Goal: Task Accomplishment & Management: Use online tool/utility

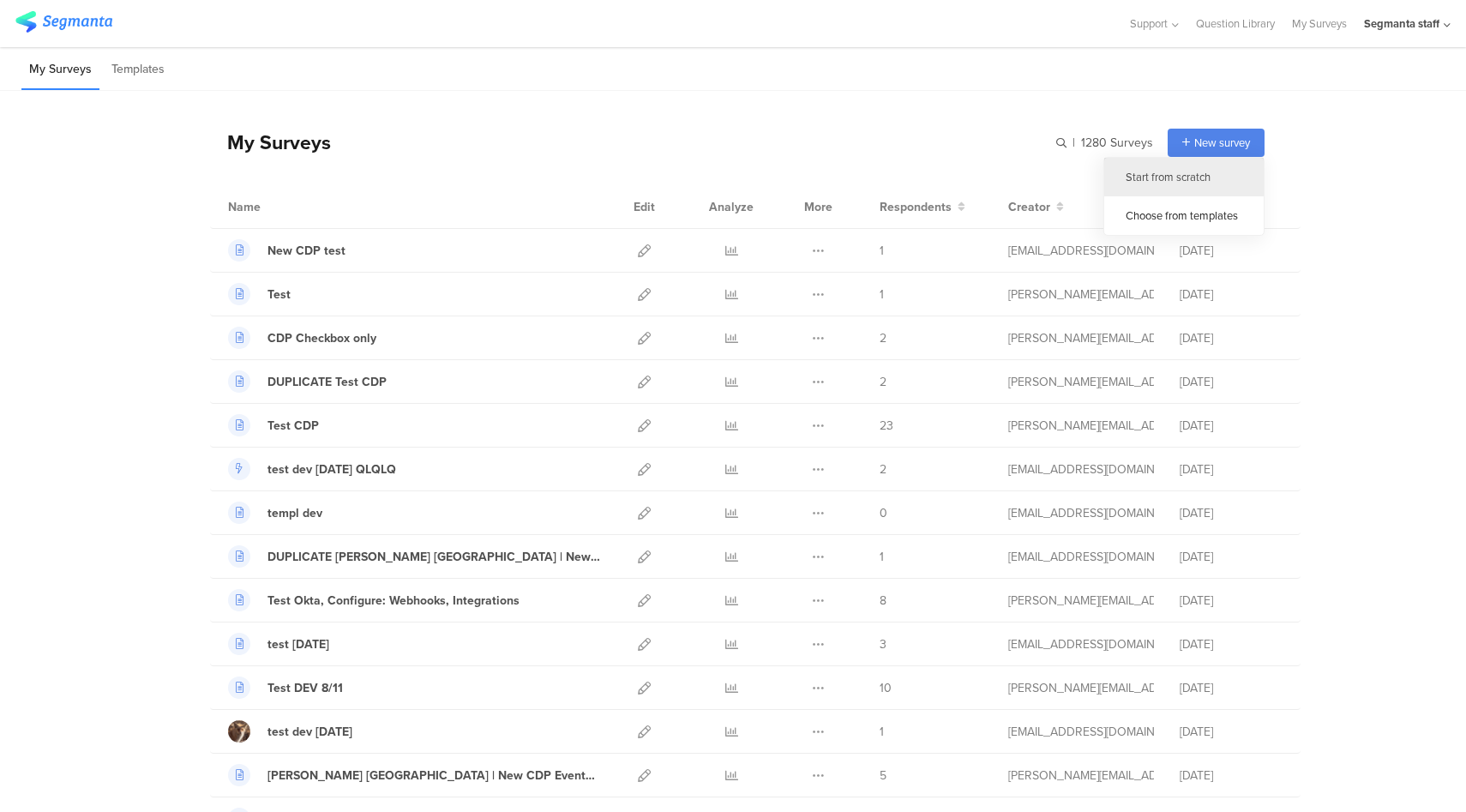
click at [1173, 175] on div "Start from scratch" at bounding box center [1183, 177] width 160 height 38
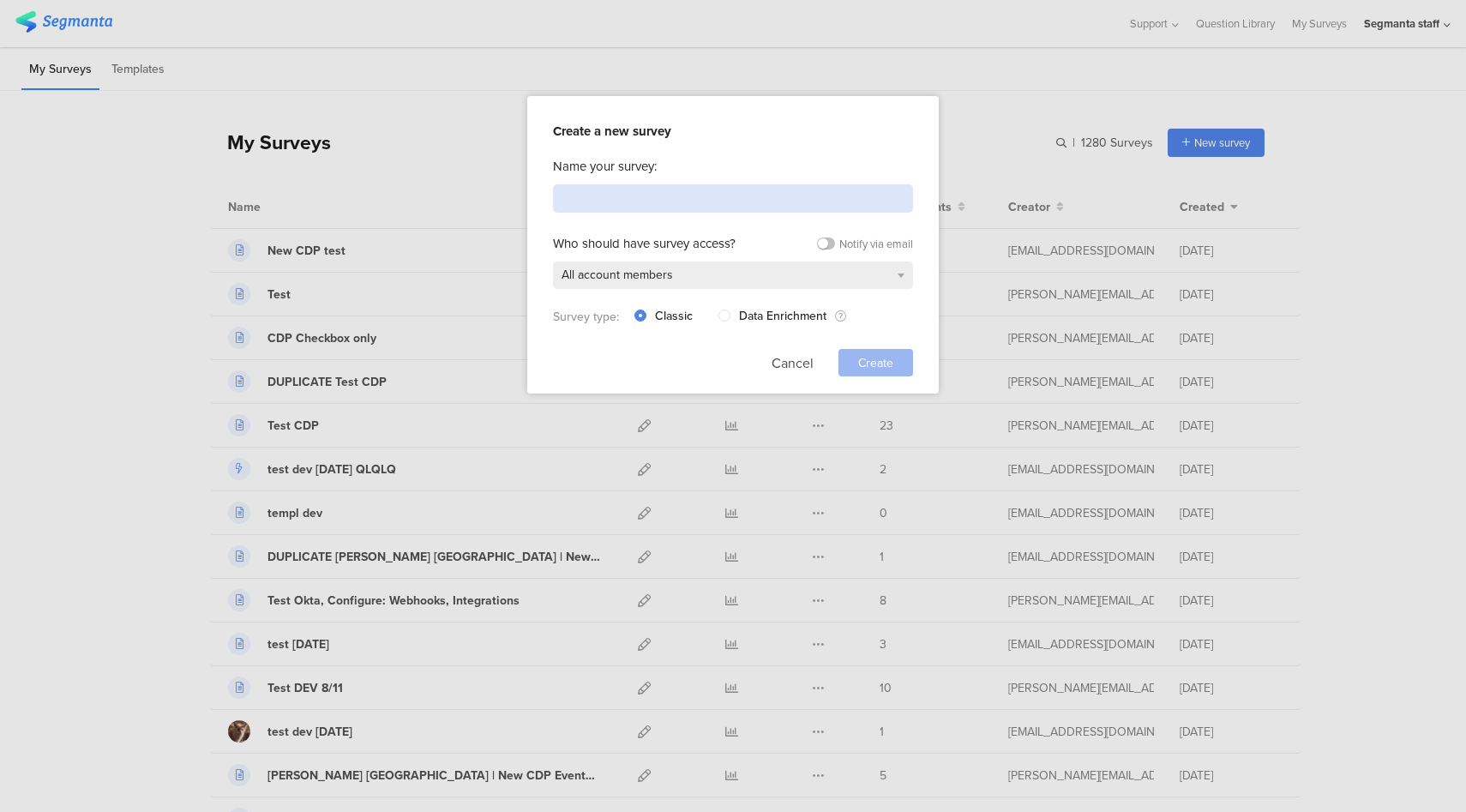
click at [731, 198] on input at bounding box center [733, 198] width 360 height 28
type input "Test Webhook OAuth"
click at [887, 363] on span "Create" at bounding box center [876, 362] width 35 height 18
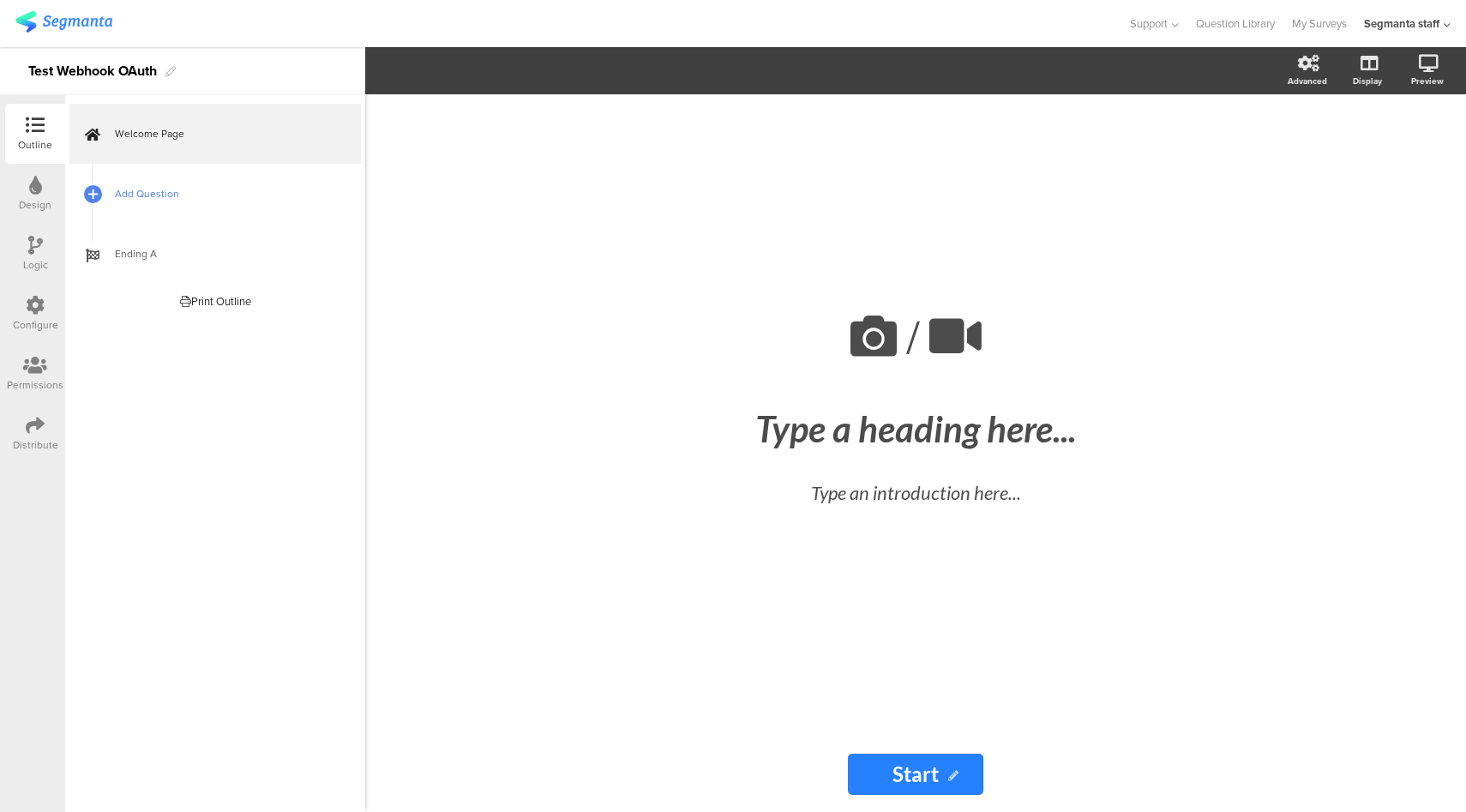
click at [232, 203] on link "Add Question" at bounding box center [216, 193] width 292 height 60
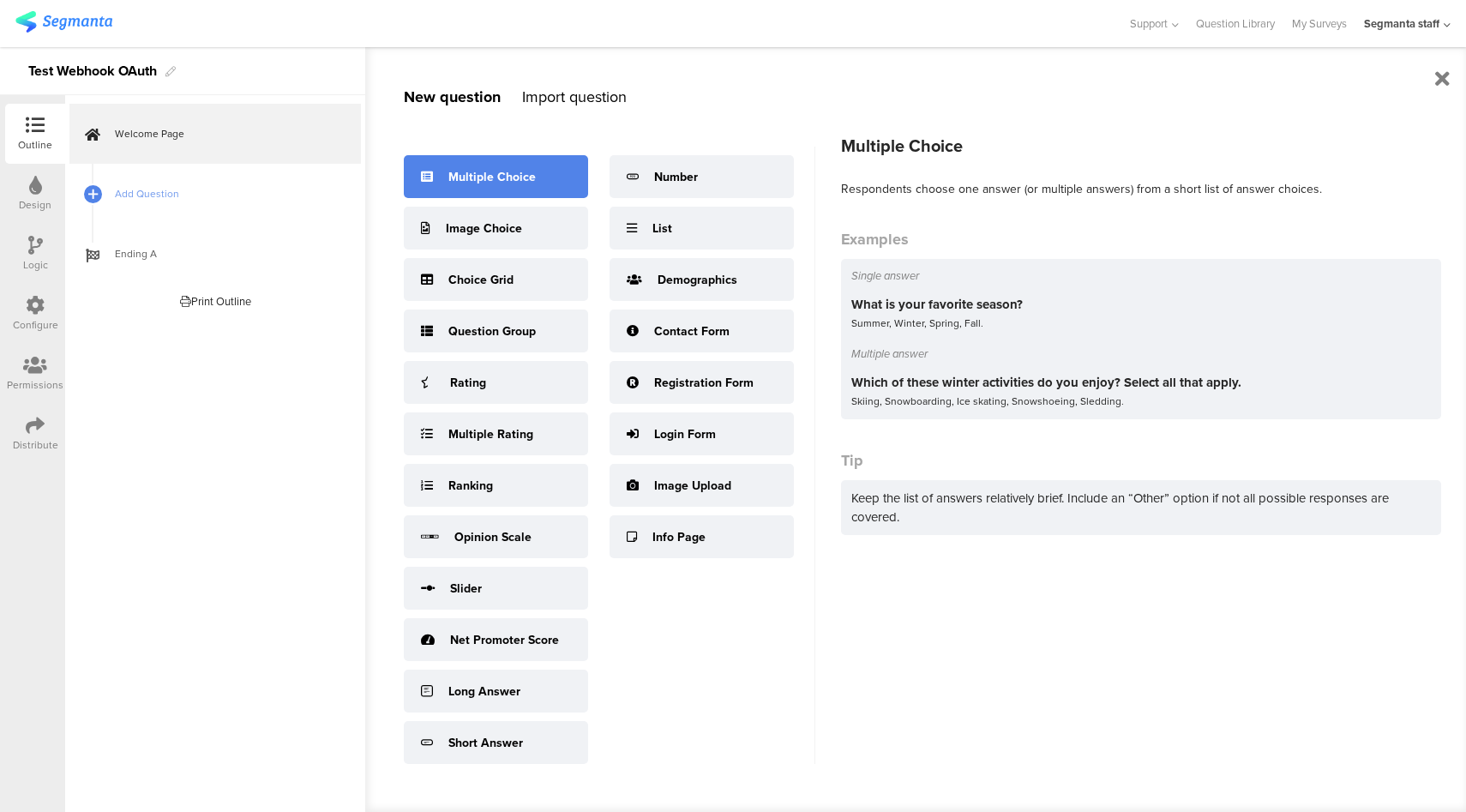
click at [483, 189] on div "Multiple Choice" at bounding box center [495, 176] width 184 height 43
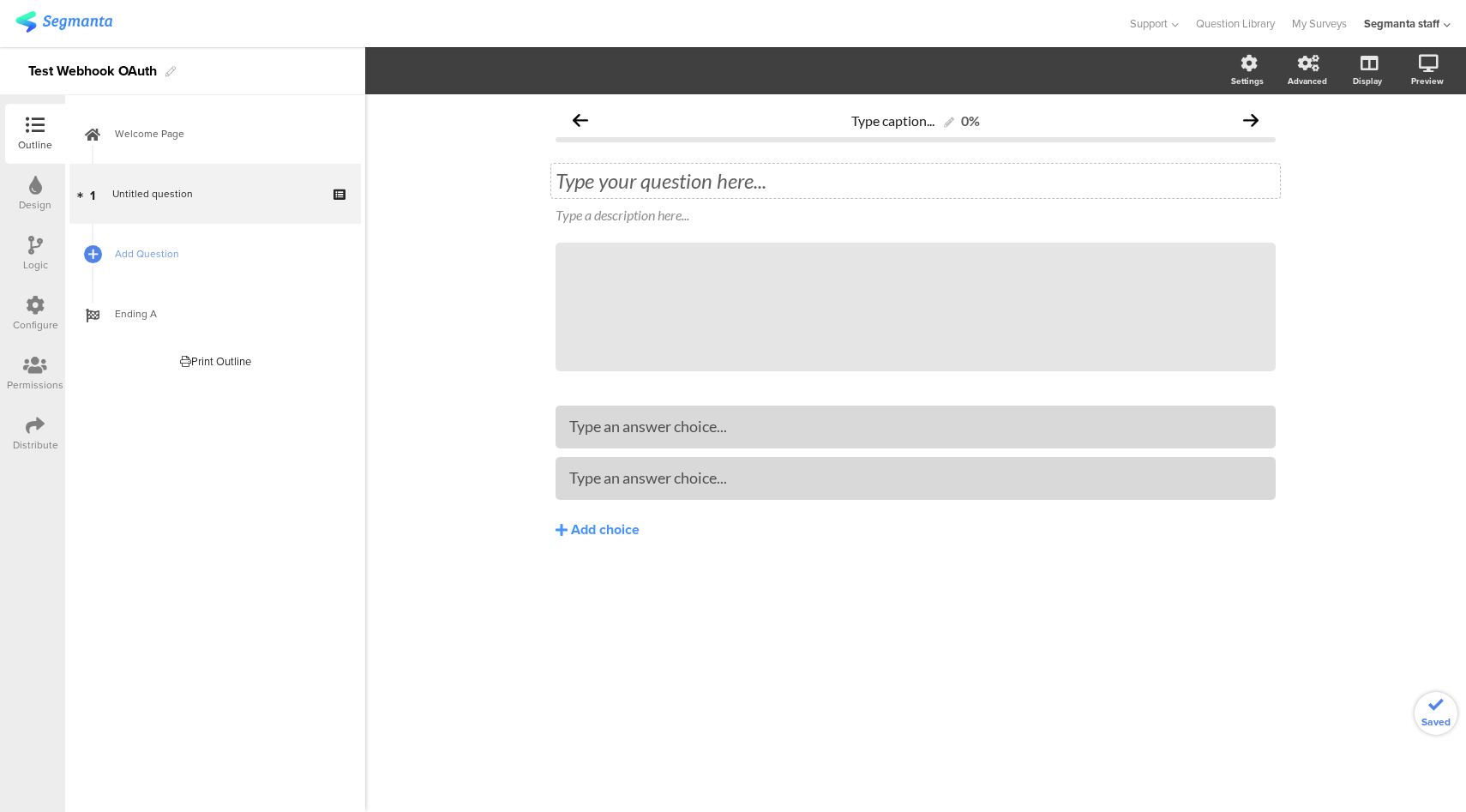
click at [674, 185] on div "Type your question here..." at bounding box center [915, 180] width 720 height 25
click at [662, 439] on div at bounding box center [915, 426] width 692 height 28
click at [255, 253] on span "Add Question" at bounding box center [224, 254] width 219 height 17
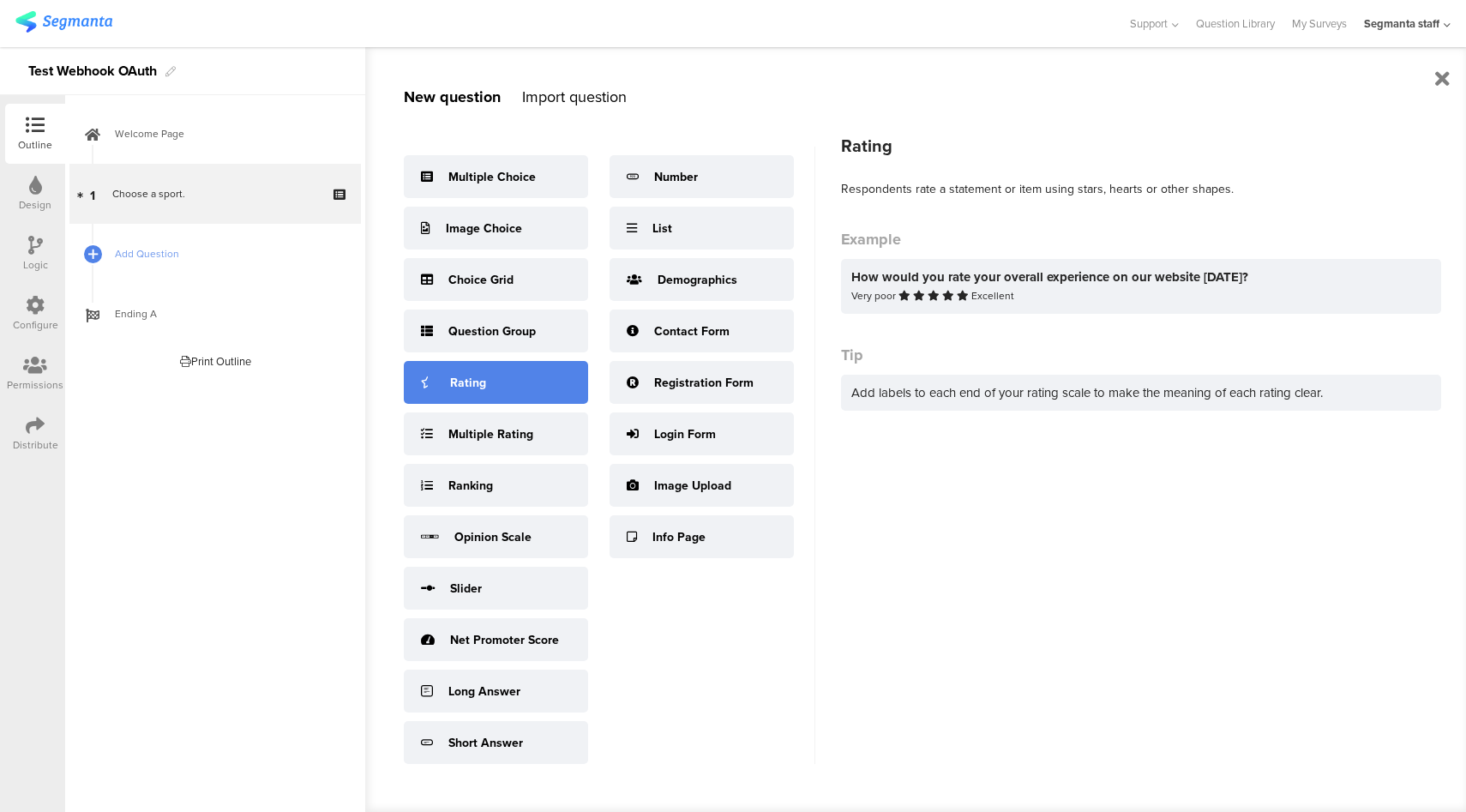
click at [475, 399] on div "Rating" at bounding box center [495, 382] width 184 height 43
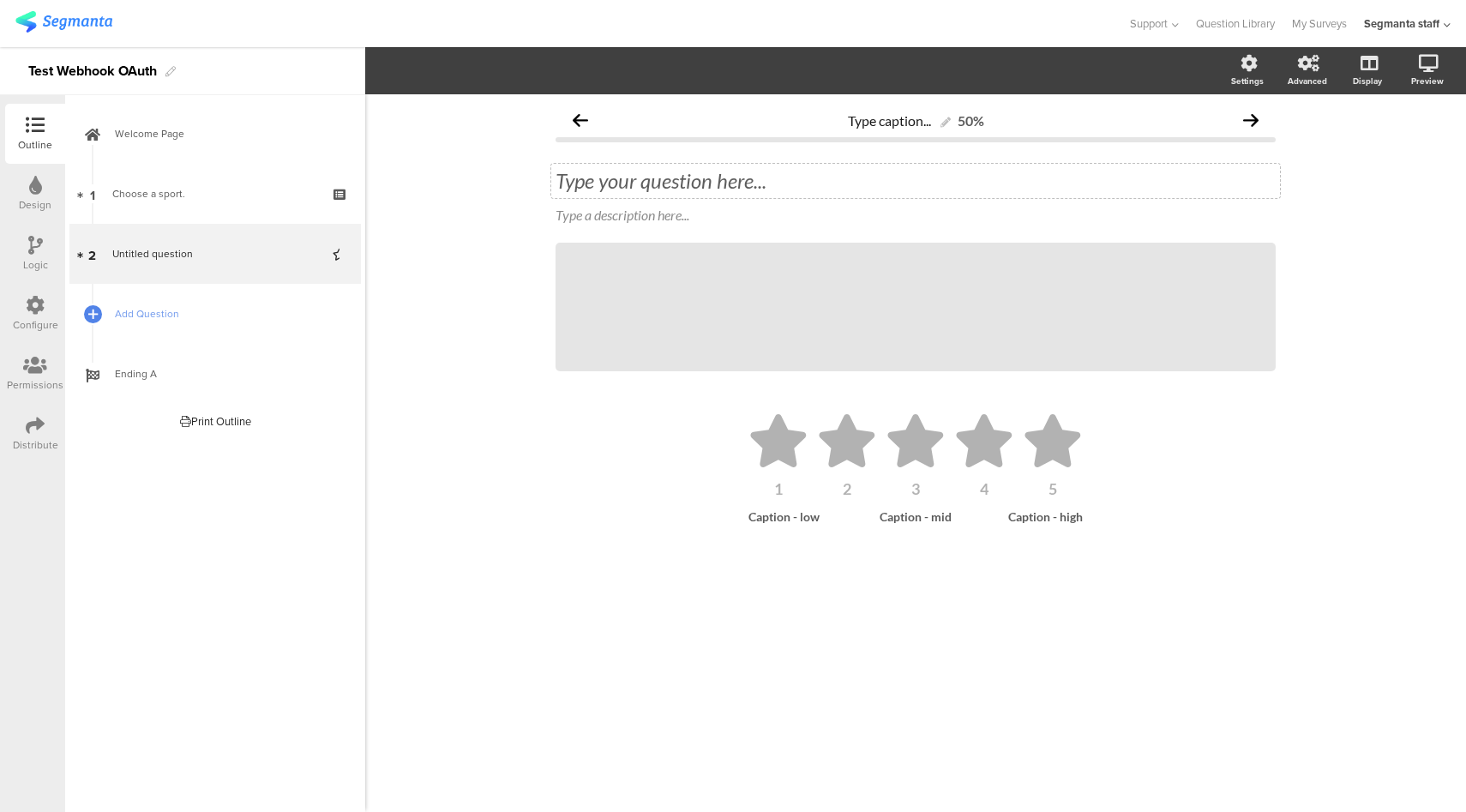
click at [674, 179] on div "Type your question here..." at bounding box center [915, 180] width 720 height 25
click at [31, 301] on icon at bounding box center [35, 306] width 19 height 19
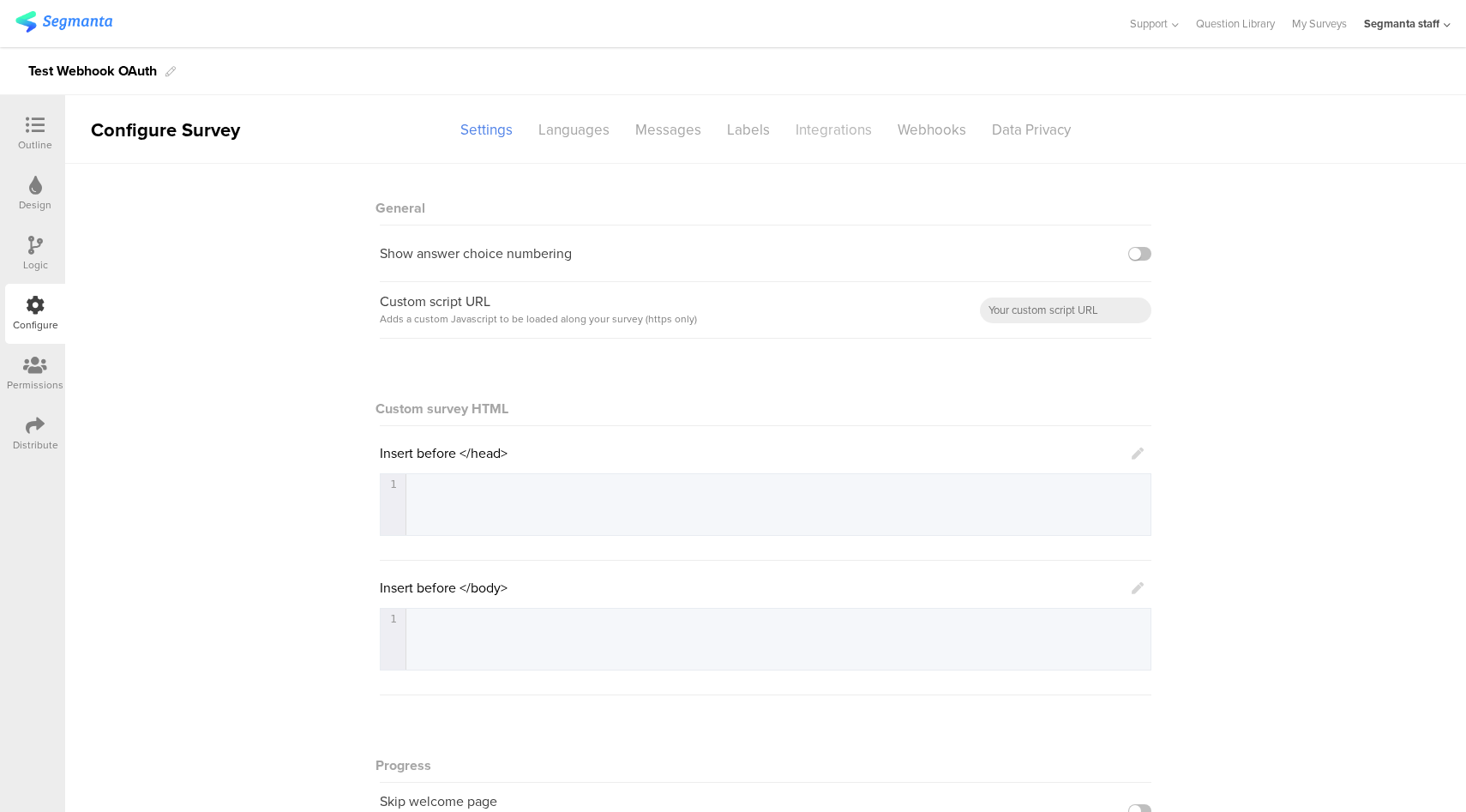
click at [846, 122] on div "Integrations" at bounding box center [833, 130] width 102 height 30
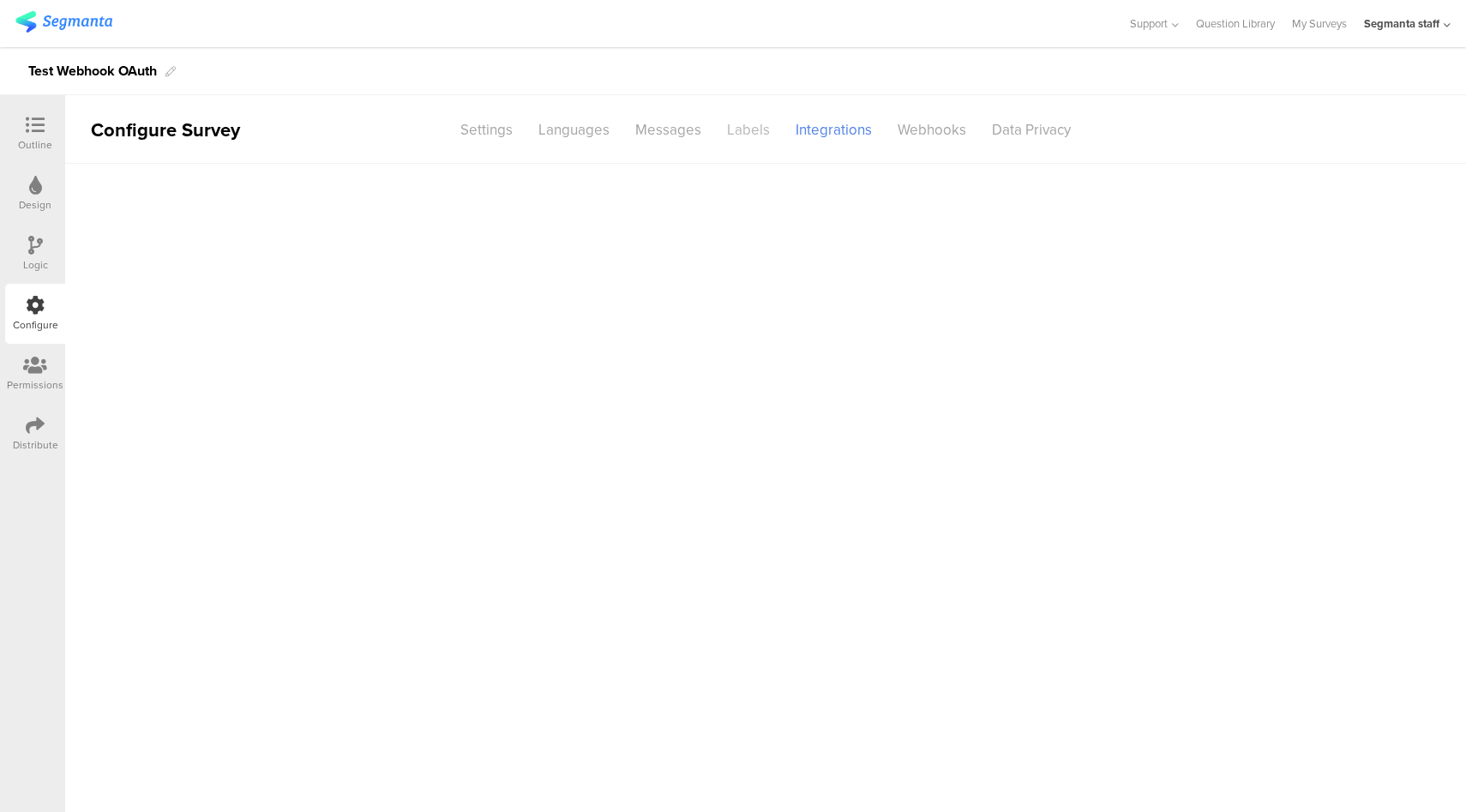
click at [745, 134] on div "Labels" at bounding box center [748, 130] width 69 height 30
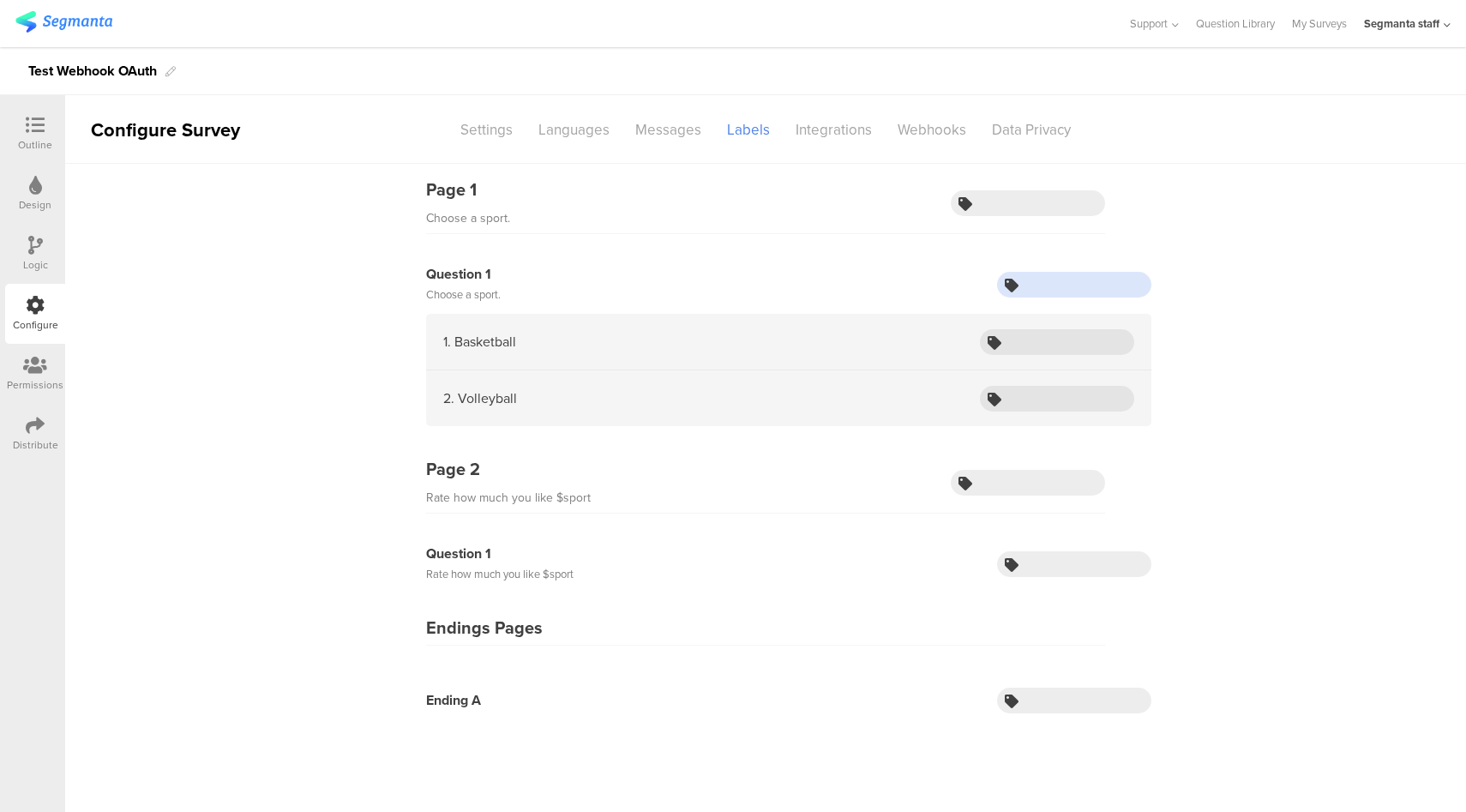
click at [1056, 285] on input "text" at bounding box center [1074, 284] width 155 height 25
type input "sport"
type input "basketball"
type input "volleyball"
click at [911, 127] on div "Webhooks" at bounding box center [932, 130] width 94 height 30
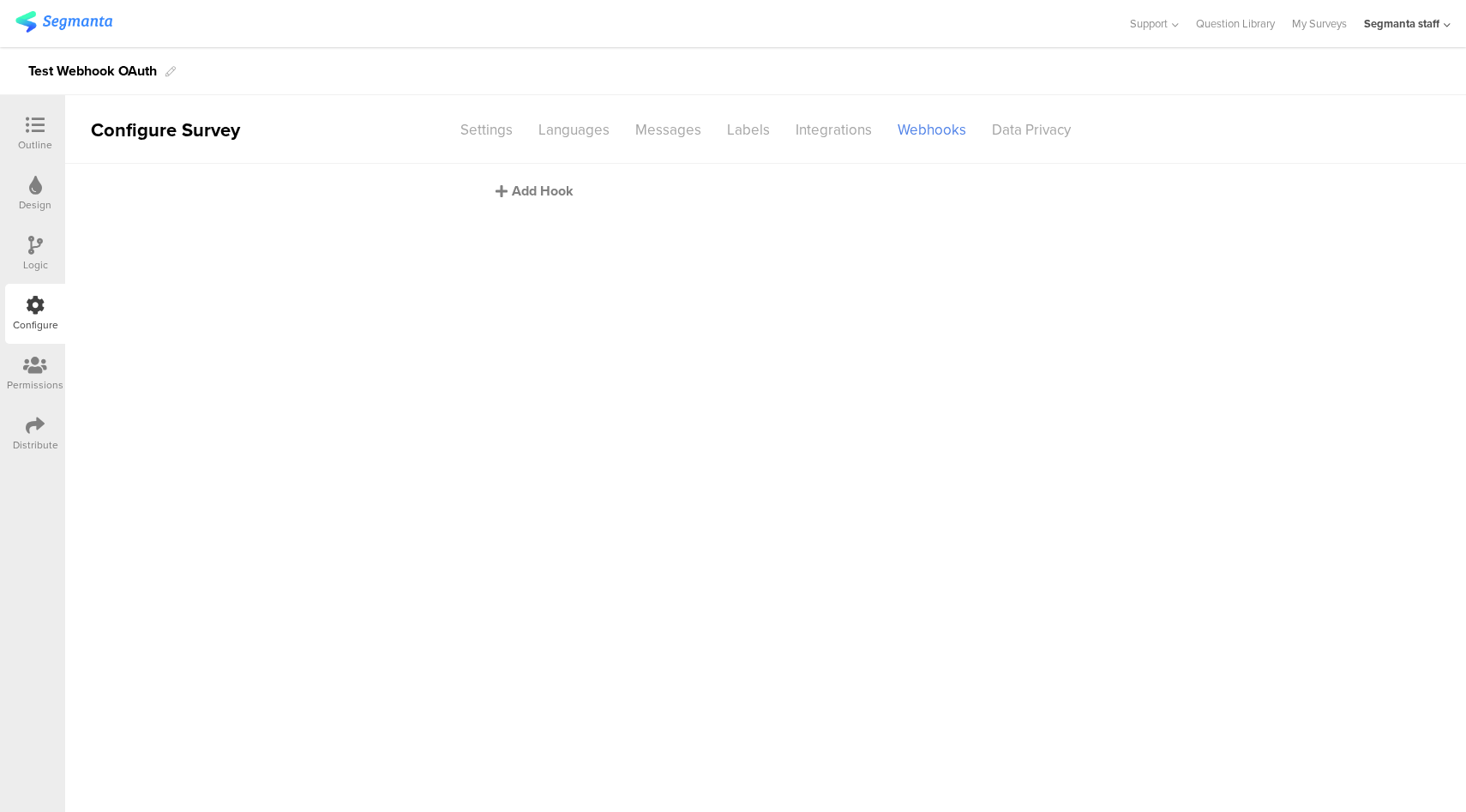
click at [537, 200] on div "Add Hook" at bounding box center [769, 190] width 548 height 20
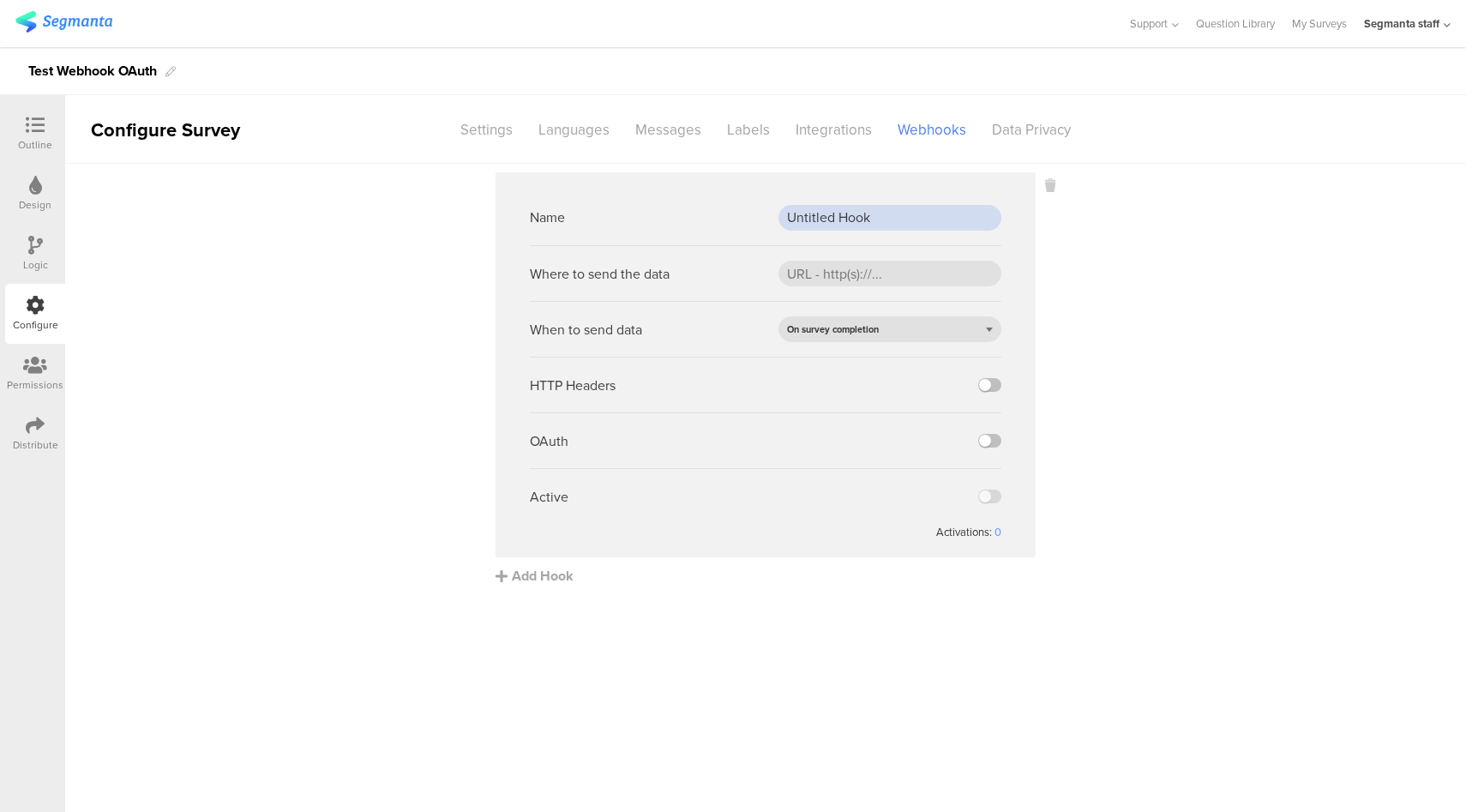
click at [856, 207] on input "Untitled Hook" at bounding box center [889, 217] width 223 height 25
drag, startPoint x: 957, startPoint y: 217, endPoint x: 1189, endPoint y: 232, distance: 232.5
click at [1189, 232] on sg-webhook-settings "Name Test PepsiCo Dev Webhook Untitled Hook Where to send the data When to send…" at bounding box center [766, 378] width 1401 height 413
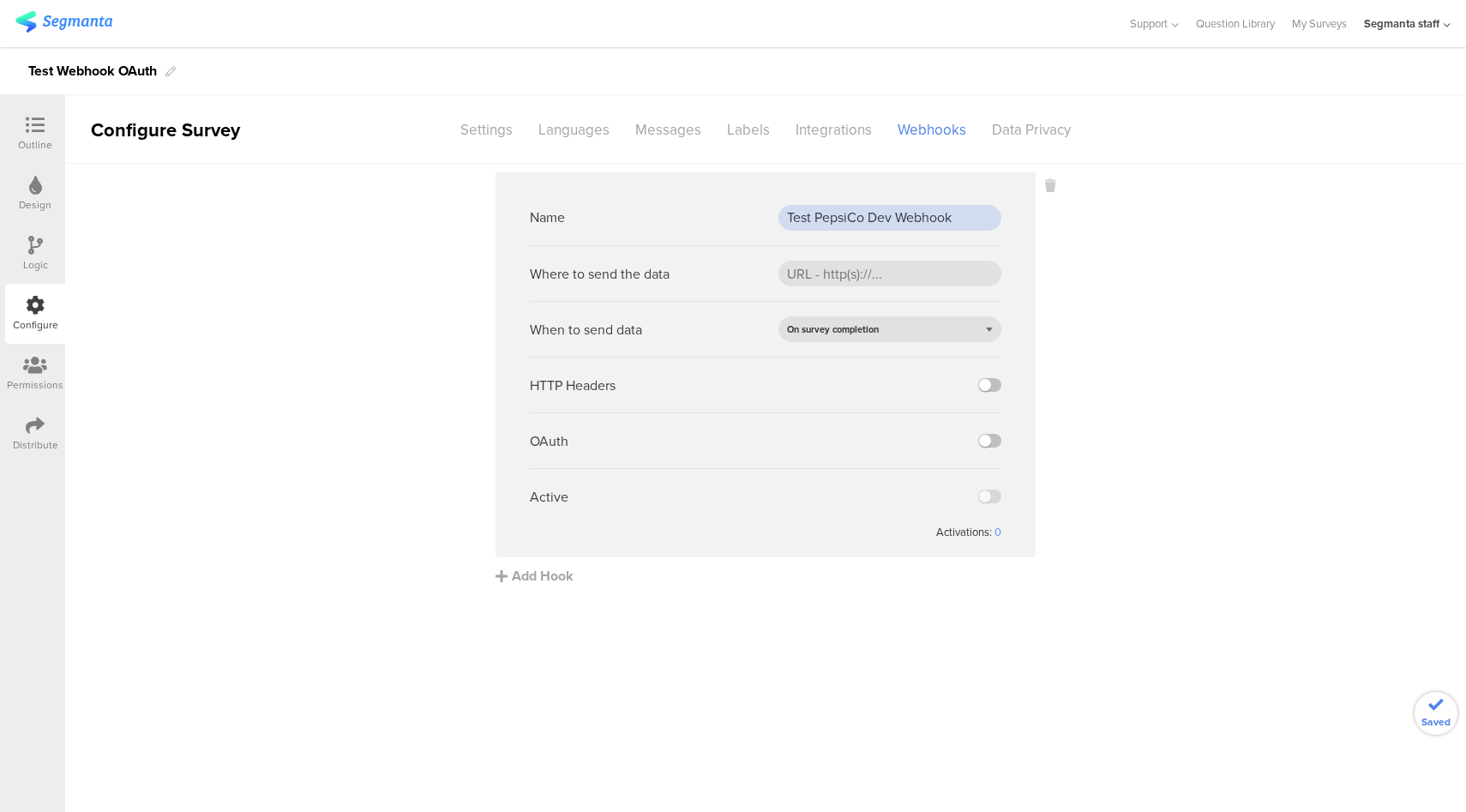
type input "Test PepsiCo Dev Webhook"
click at [866, 279] on input "url" at bounding box center [889, 272] width 223 height 25
paste input "https://apim-na.dev.mypepsico.com/cgf/eip/cdp-eip/v1/segmanta-intake"
type input "https://apim-na.dev.mypepsico.com/cgf/eip/cdp-eip/v1/segmanta-intake"
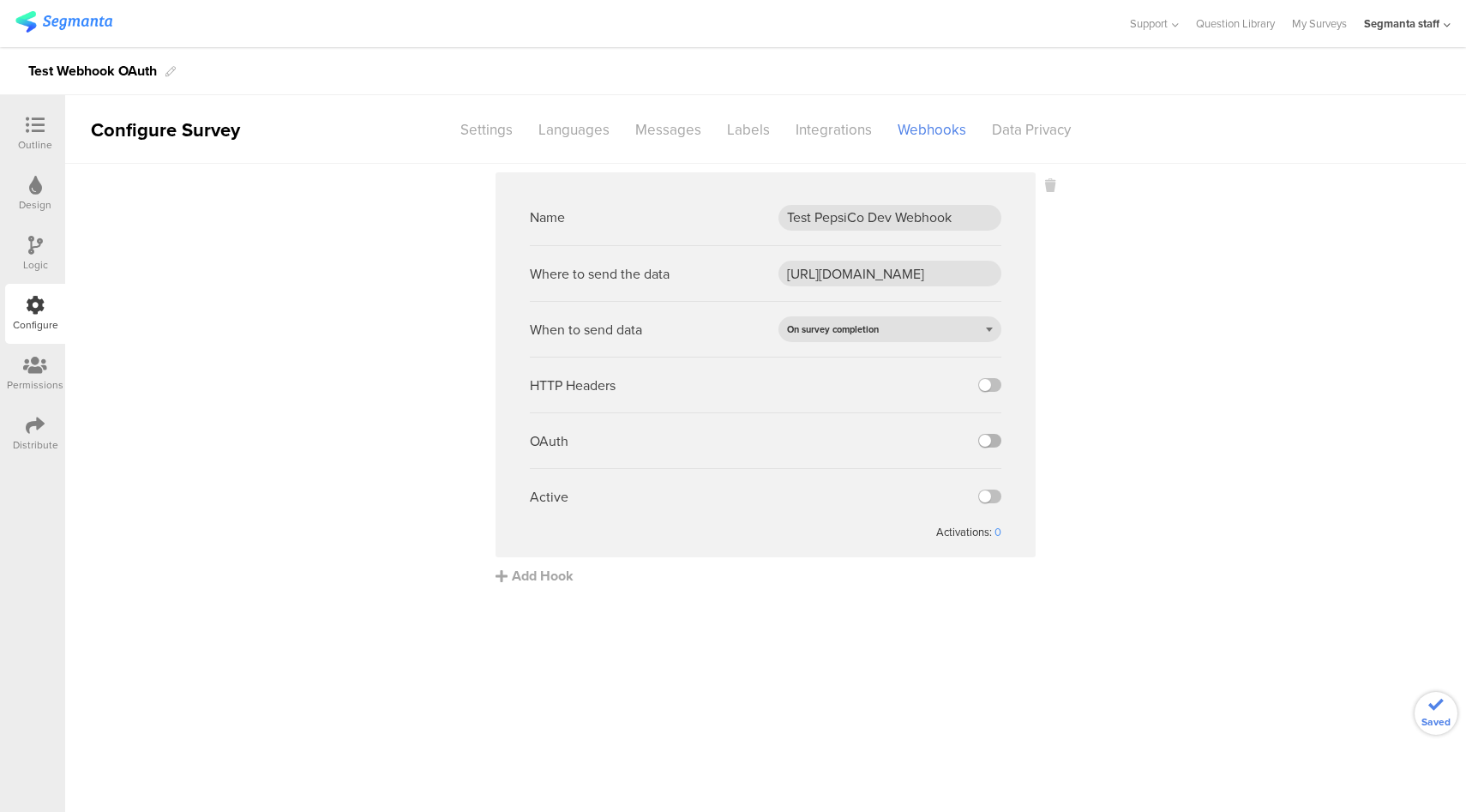
click at [991, 439] on label at bounding box center [989, 441] width 24 height 14
click at [0, 0] on input "checkbox" at bounding box center [0, 0] width 0 height 0
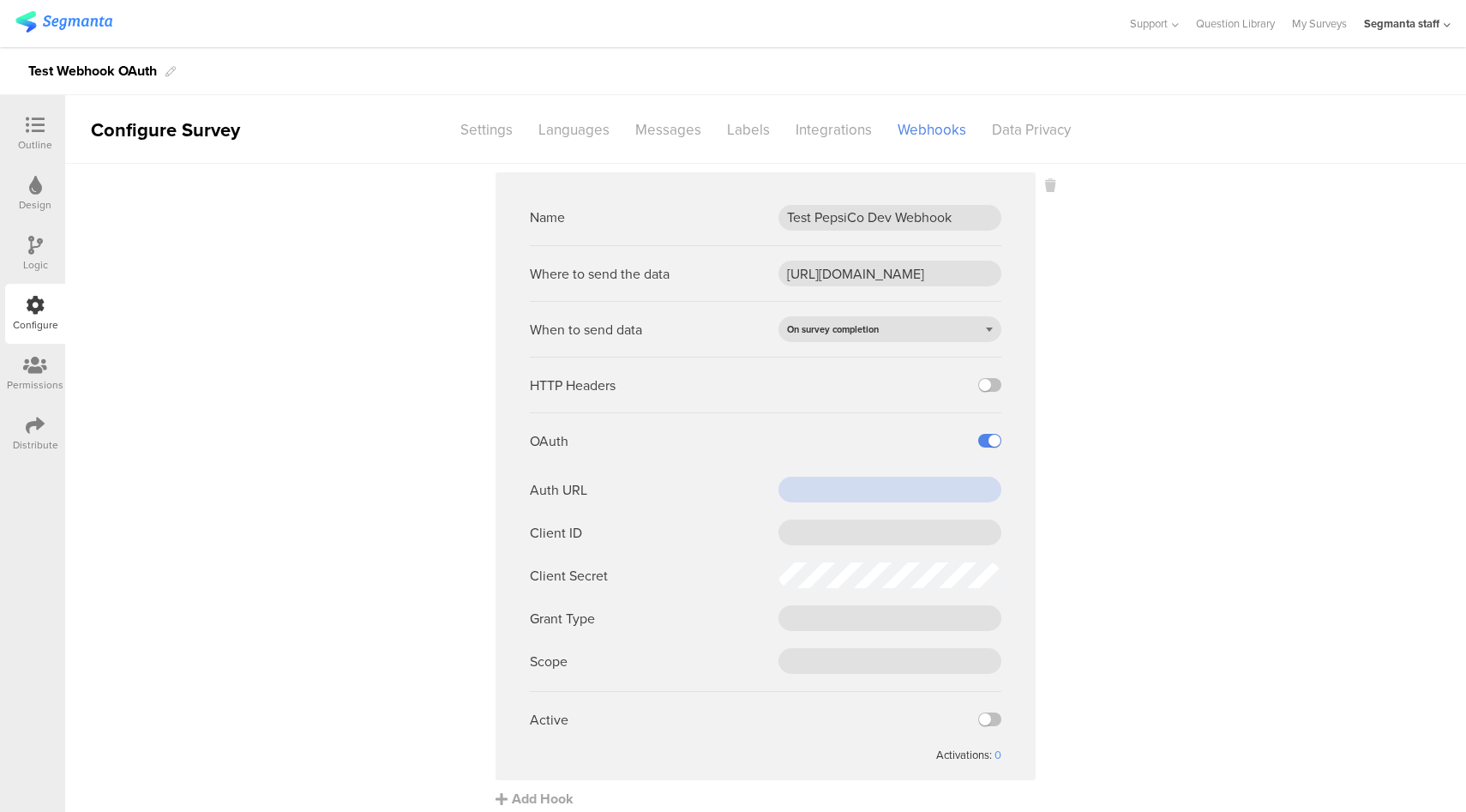
click at [819, 491] on input "text" at bounding box center [889, 489] width 223 height 25
paste input "https://pepsico.oktapreview.com/oauth2/default/v1/token"
type input "https://pepsico.oktapreview.com/oauth2/default/v1/token"
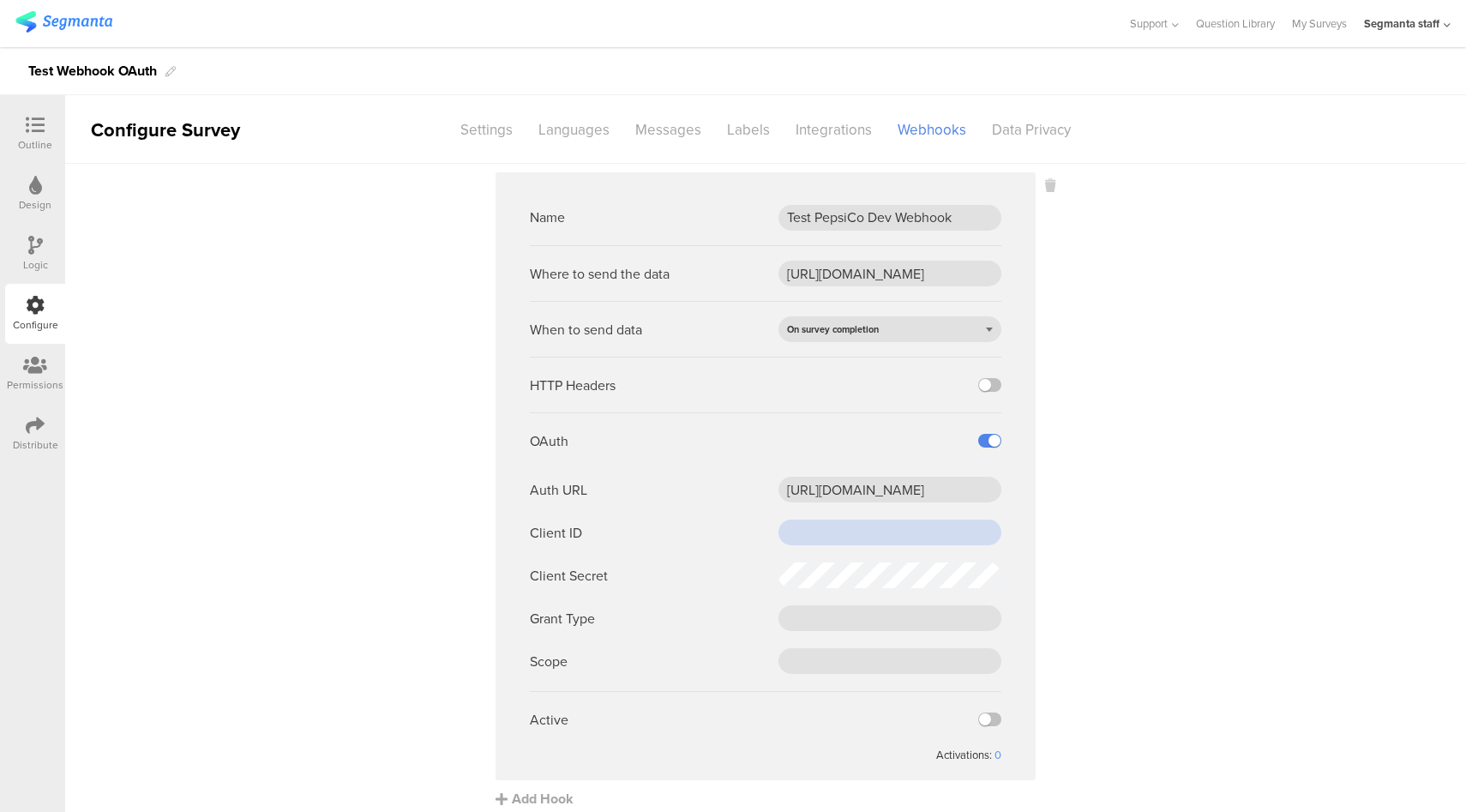
click at [809, 529] on input "text" at bounding box center [889, 532] width 223 height 25
paste input "0oa2e95c7da3J57Wq0h8"
type input "0oa2e95c7da3J57Wq0h8"
click at [833, 609] on input "text" at bounding box center [889, 617] width 223 height 25
paste input "client_credentials"
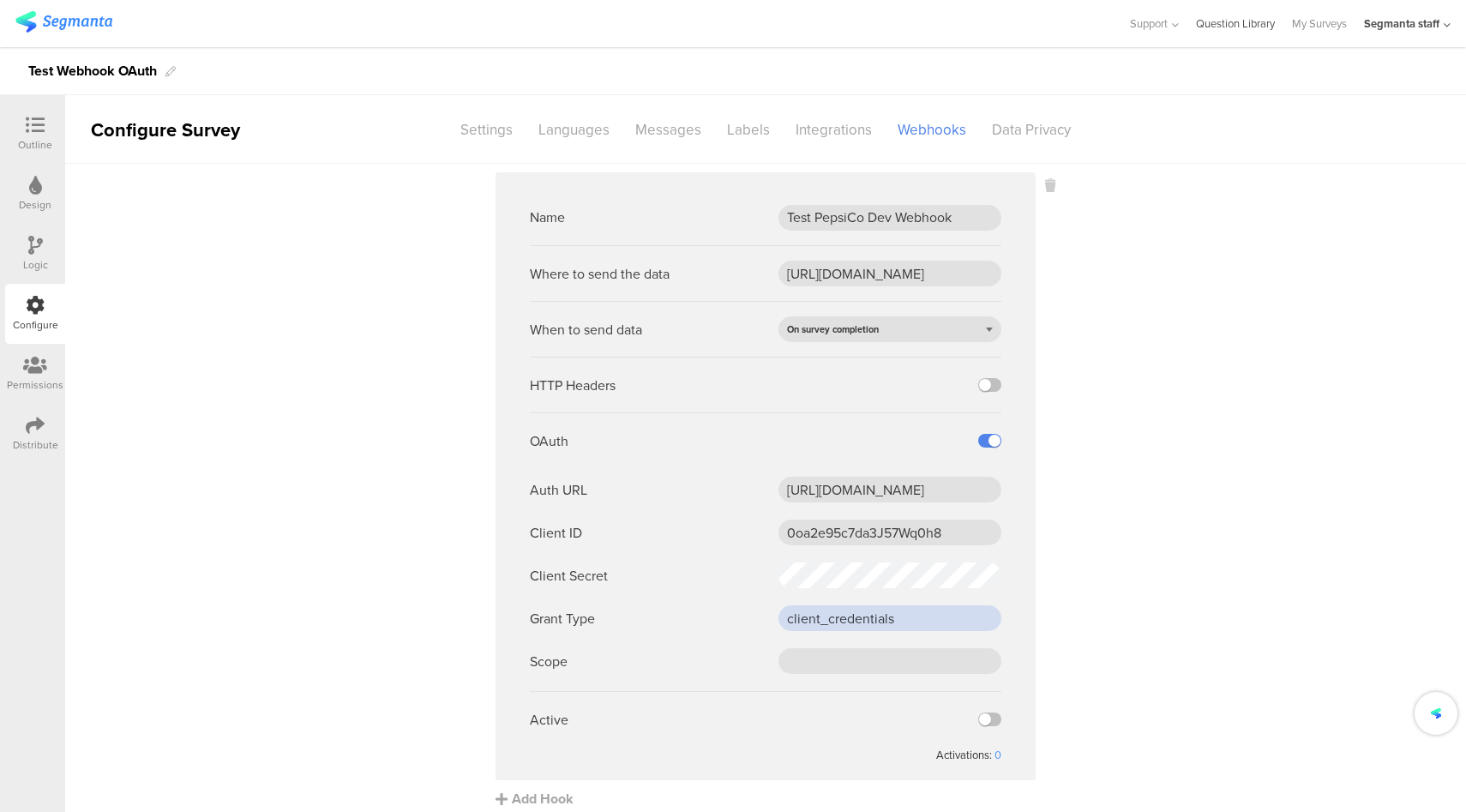
type input "client_credentials"
click at [820, 655] on input "text" at bounding box center [889, 660] width 223 height 25
paste input "cdp-segmanta"
type input "cdp-segmanta"
click at [1130, 678] on sg-webhook-settings "Name Test PepsiCo Dev Webhook Where to send the data https://apim-na.dev.mypeps…" at bounding box center [766, 490] width 1401 height 636
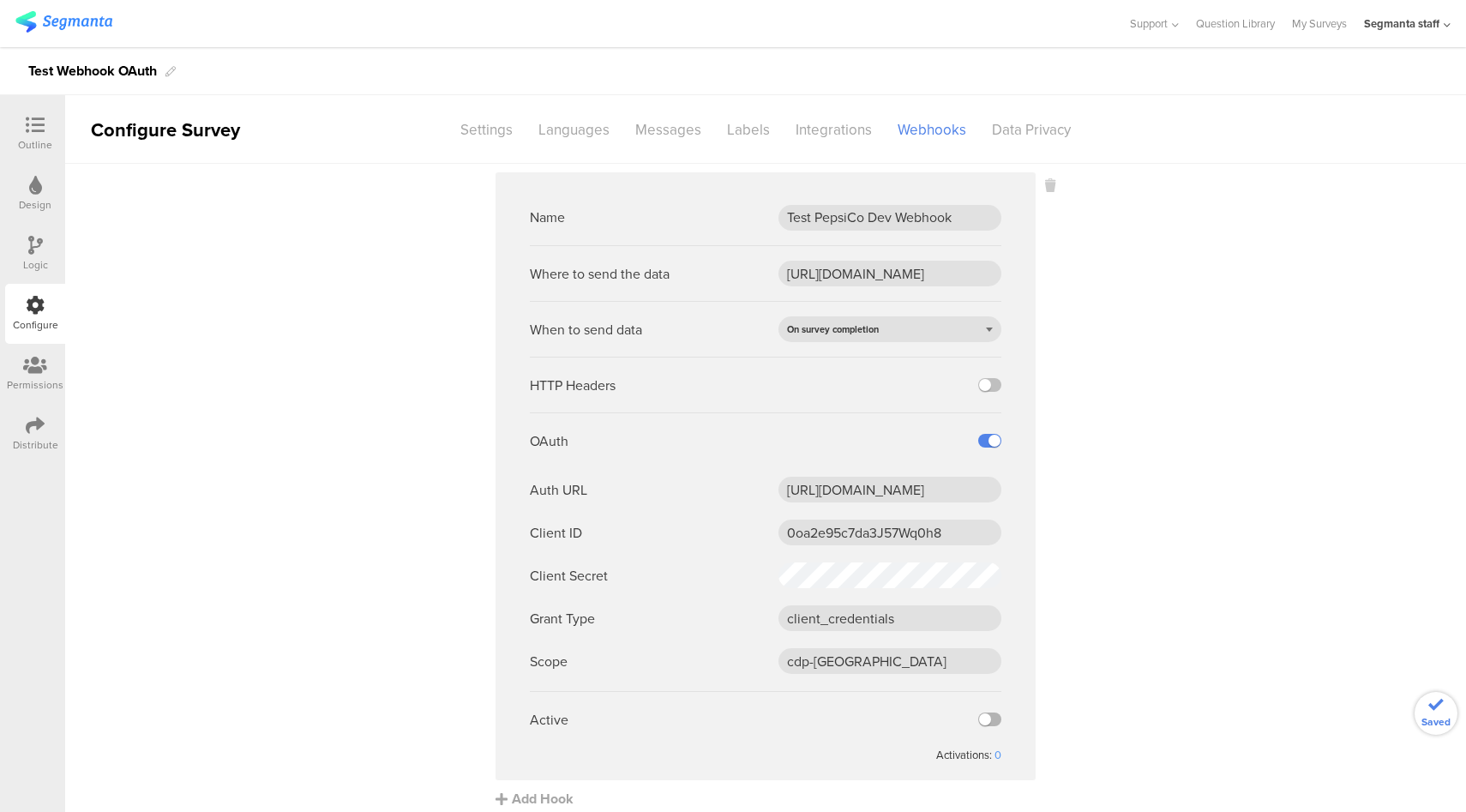
click at [981, 722] on label at bounding box center [989, 719] width 24 height 14
click at [0, 0] on input "checkbox" at bounding box center [0, 0] width 0 height 0
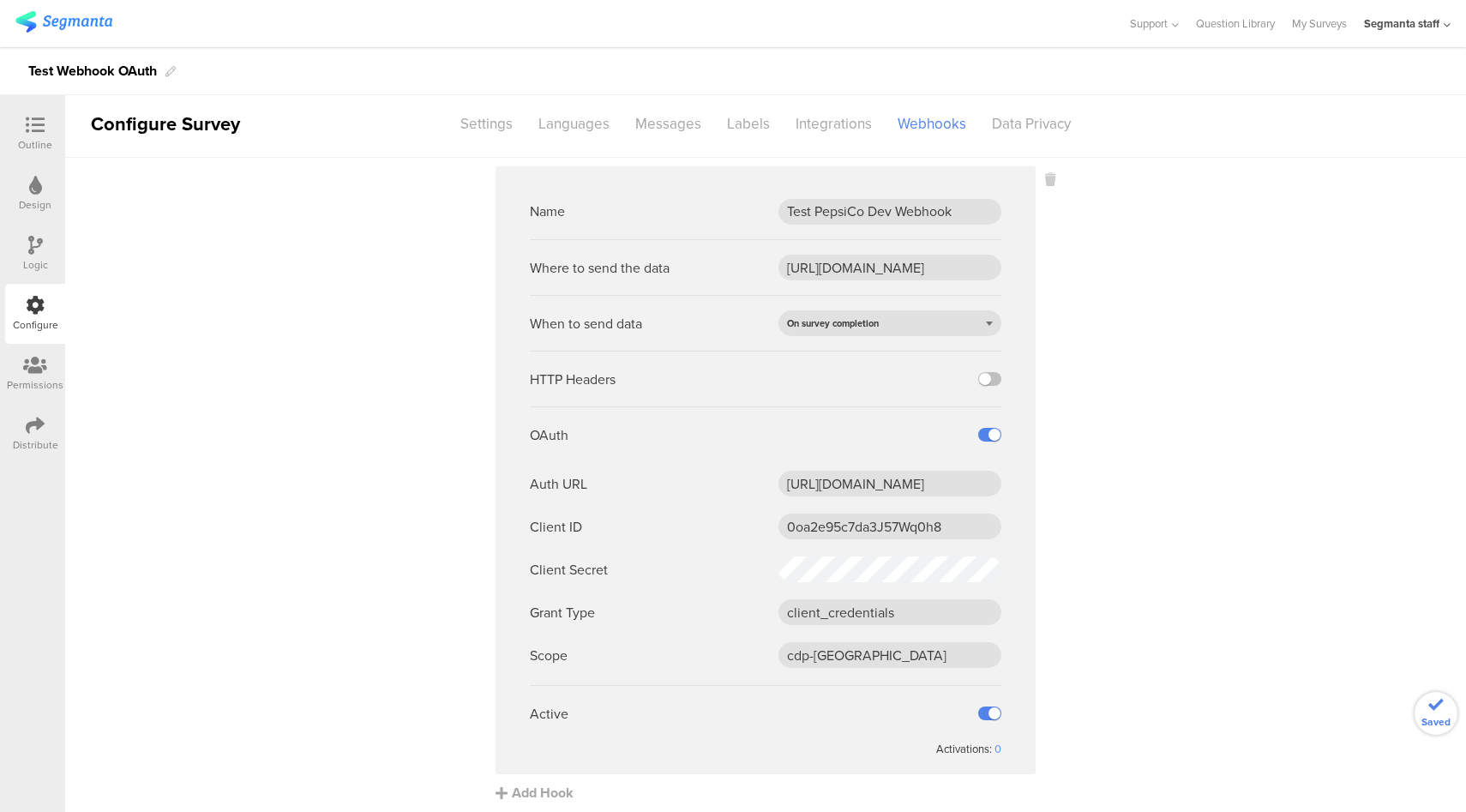
scroll to position [13, 0]
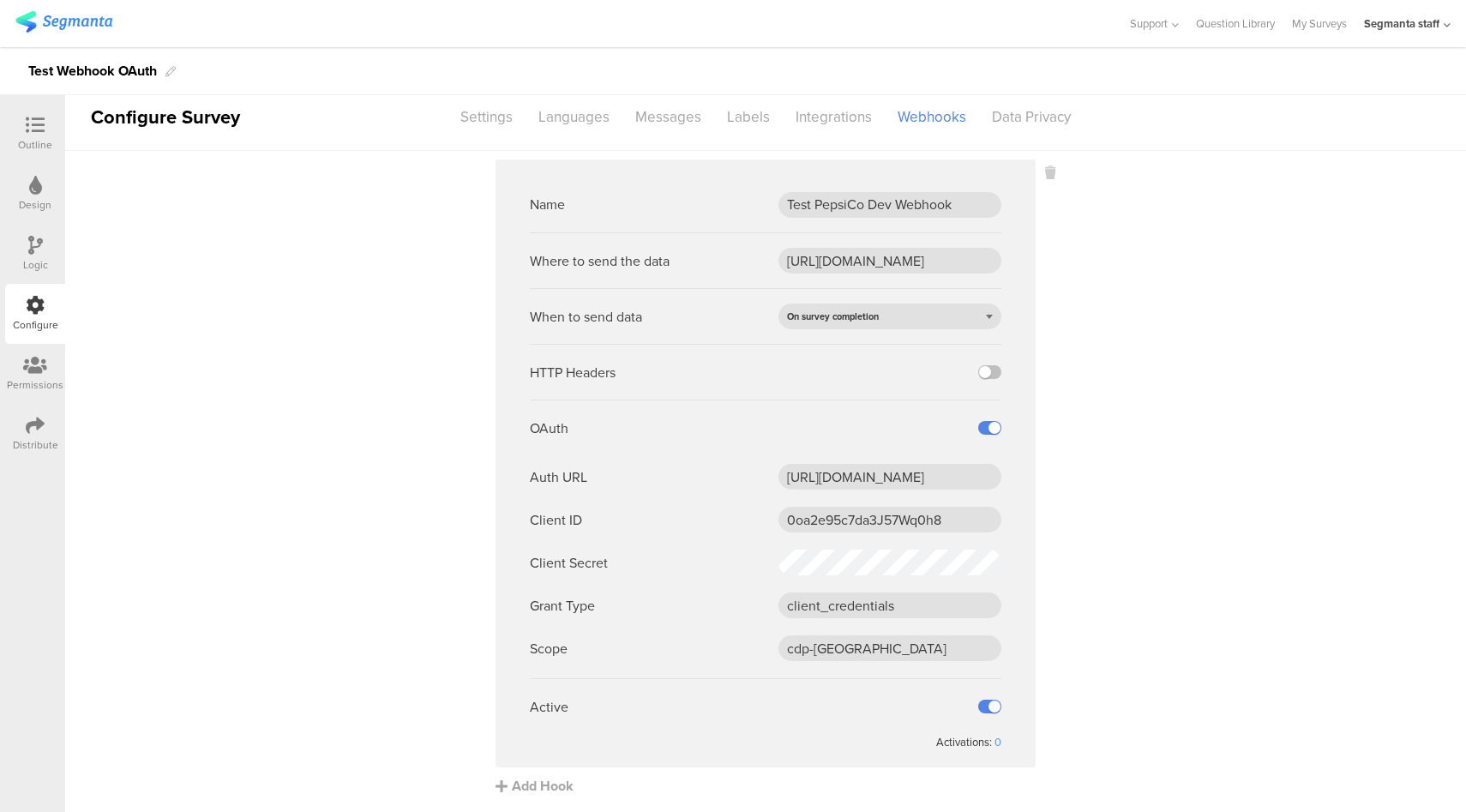
click at [26, 438] on div "Distribute" at bounding box center [36, 445] width 45 height 16
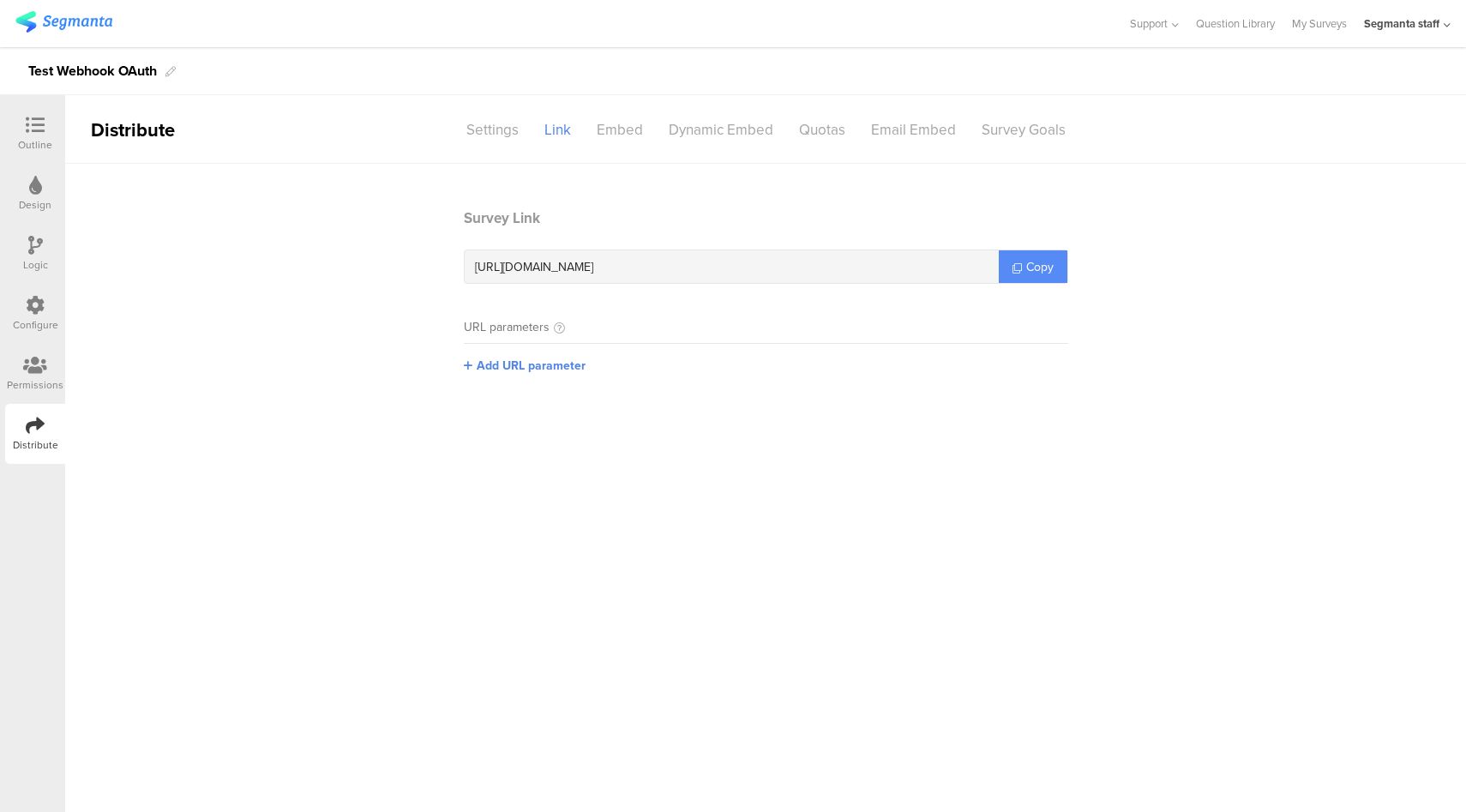
click at [1043, 261] on span "Copy" at bounding box center [1039, 266] width 27 height 18
click at [26, 308] on icon at bounding box center [35, 306] width 19 height 19
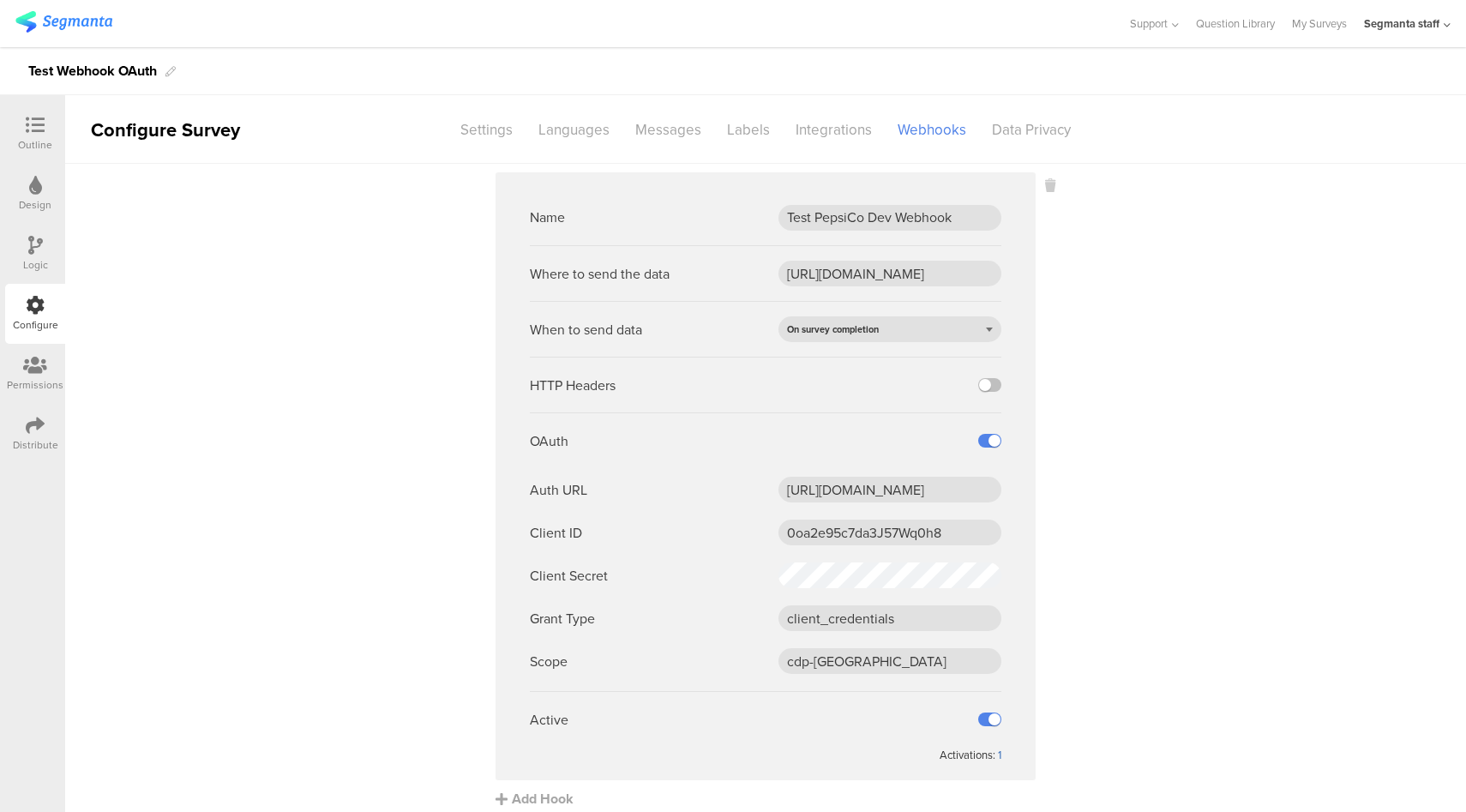
click at [998, 757] on div "1" at bounding box center [1000, 754] width 3 height 17
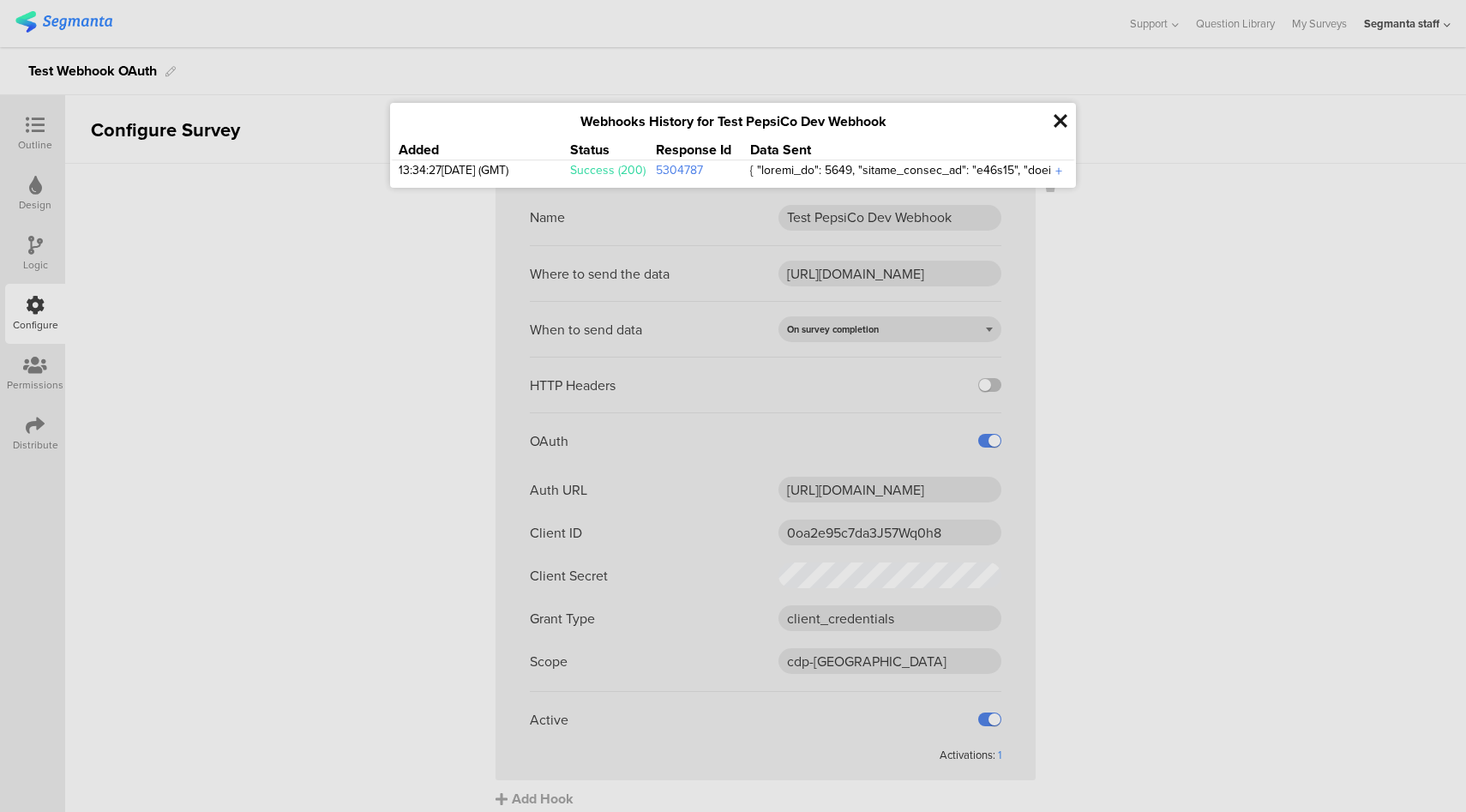
click at [1056, 175] on div "+" at bounding box center [1059, 171] width 17 height 20
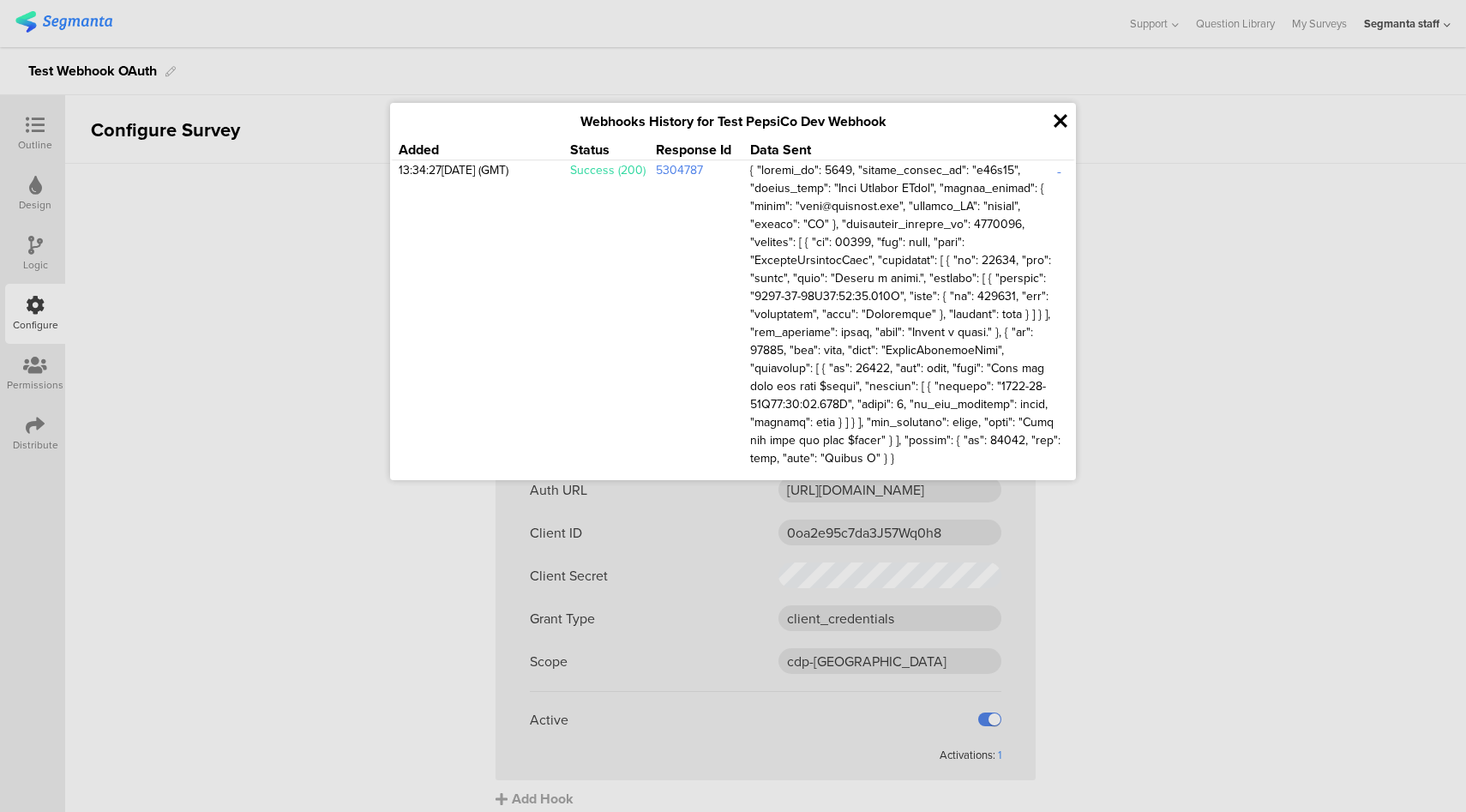
click at [1058, 120] on icon at bounding box center [1060, 121] width 14 height 20
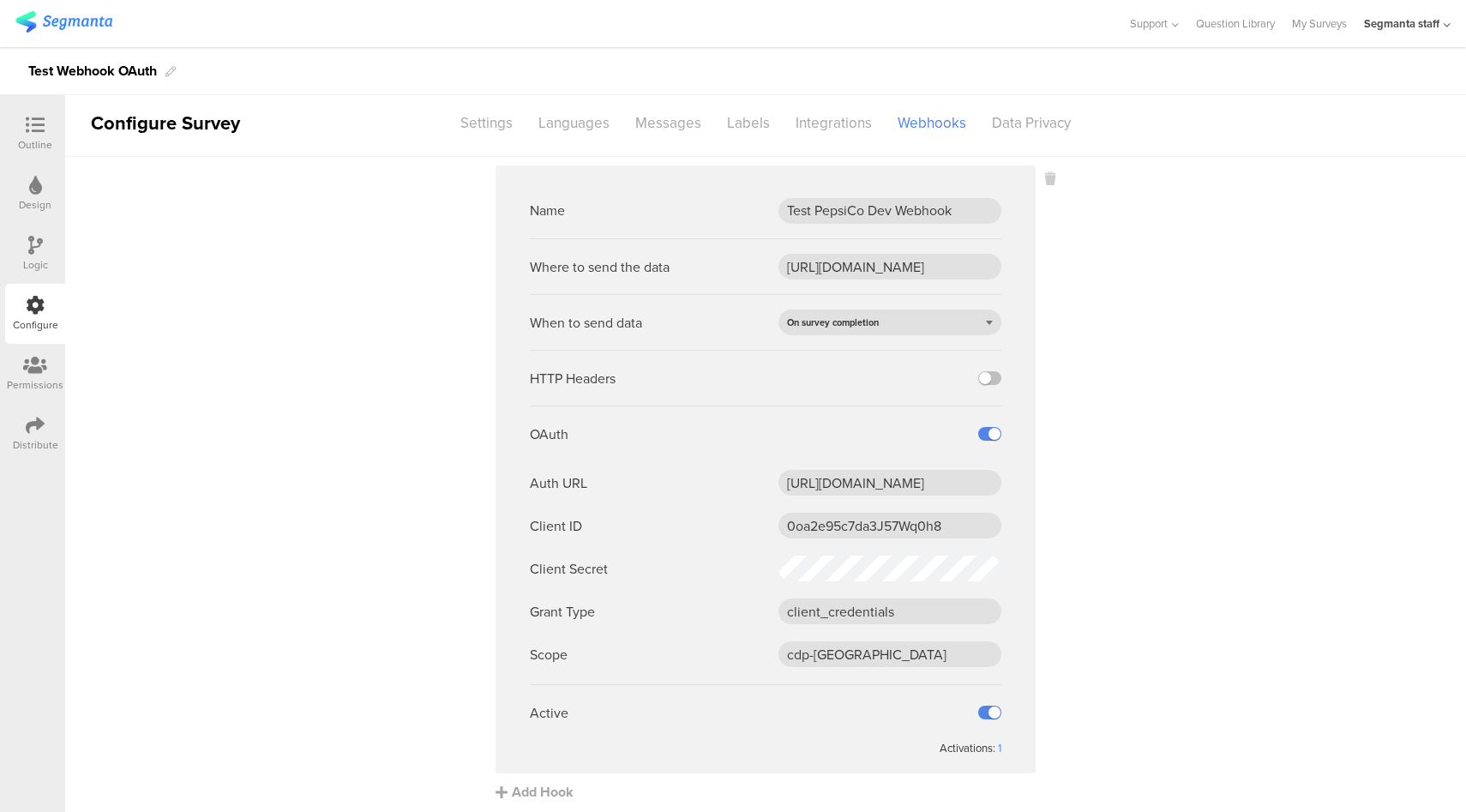
scroll to position [13, 0]
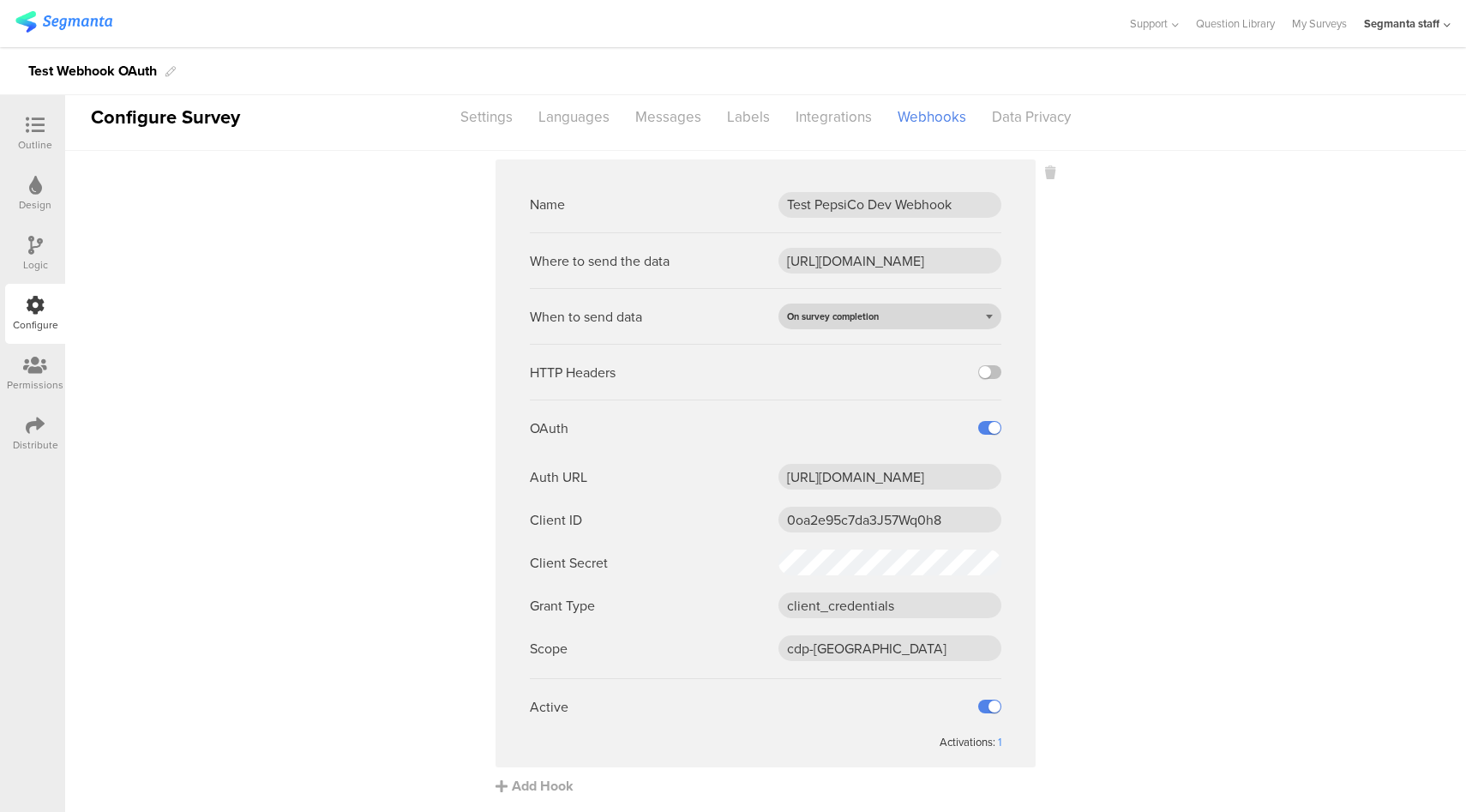
click at [912, 316] on div "On survey completion" at bounding box center [889, 316] width 223 height 25
click at [841, 357] on div "On question completion" at bounding box center [889, 368] width 223 height 25
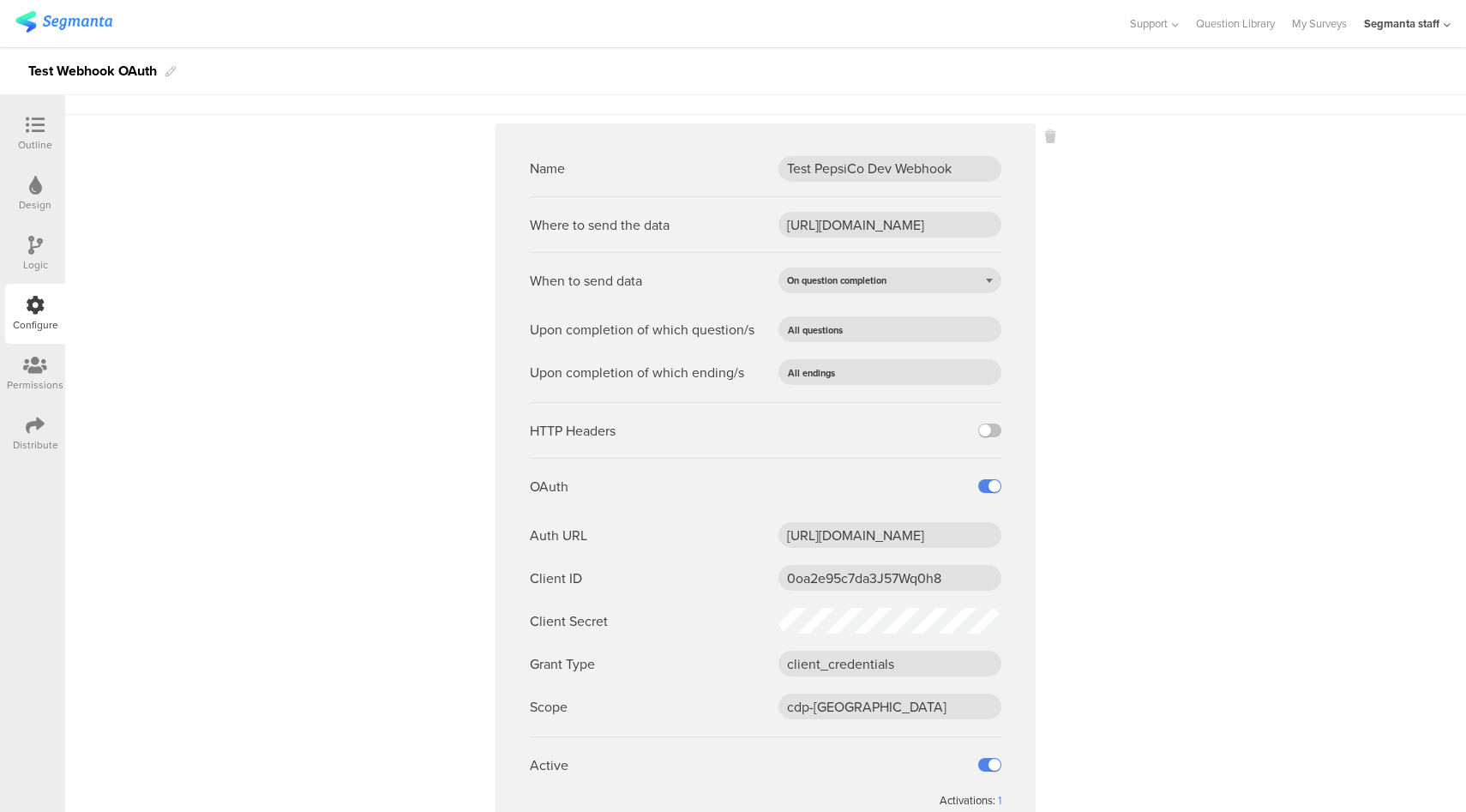
scroll to position [0, 0]
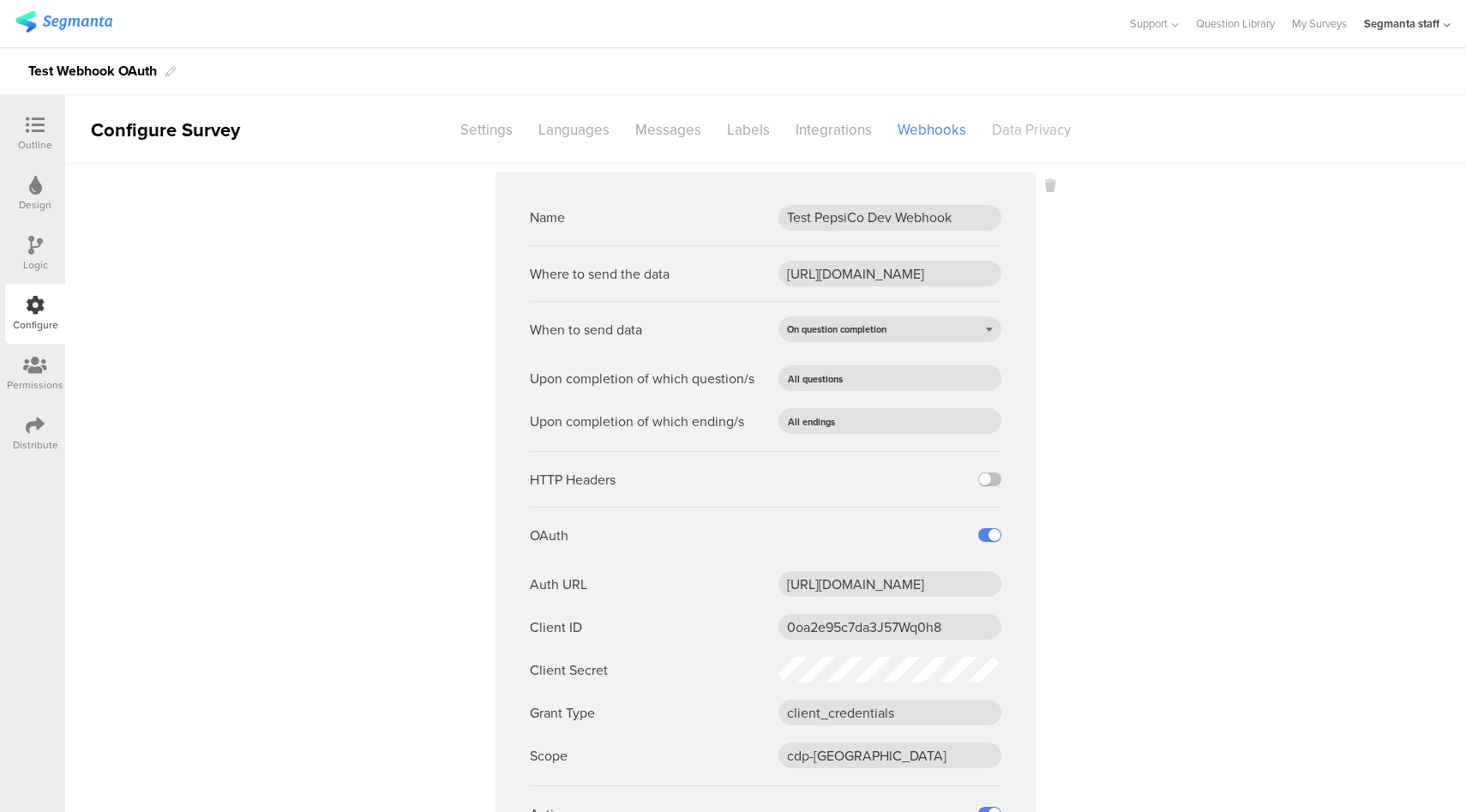
click at [1011, 124] on div "Data Privacy" at bounding box center [1031, 130] width 105 height 30
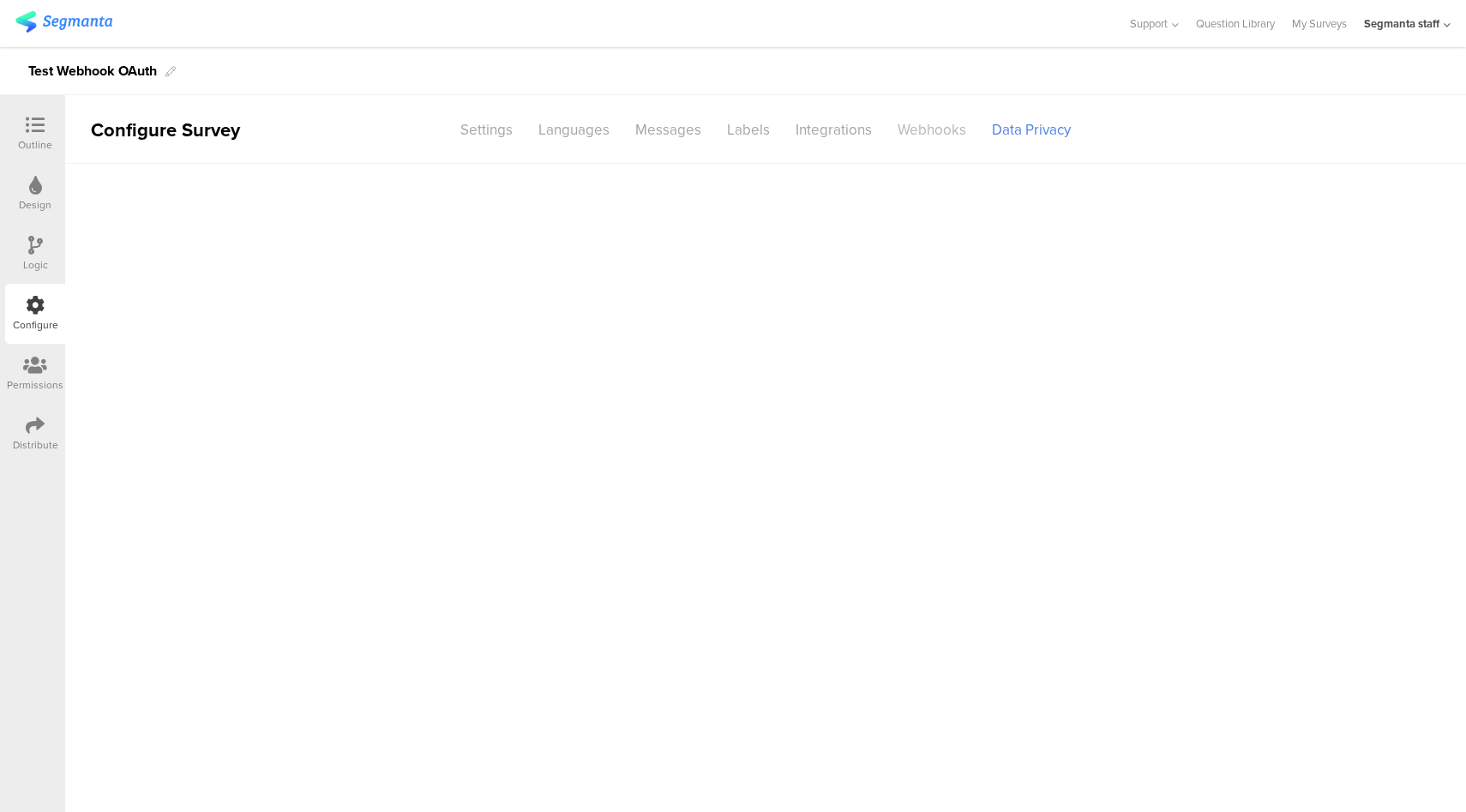
click at [924, 134] on div "Webhooks" at bounding box center [932, 130] width 94 height 30
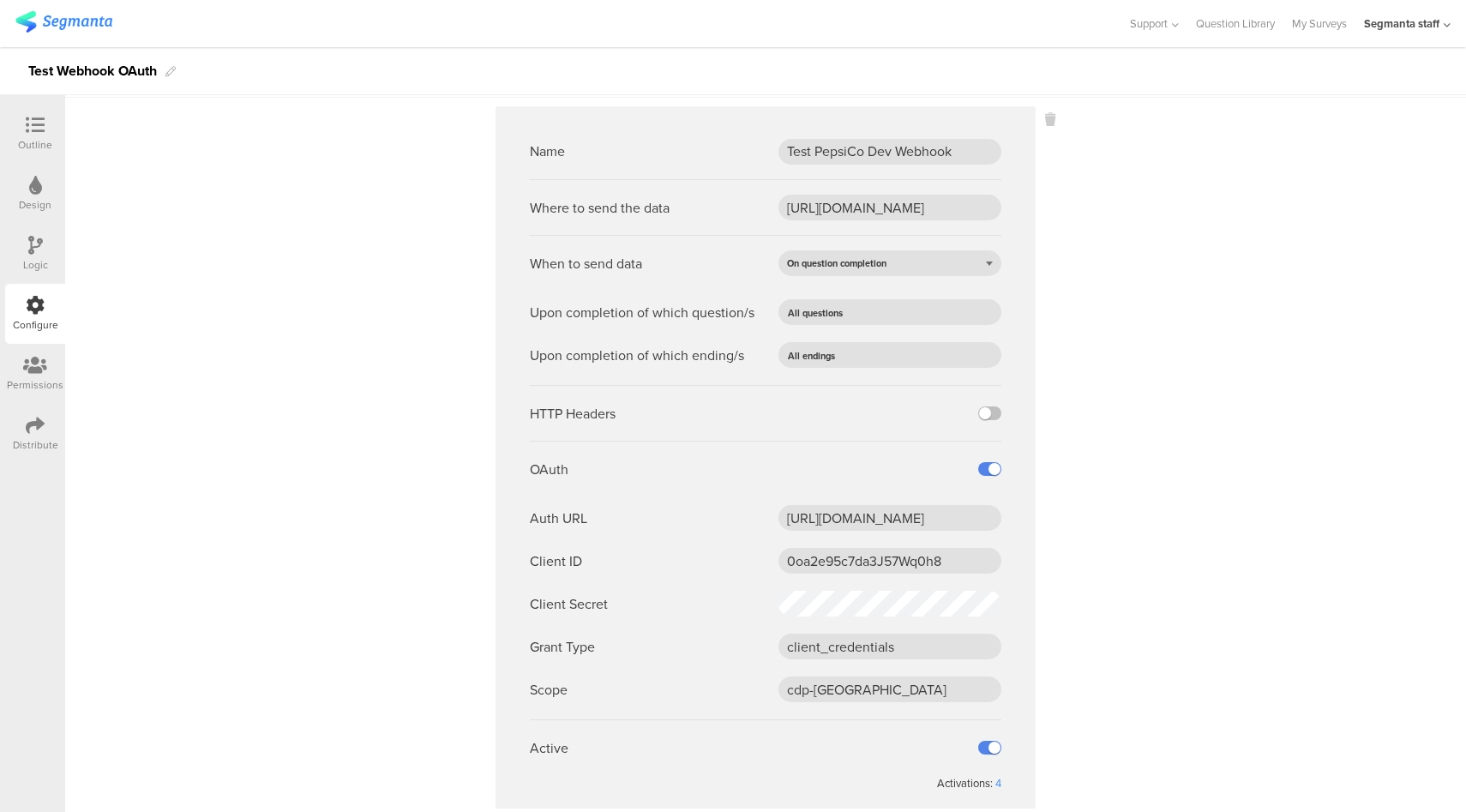
scroll to position [107, 0]
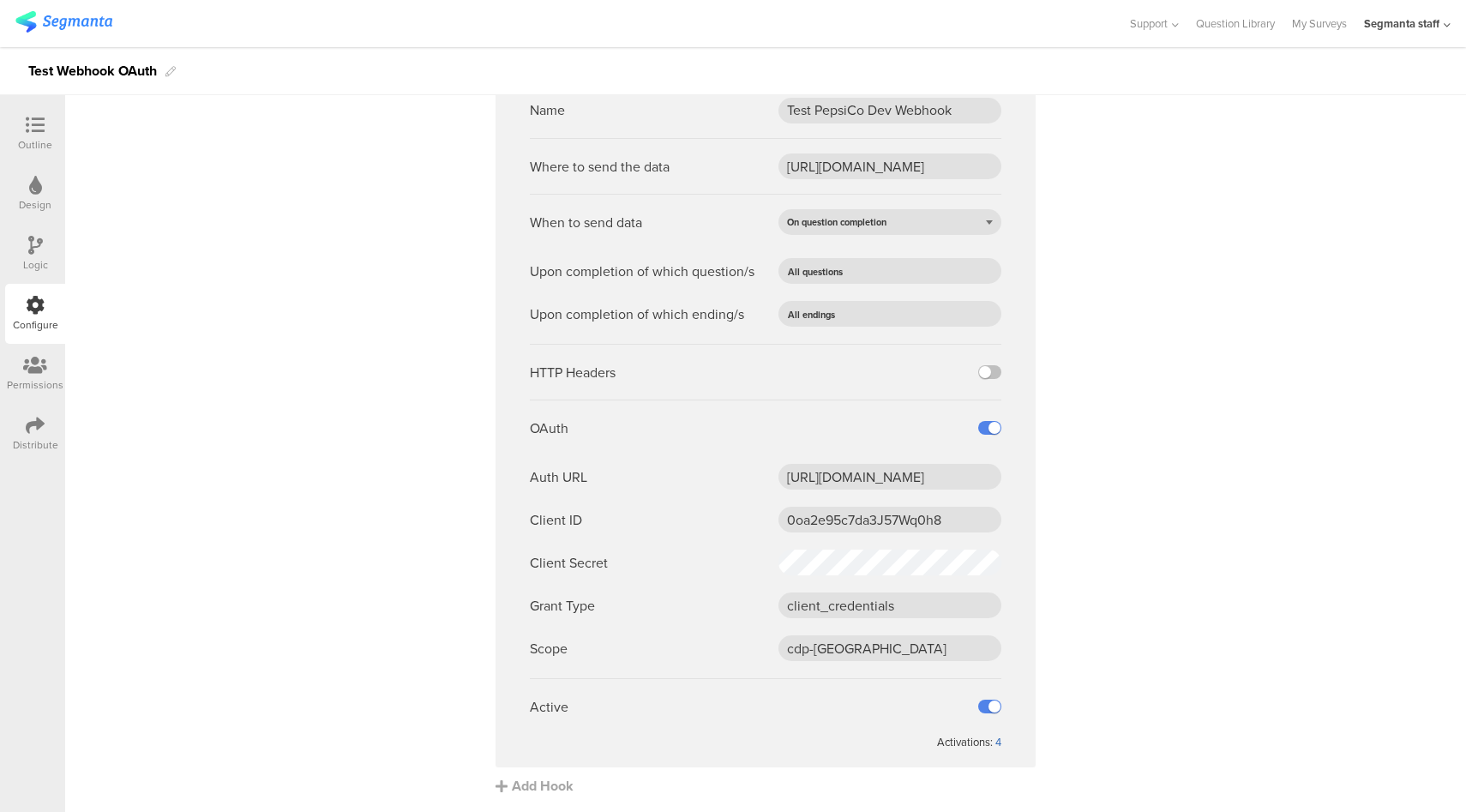
click at [995, 743] on div "4" at bounding box center [998, 741] width 6 height 17
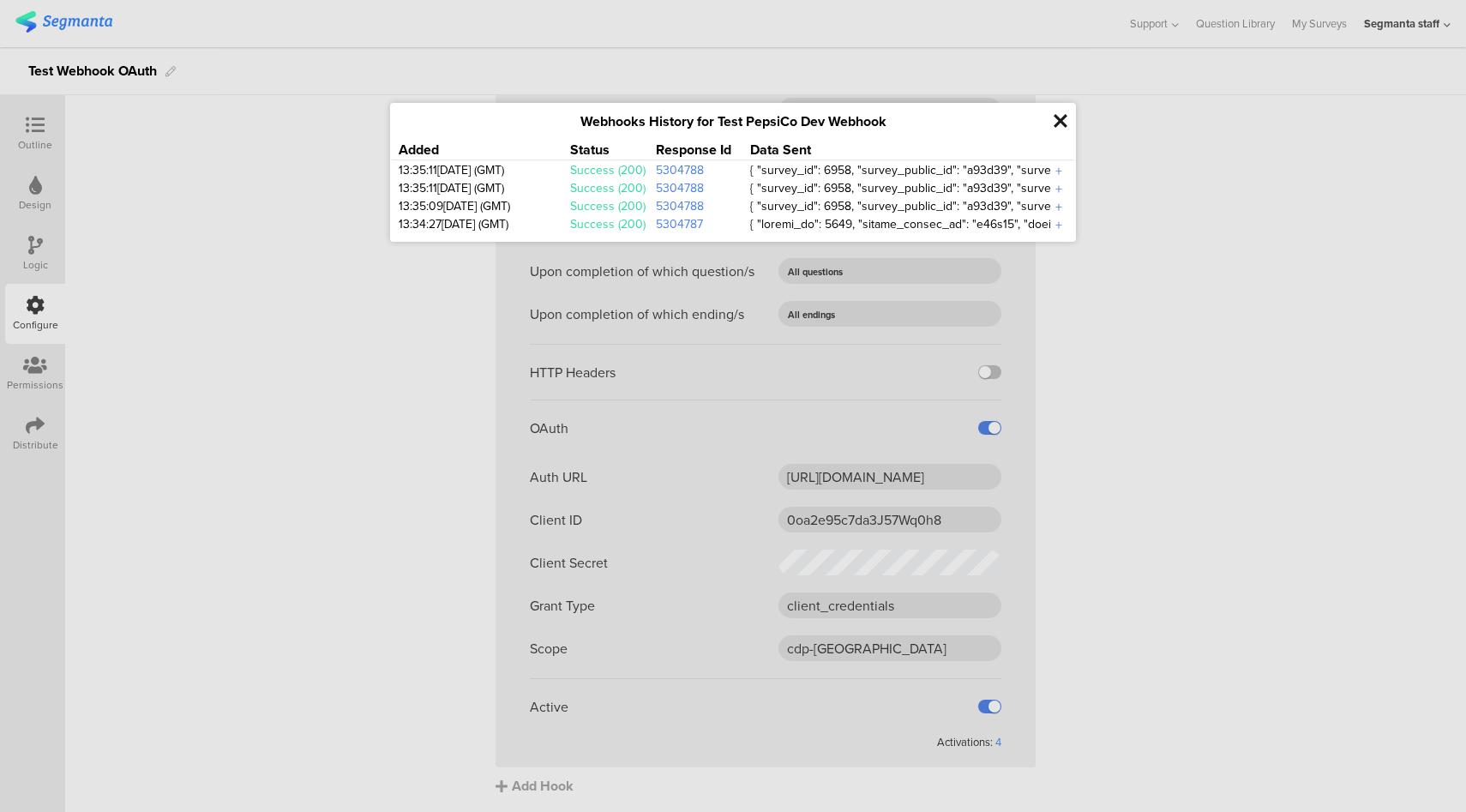
click at [1060, 206] on div "+" at bounding box center [1059, 207] width 17 height 20
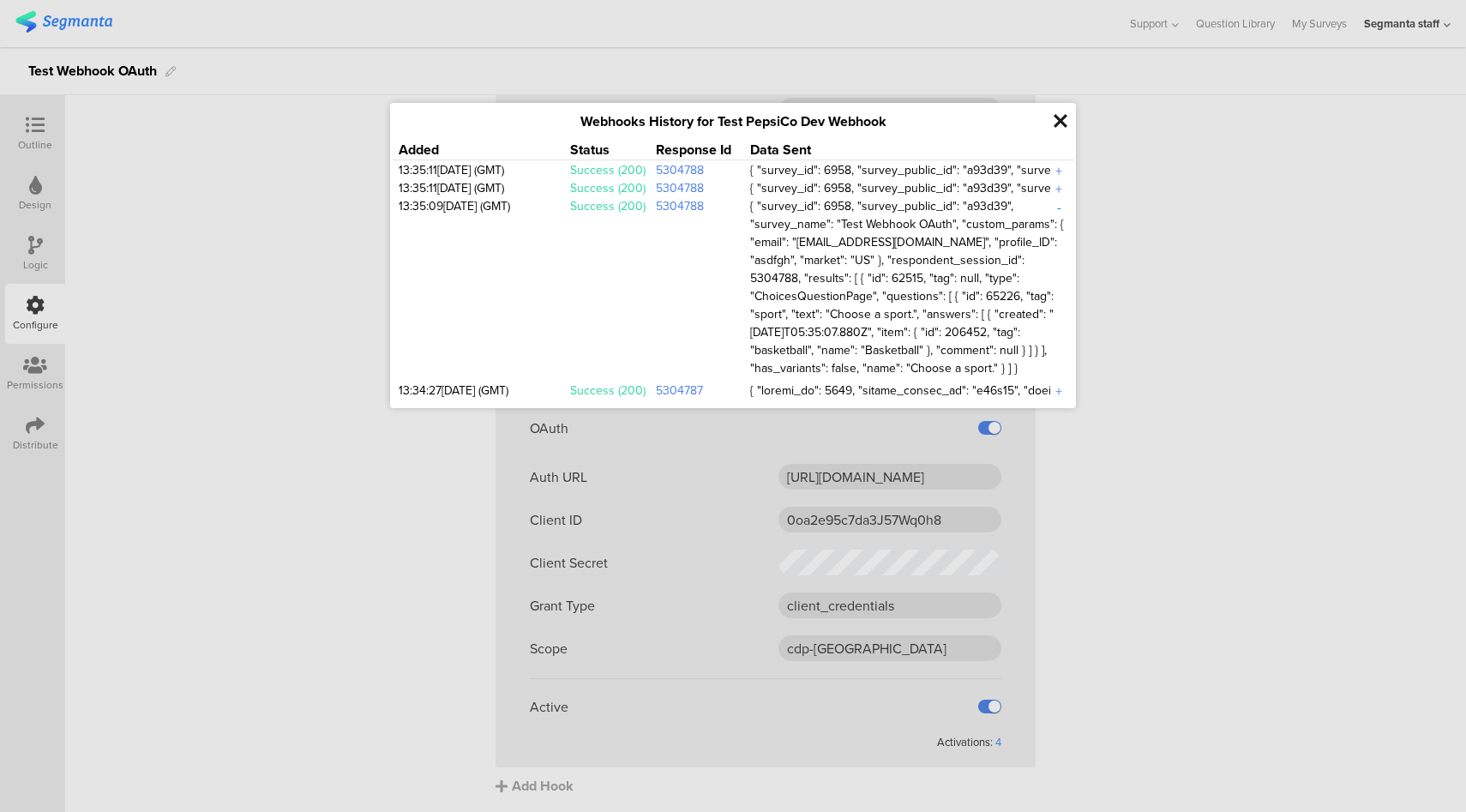
click at [1060, 206] on div "-" at bounding box center [1059, 207] width 17 height 20
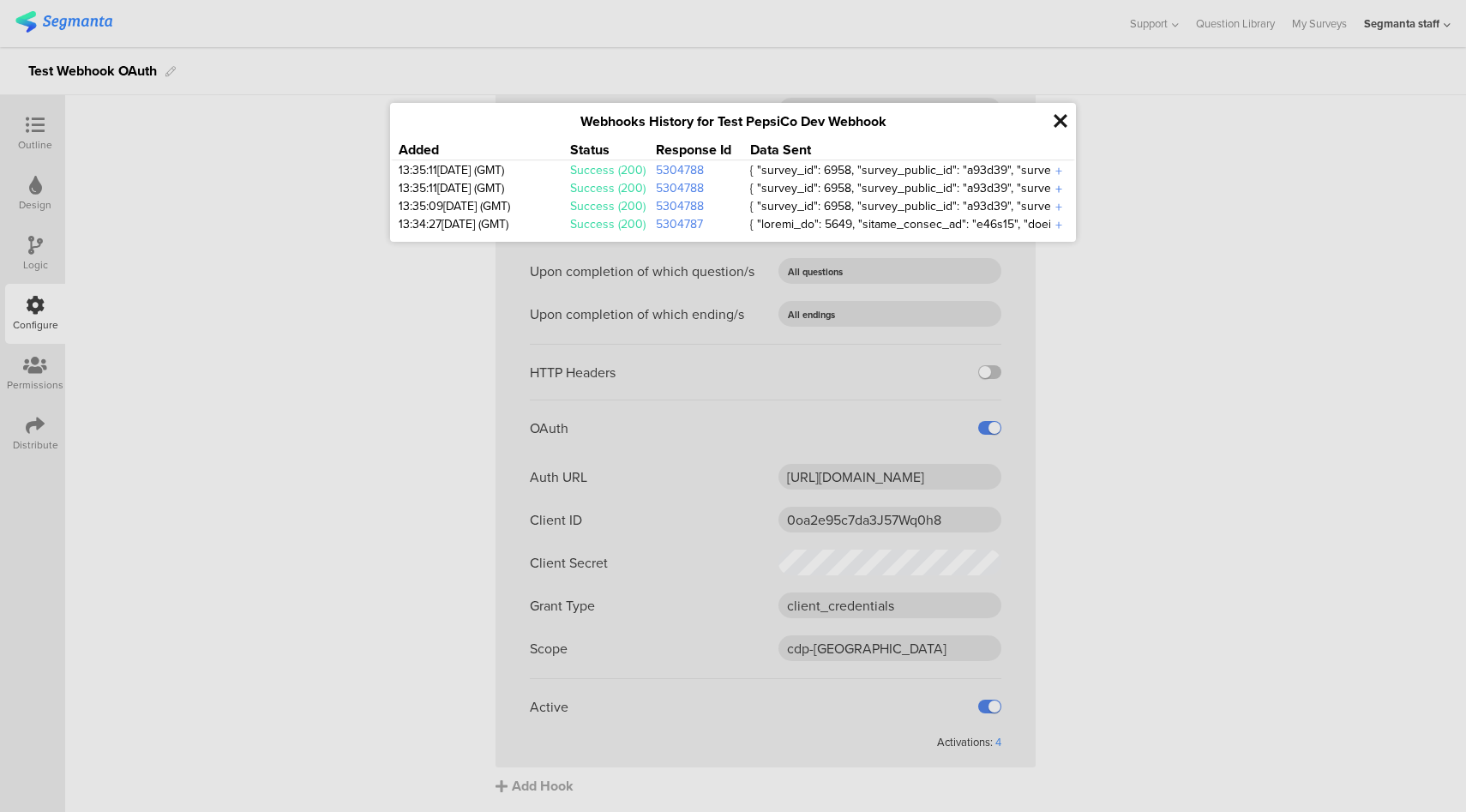
click at [1056, 189] on div "+" at bounding box center [1059, 189] width 17 height 20
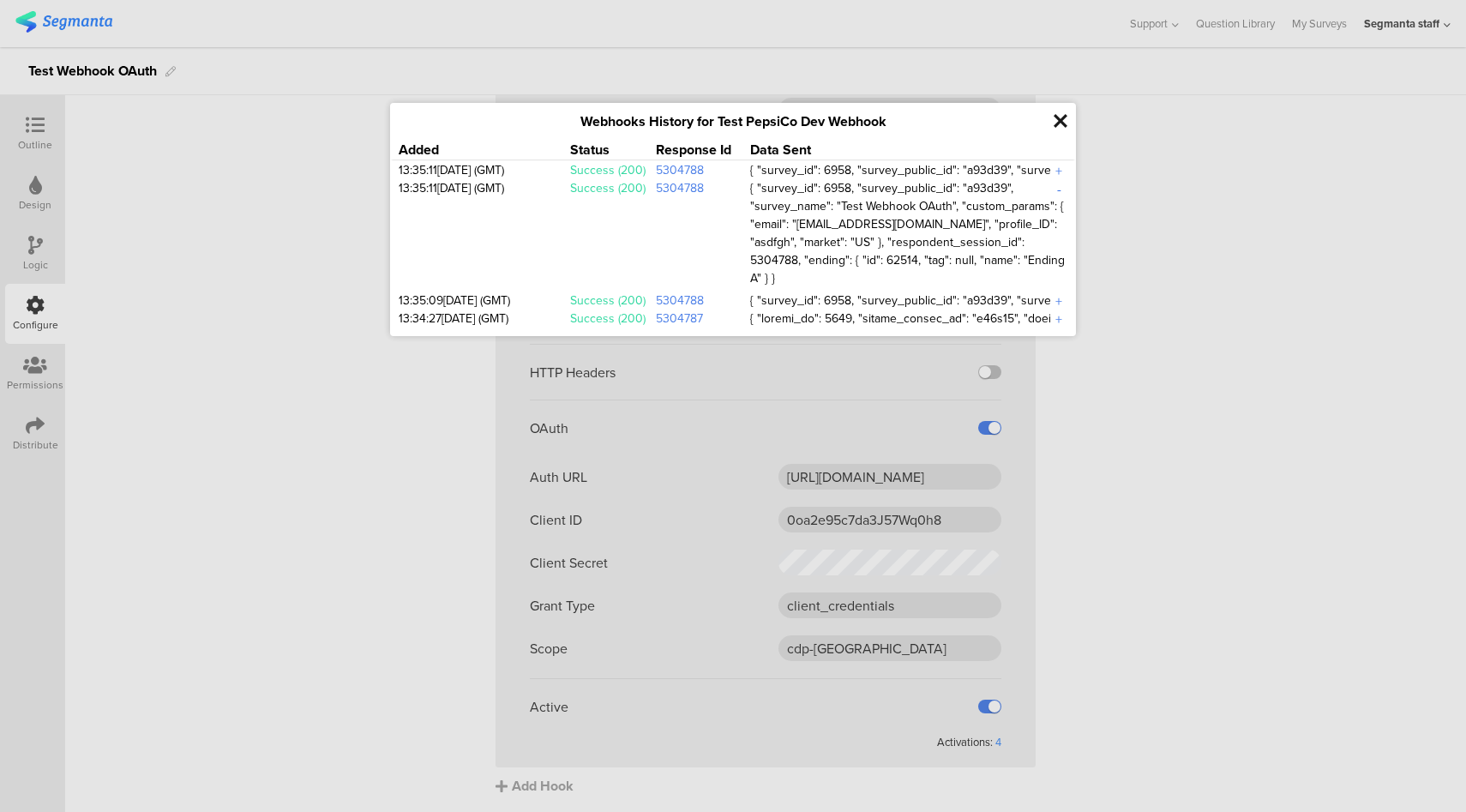
click at [1056, 189] on div "-" at bounding box center [1059, 189] width 17 height 20
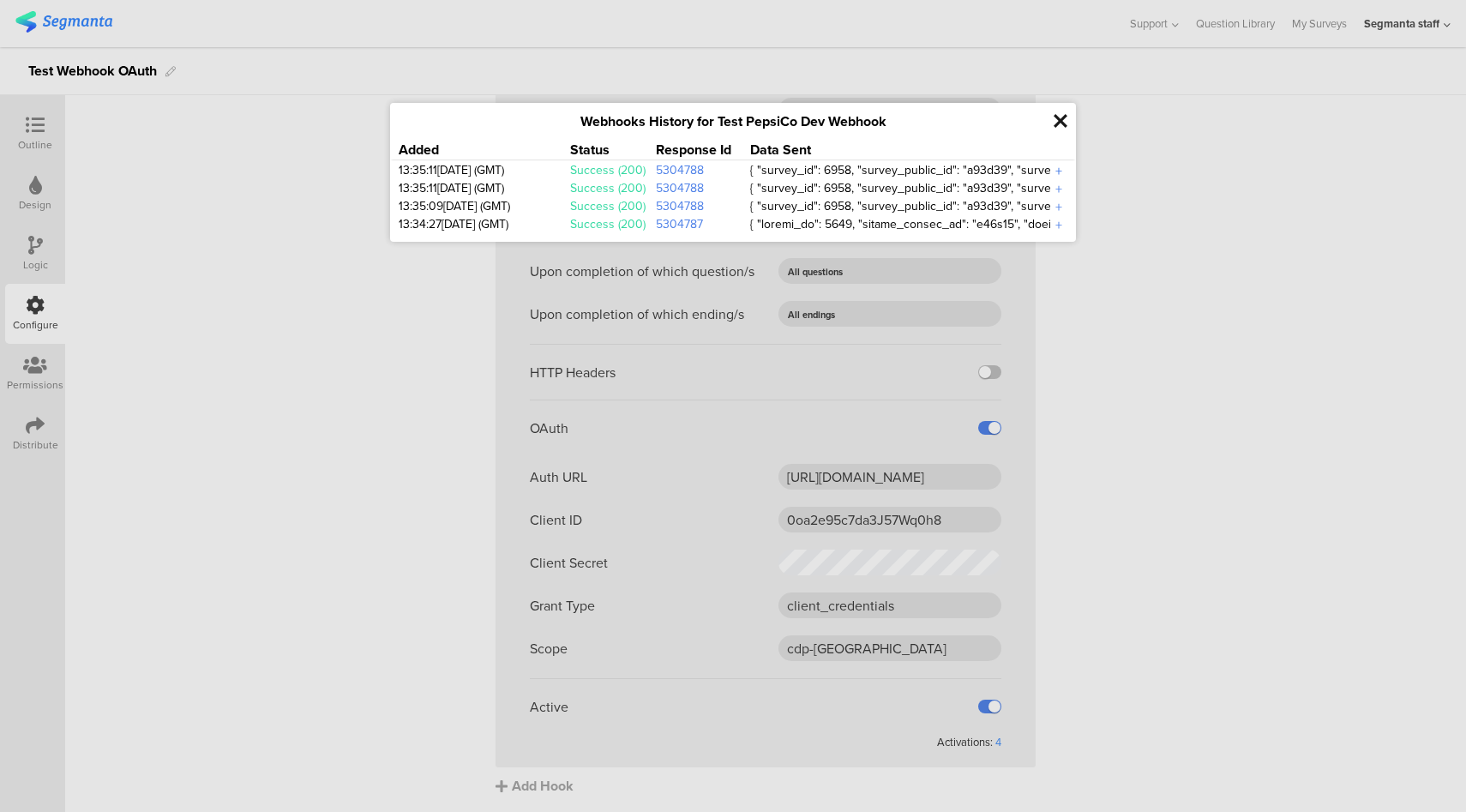
click at [1056, 174] on div "+" at bounding box center [1059, 171] width 17 height 20
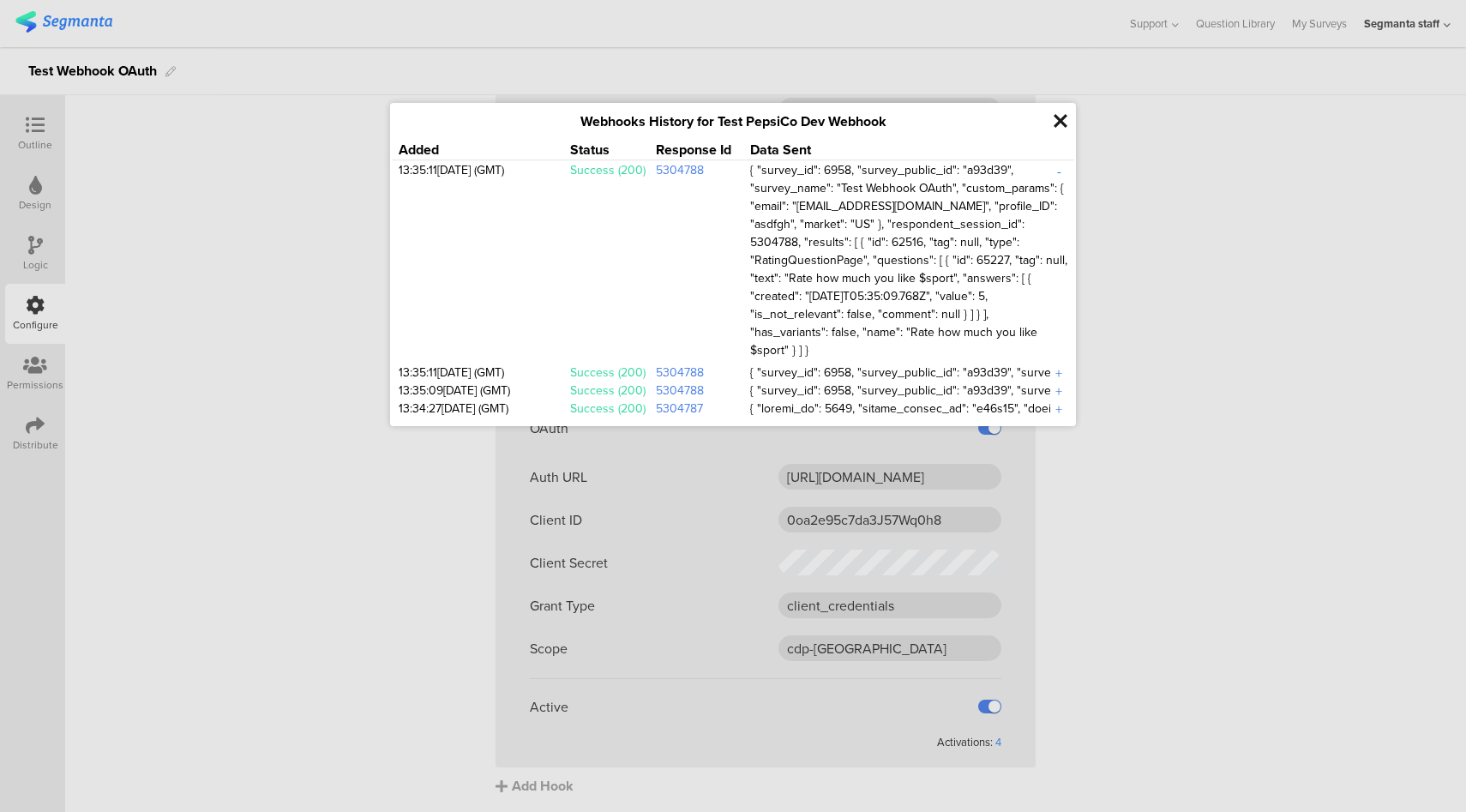
click at [1056, 174] on div "-" at bounding box center [1059, 171] width 17 height 20
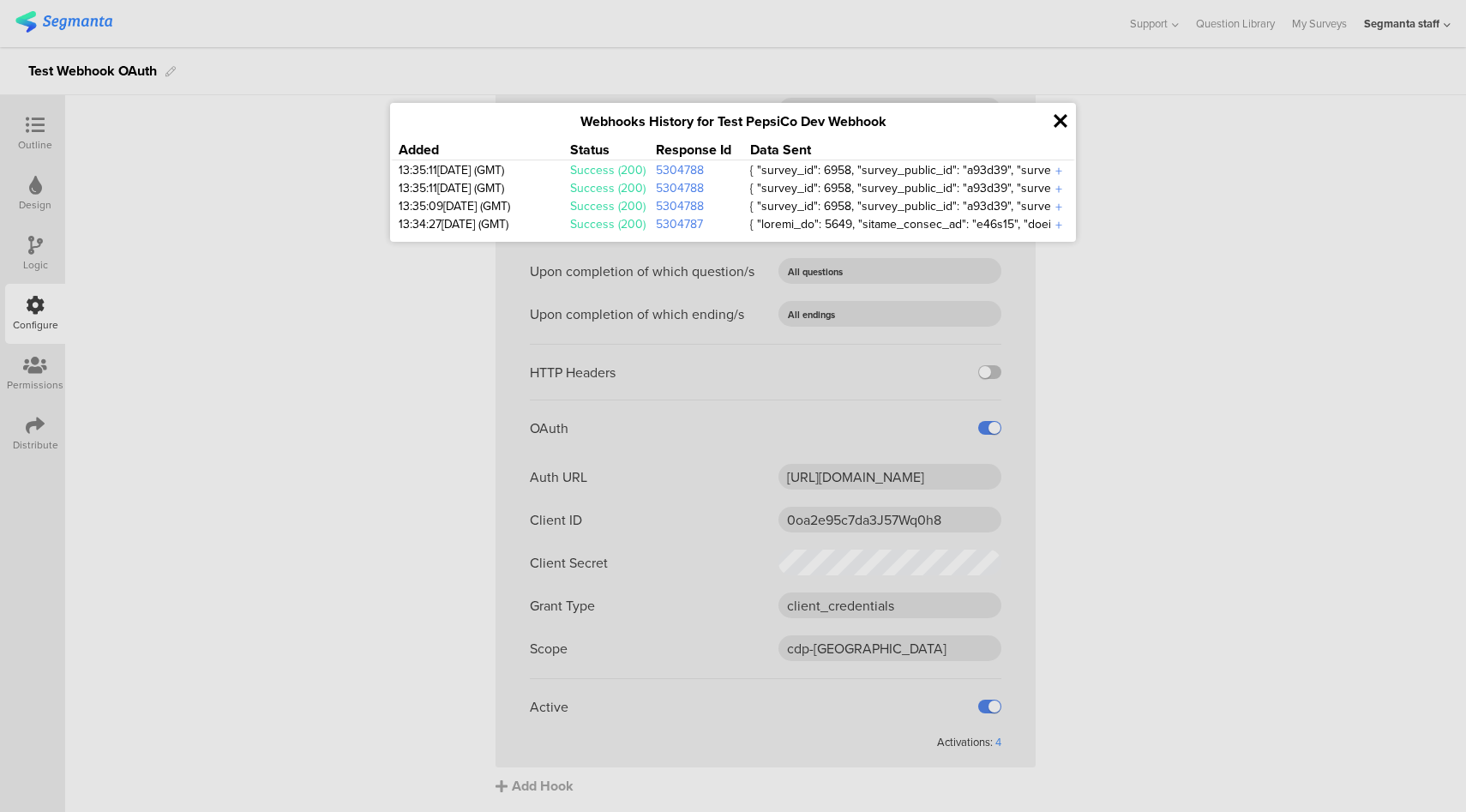
click at [1063, 123] on icon at bounding box center [1060, 121] width 14 height 20
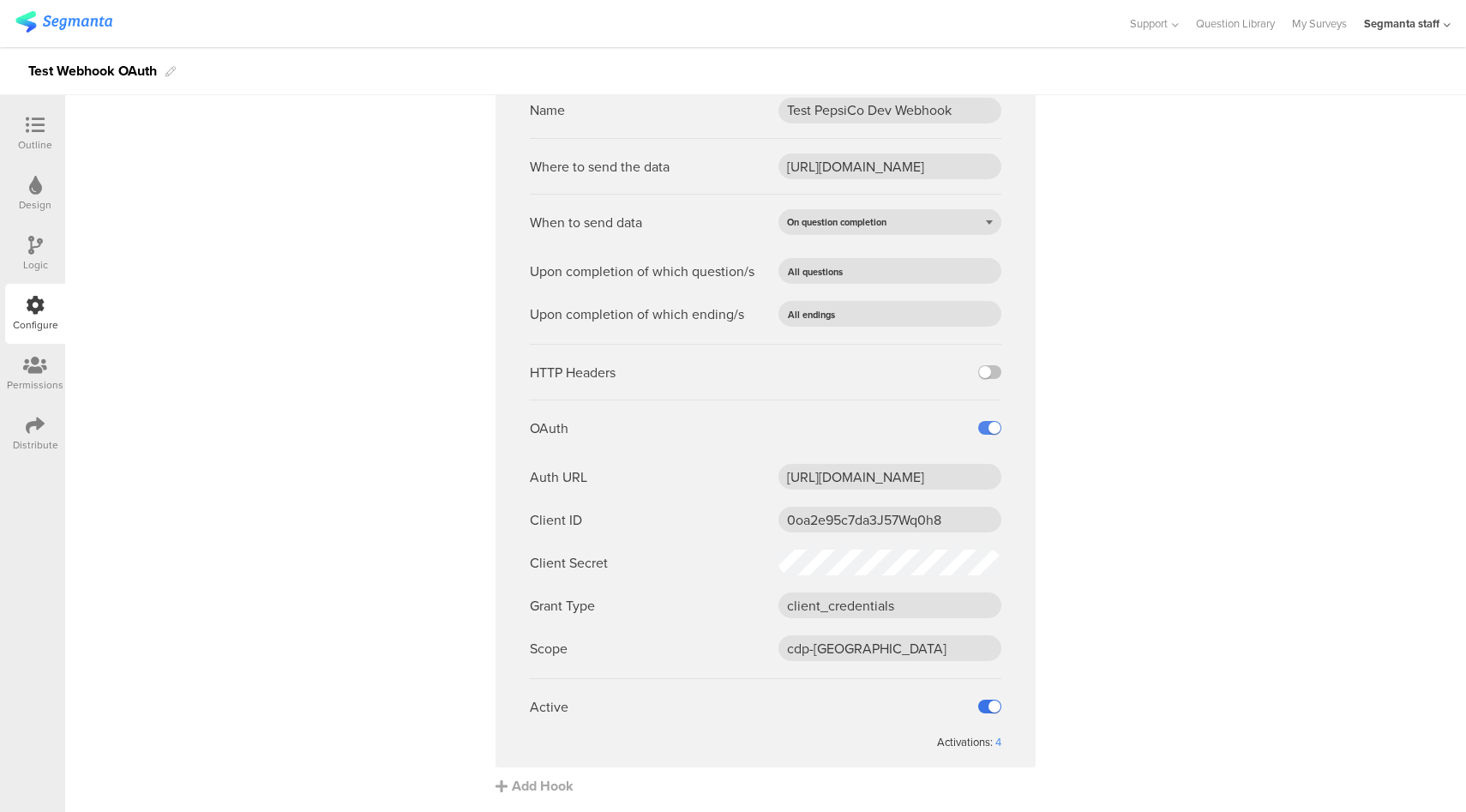
click at [979, 706] on label at bounding box center [989, 706] width 24 height 14
click at [0, 0] on input "checkbox" at bounding box center [0, 0] width 0 height 0
click at [539, 784] on div "Add Hook" at bounding box center [769, 785] width 548 height 20
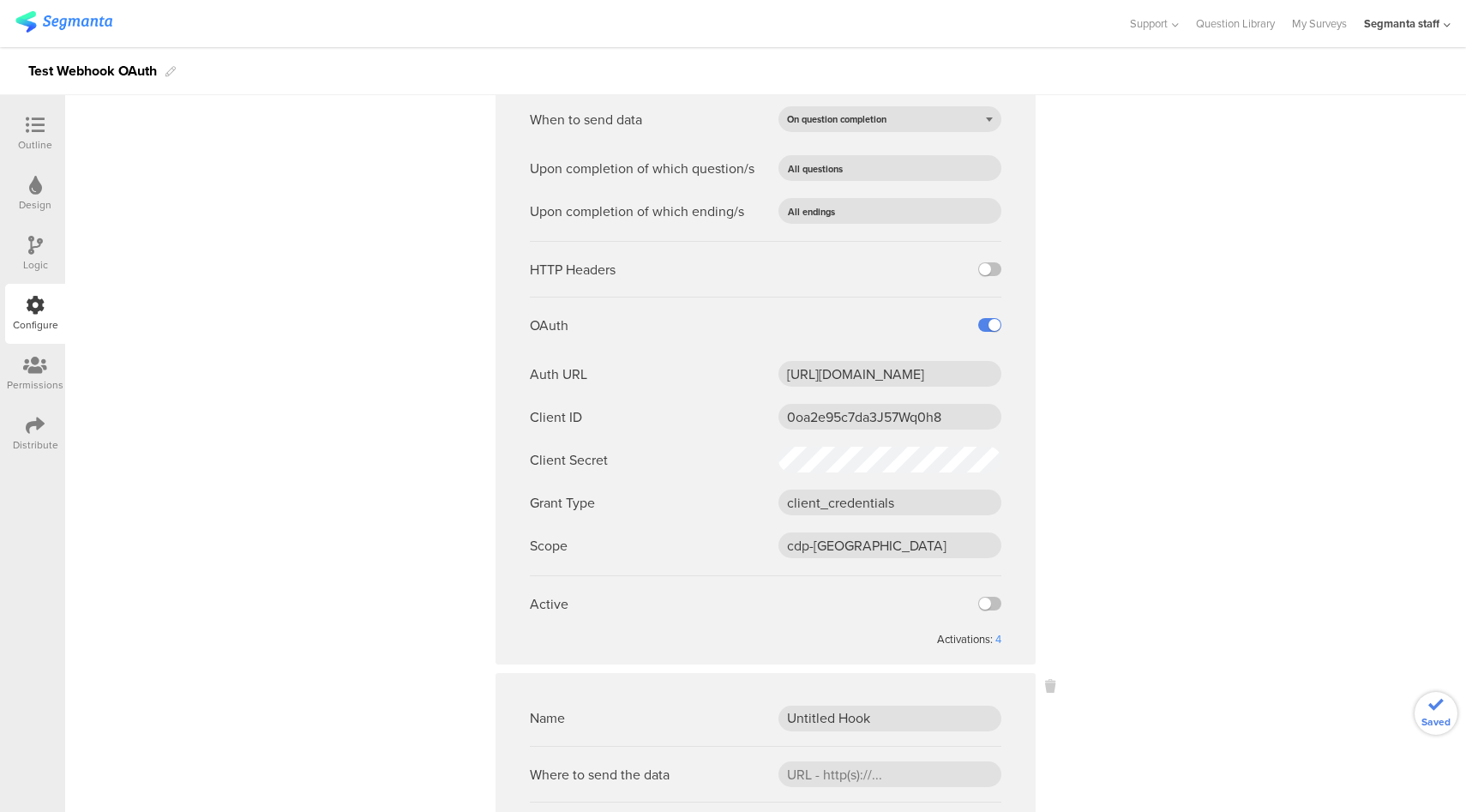
scroll to position [499, 0]
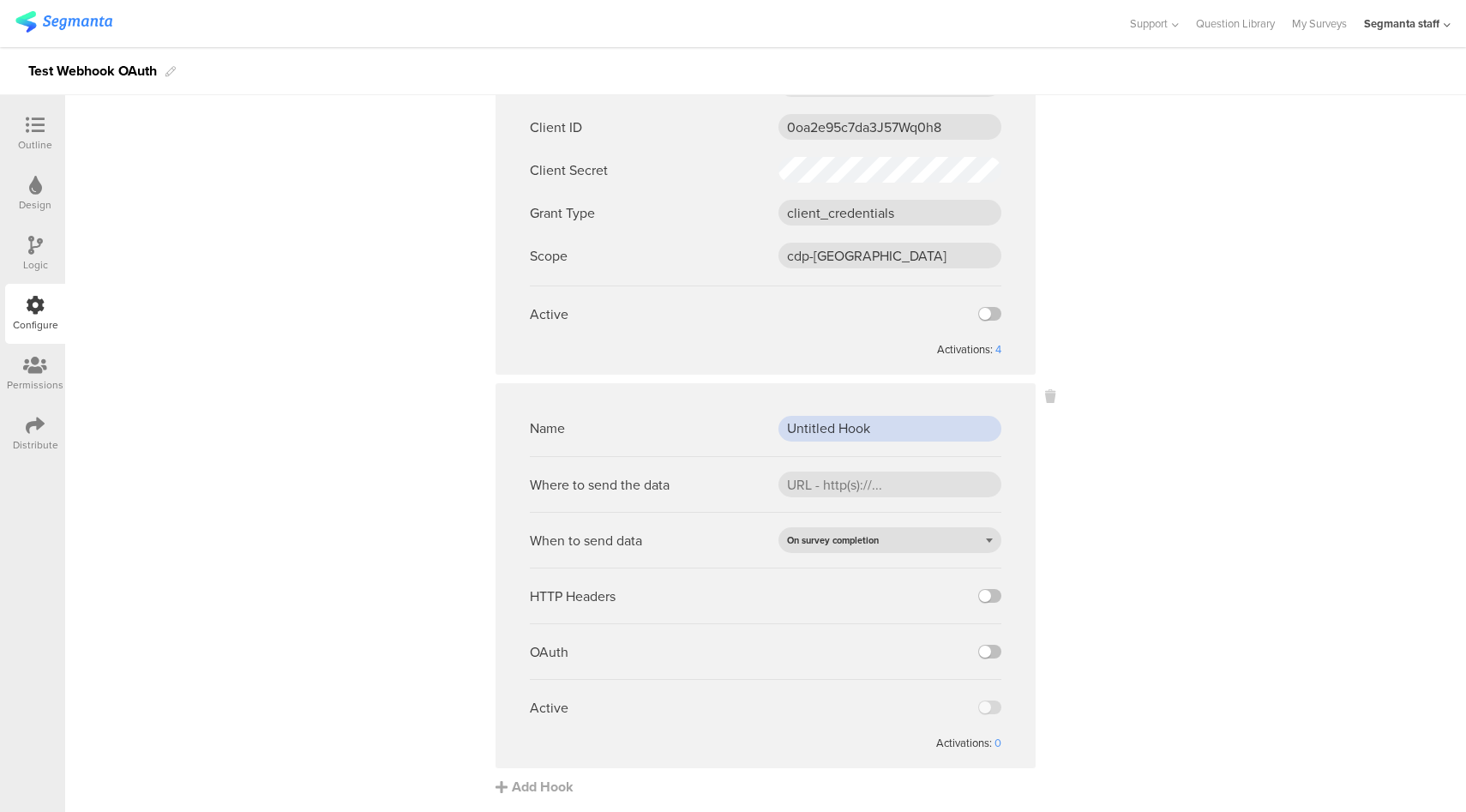
click at [877, 433] on input "Untitled Hook" at bounding box center [889, 428] width 223 height 25
type input "test normal hook"
paste input "https://eo5wmzhoyu3nzo.m.pipedream.net"
type input "https://eo5wmzhoyu3nzo.m.pipedream.net"
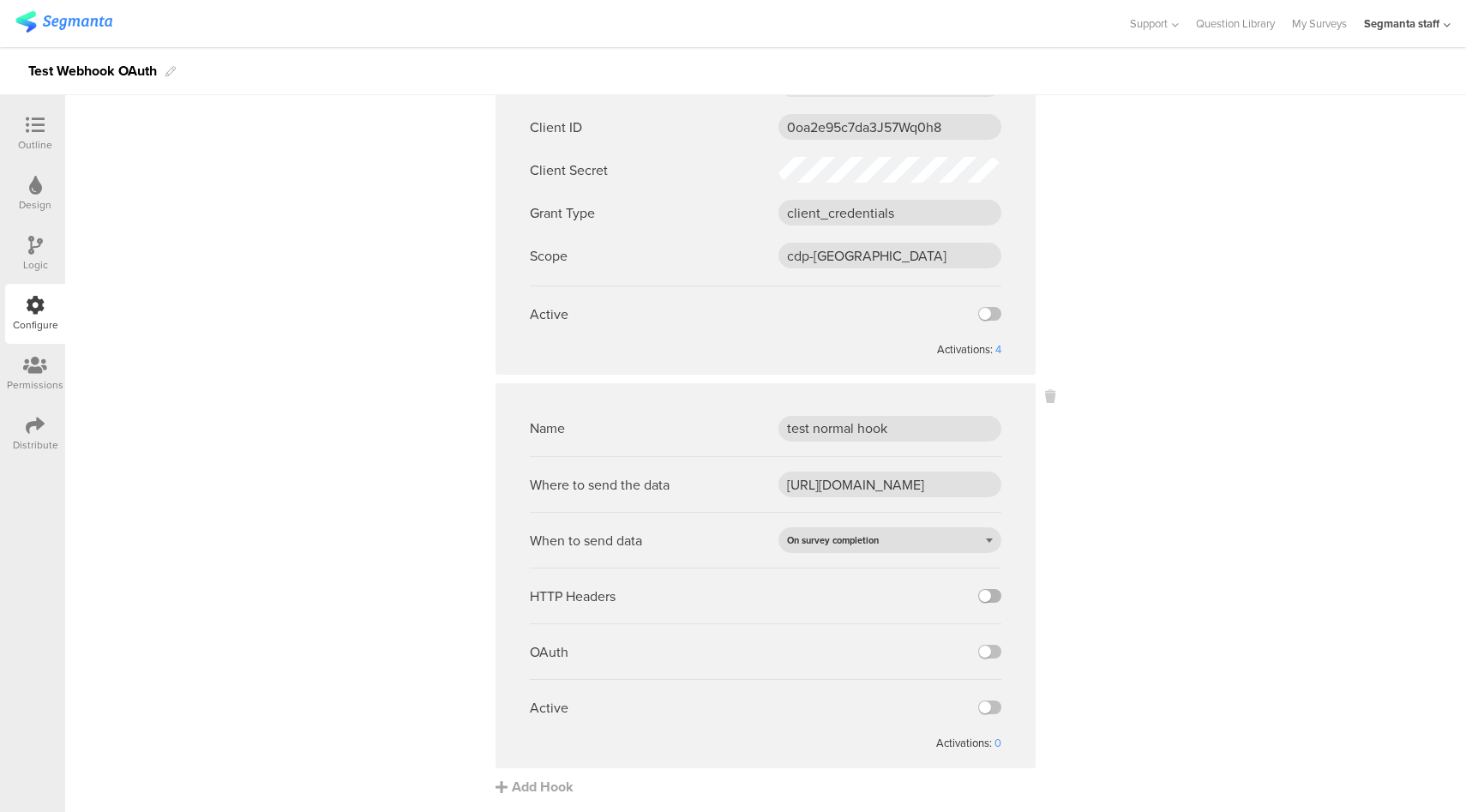
click at [983, 599] on label at bounding box center [989, 595] width 24 height 14
click at [0, 0] on input "checkbox" at bounding box center [0, 0] width 0 height 0
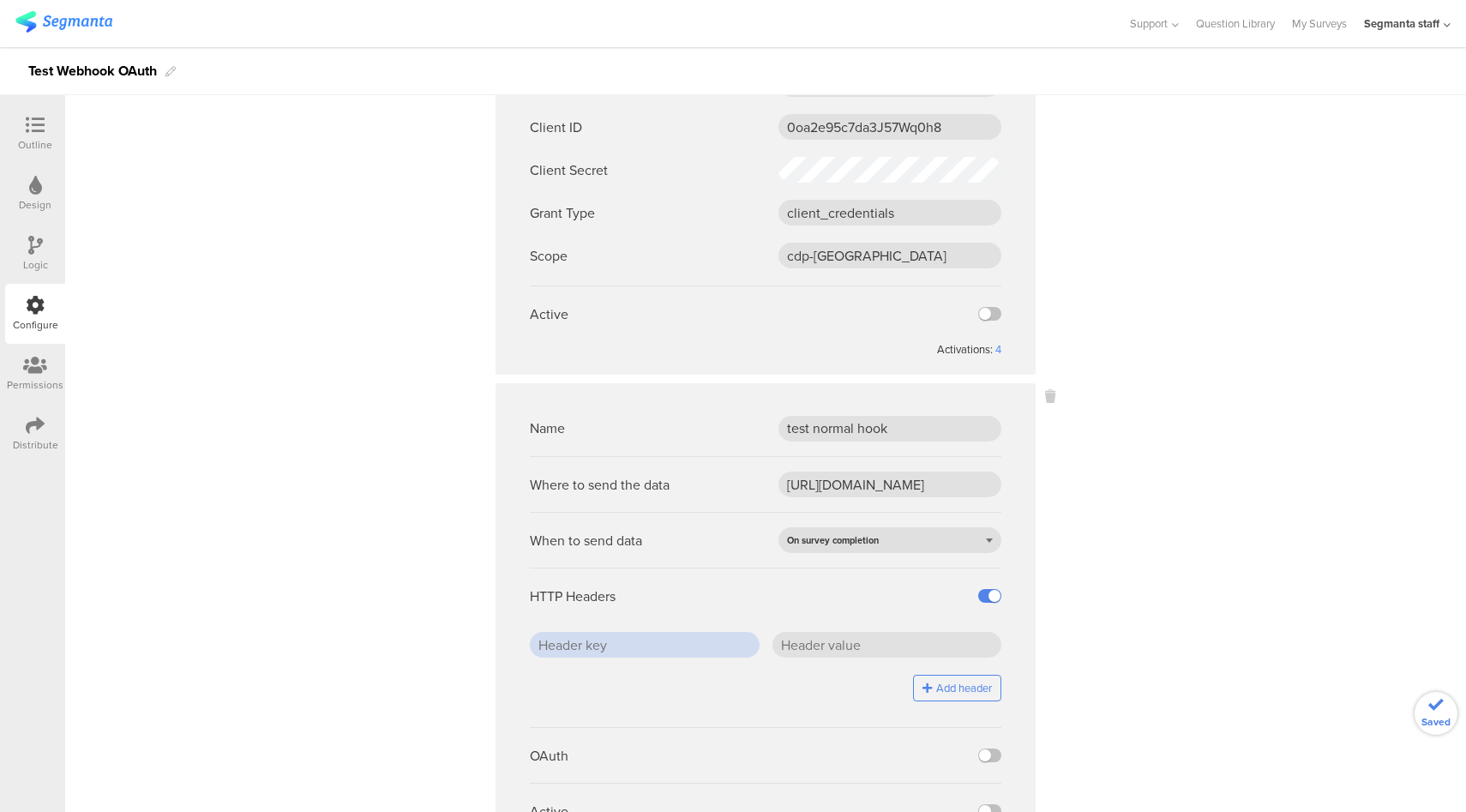
click at [685, 651] on input "text" at bounding box center [644, 643] width 230 height 25
type input "key1"
drag, startPoint x: 853, startPoint y: 636, endPoint x: 855, endPoint y: 649, distance: 13.2
click at [855, 649] on input "text" at bounding box center [886, 643] width 230 height 25
type input "b"
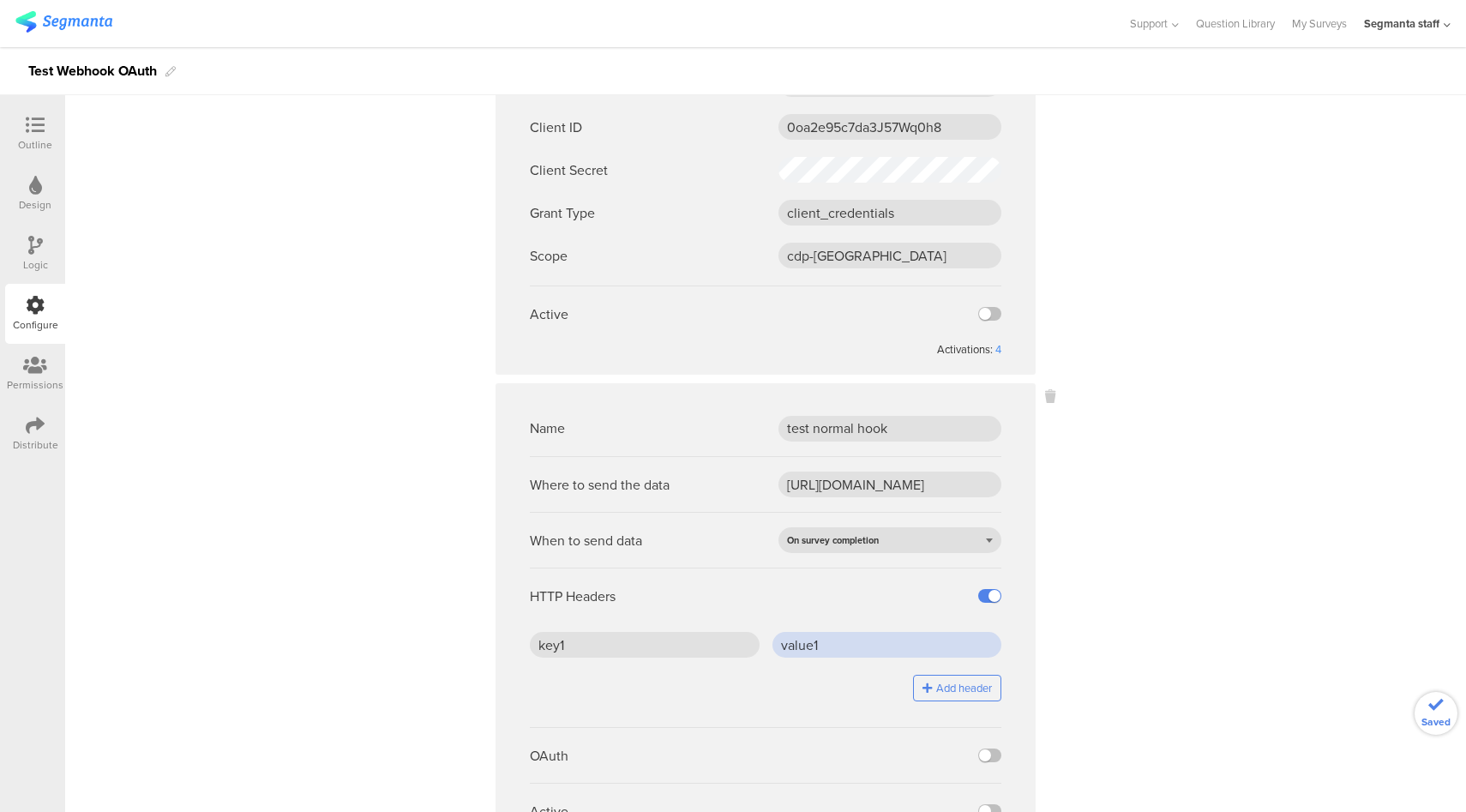
type input "value1"
click at [937, 684] on button "Add header" at bounding box center [956, 688] width 88 height 26
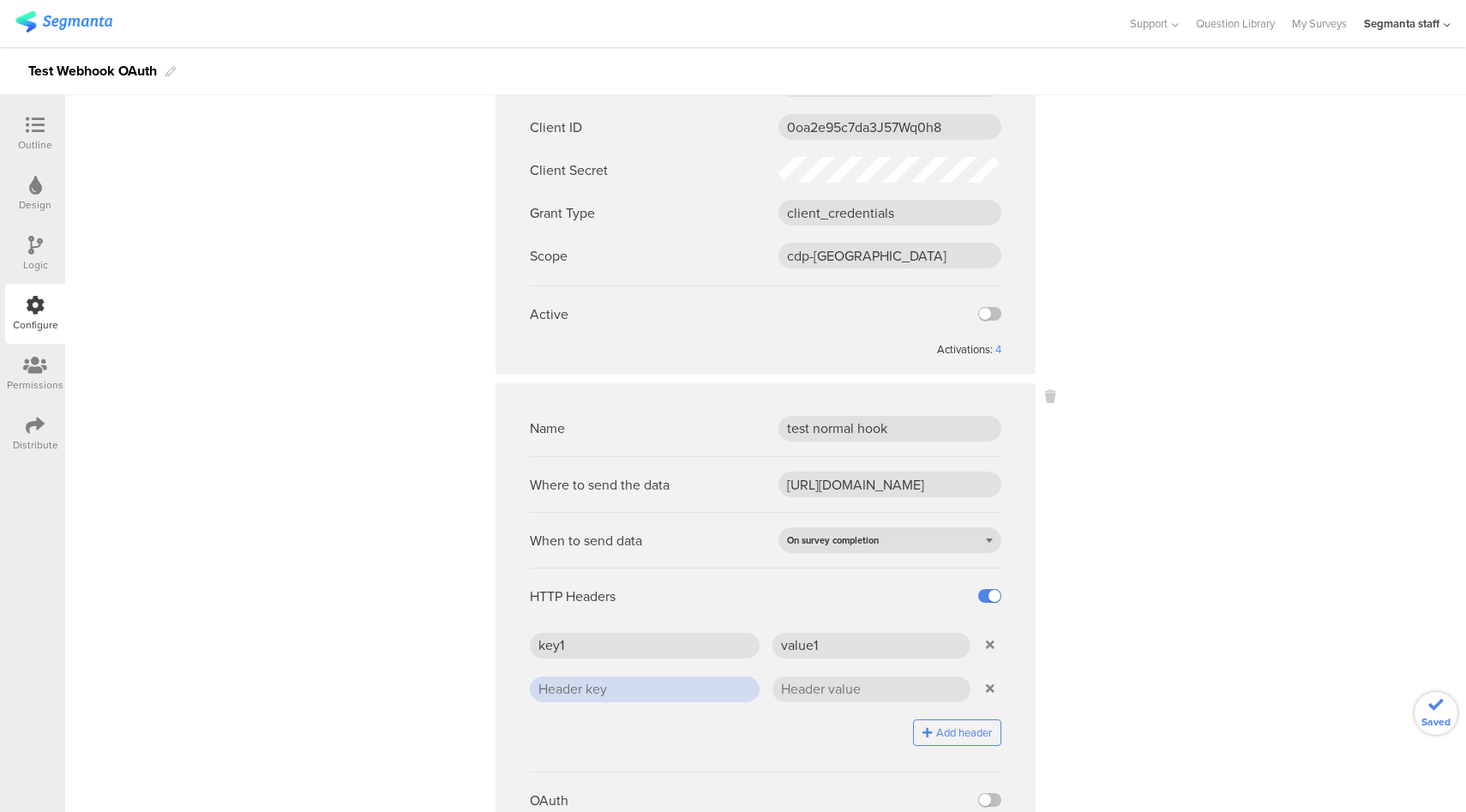
click at [620, 685] on input "text" at bounding box center [644, 689] width 230 height 25
type input "key2"
click at [806, 685] on input "text" at bounding box center [871, 689] width 199 height 25
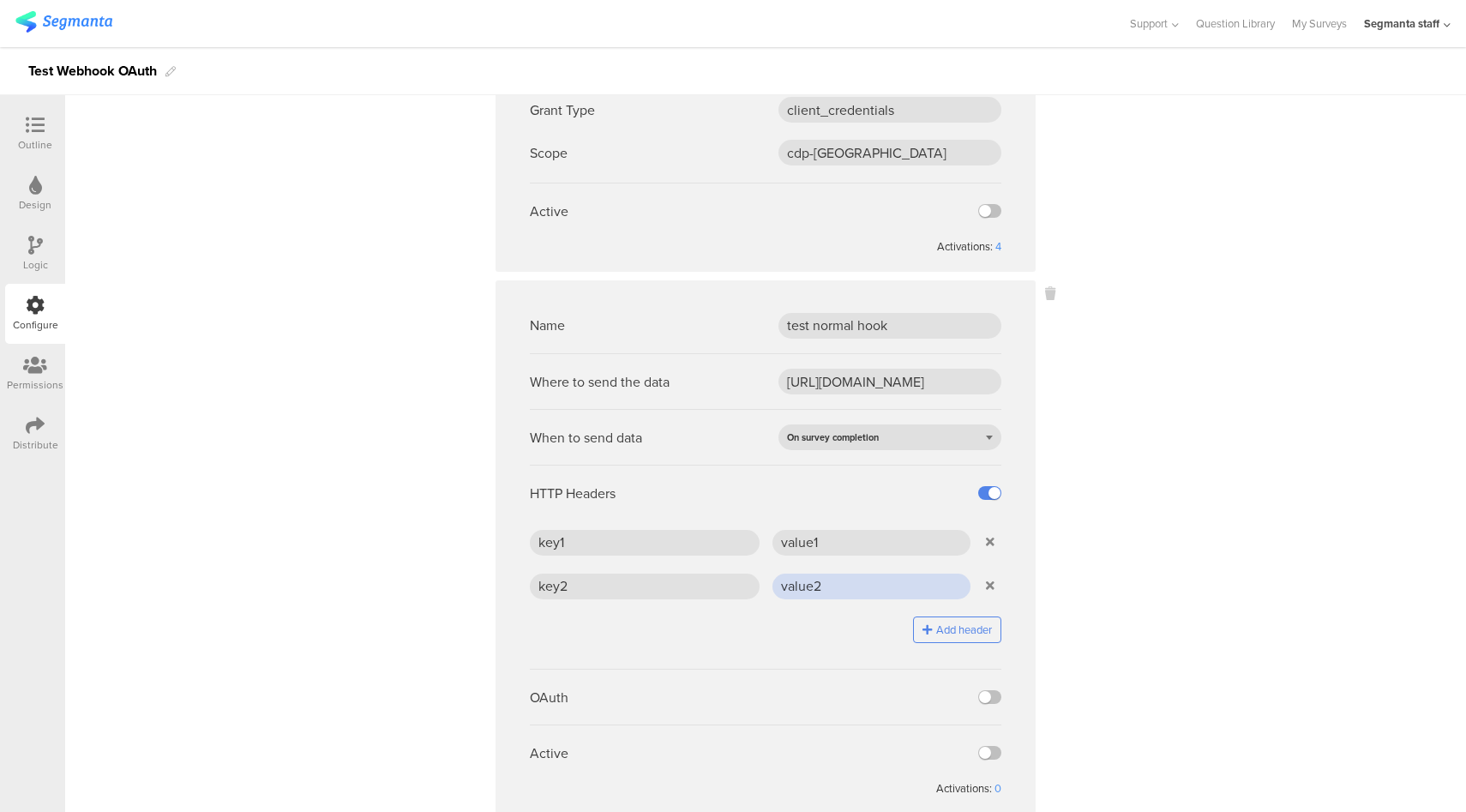
scroll to position [645, 0]
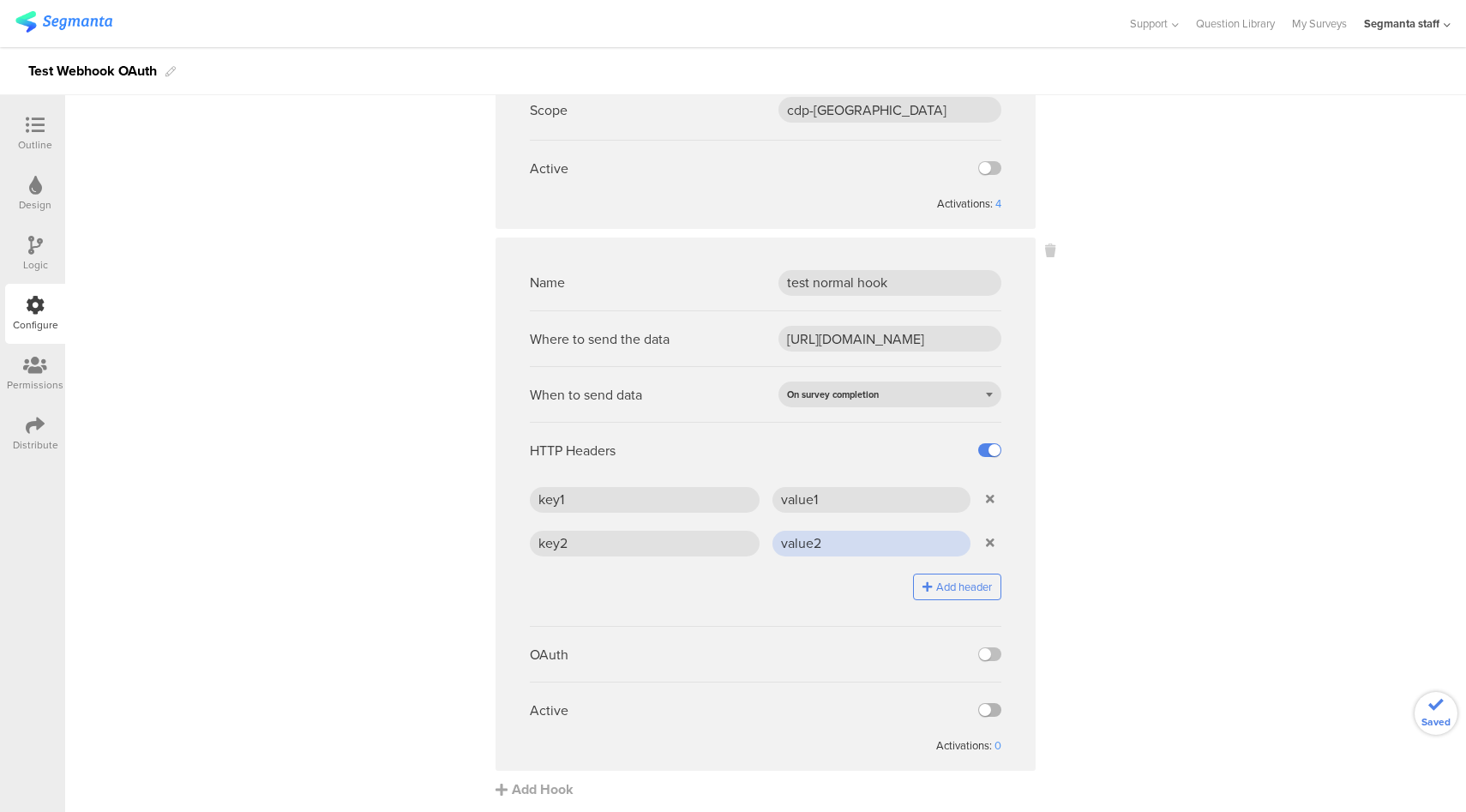
type input "value2"
click at [978, 710] on label at bounding box center [989, 710] width 24 height 14
click at [0, 0] on input "checkbox" at bounding box center [0, 0] width 0 height 0
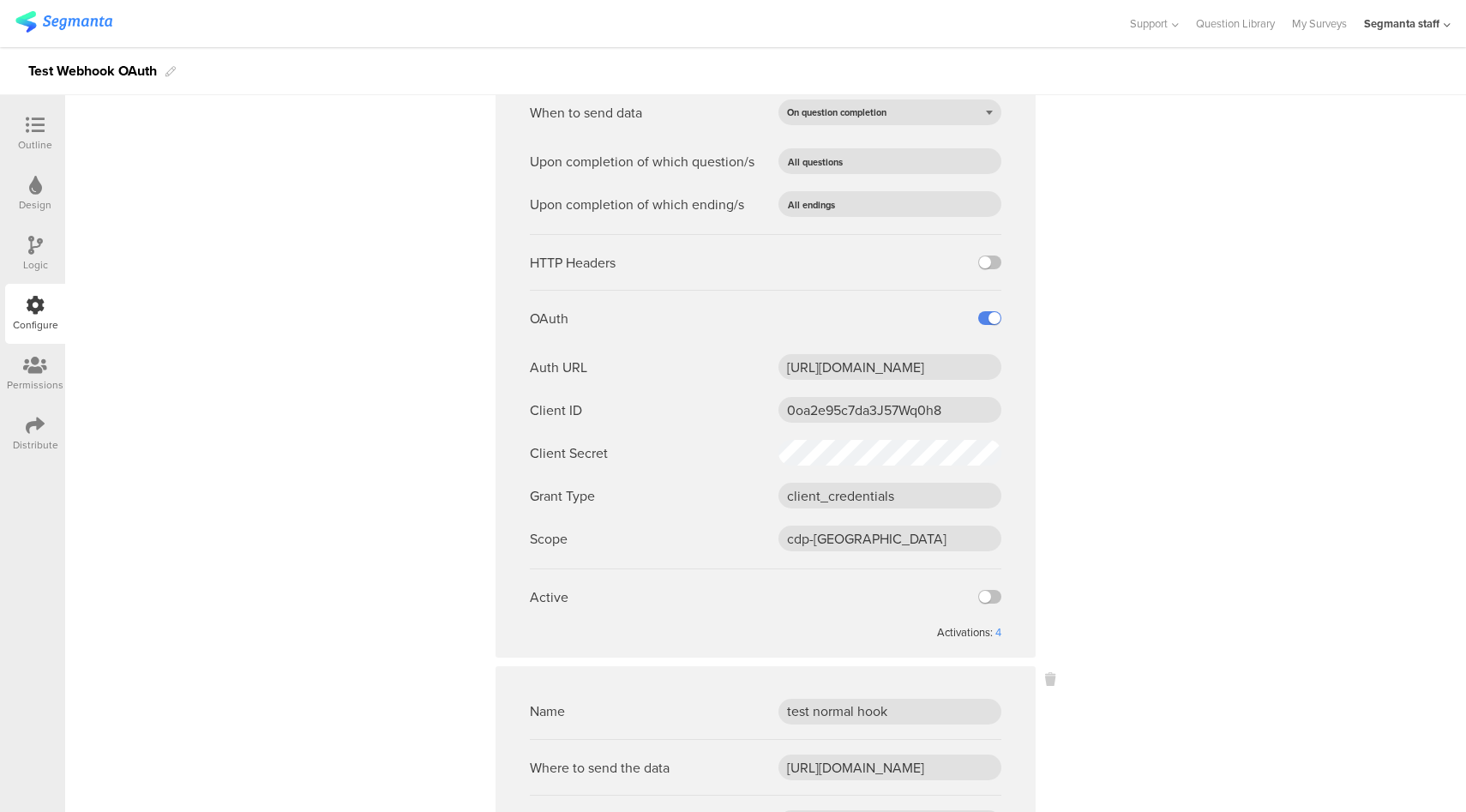
scroll to position [0, 0]
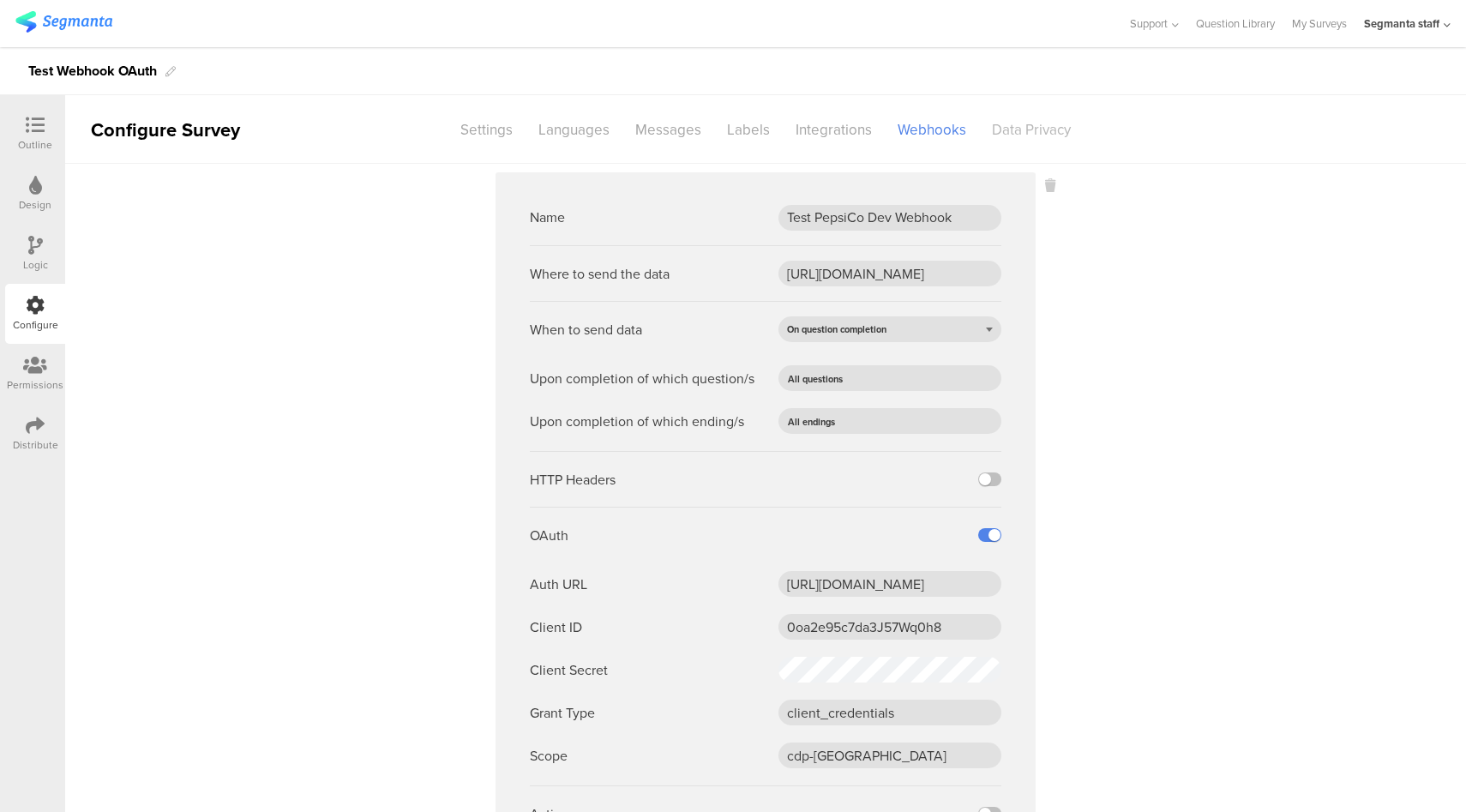
click at [1027, 135] on div "Data Privacy" at bounding box center [1031, 130] width 105 height 30
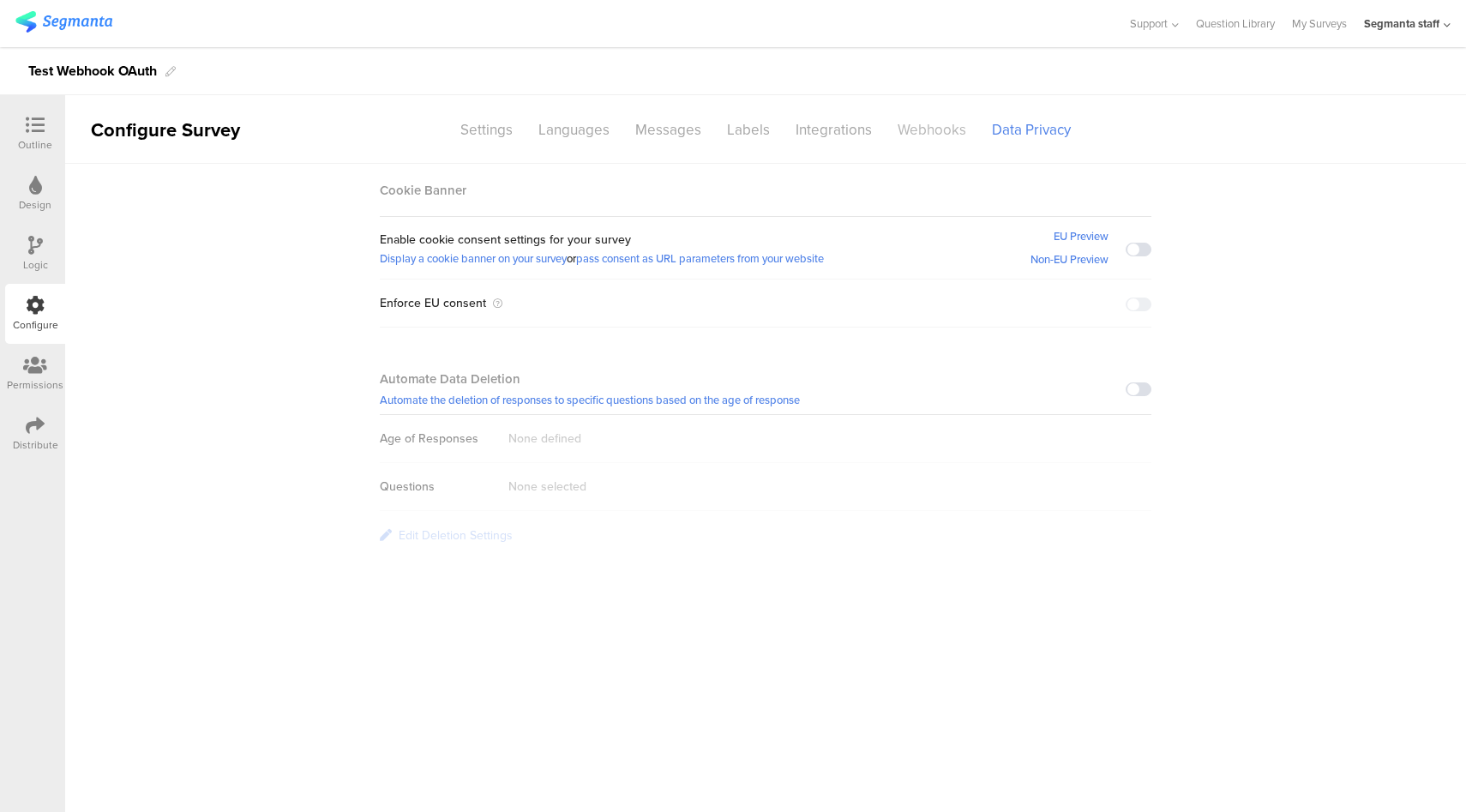
click at [909, 140] on div "Webhooks" at bounding box center [932, 130] width 94 height 30
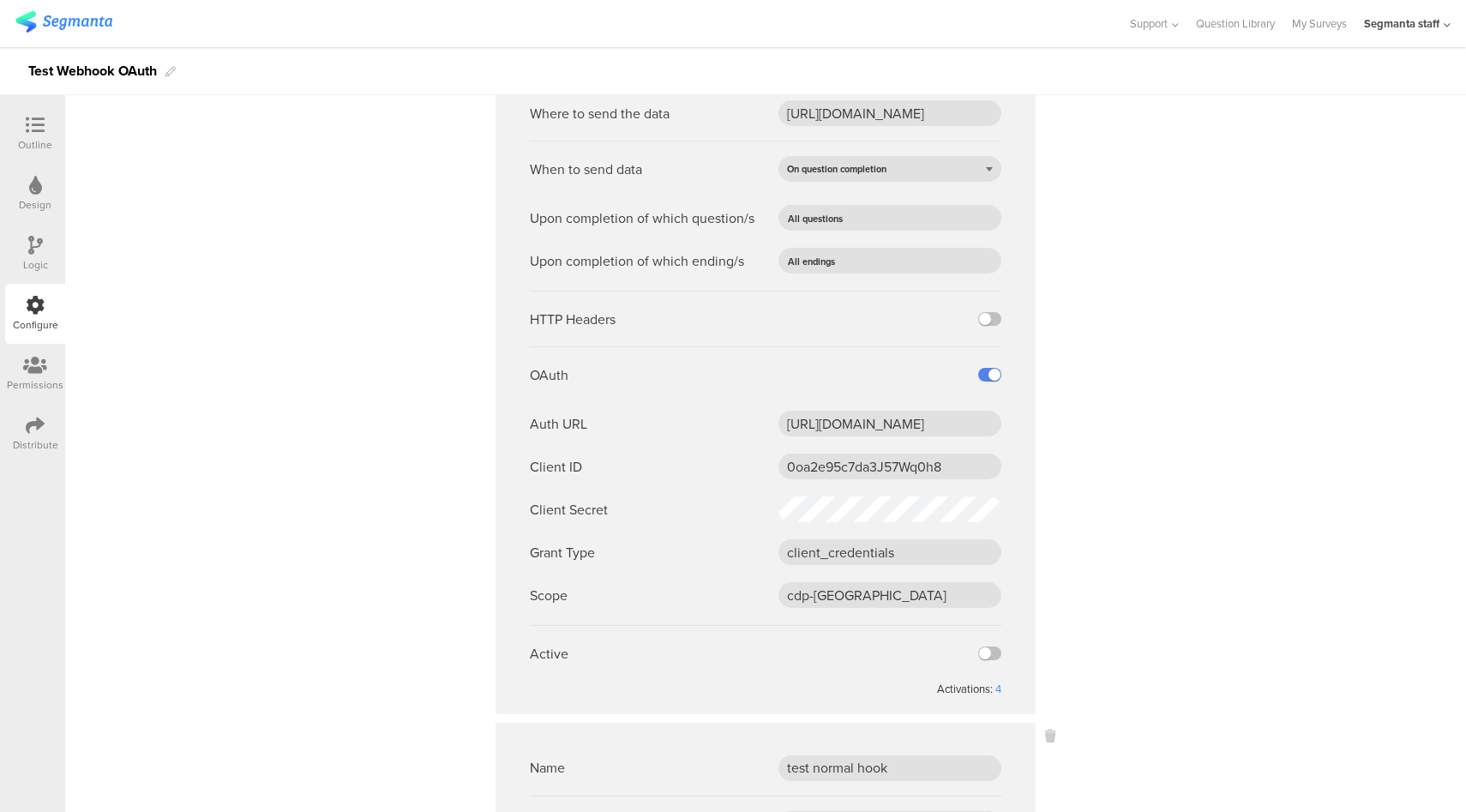
scroll to position [43, 0]
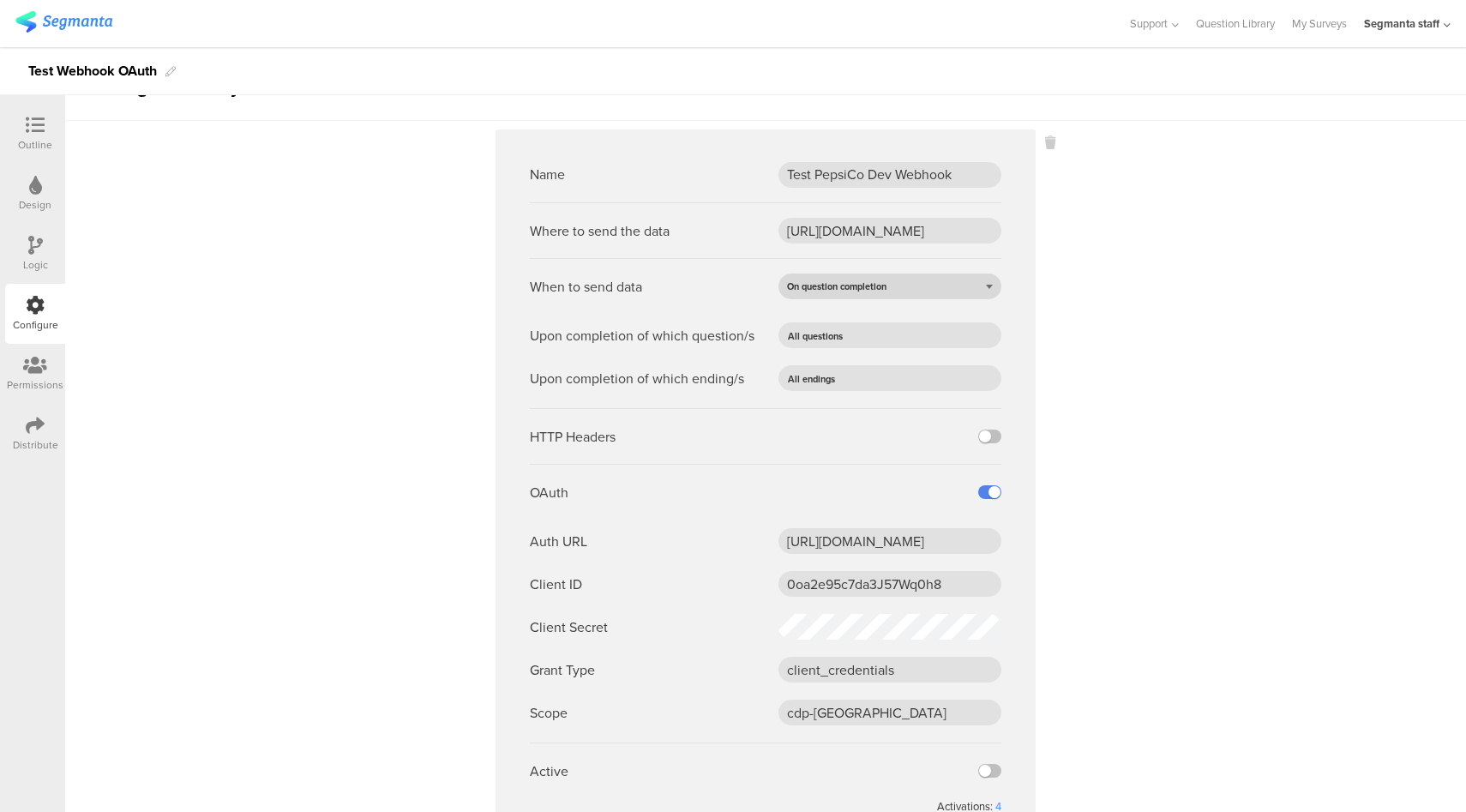
click at [919, 287] on div "On question completion" at bounding box center [889, 286] width 223 height 25
drag, startPoint x: 969, startPoint y: 383, endPoint x: 953, endPoint y: 376, distance: 17.5
click at [969, 383] on input "text" at bounding box center [911, 377] width 142 height 24
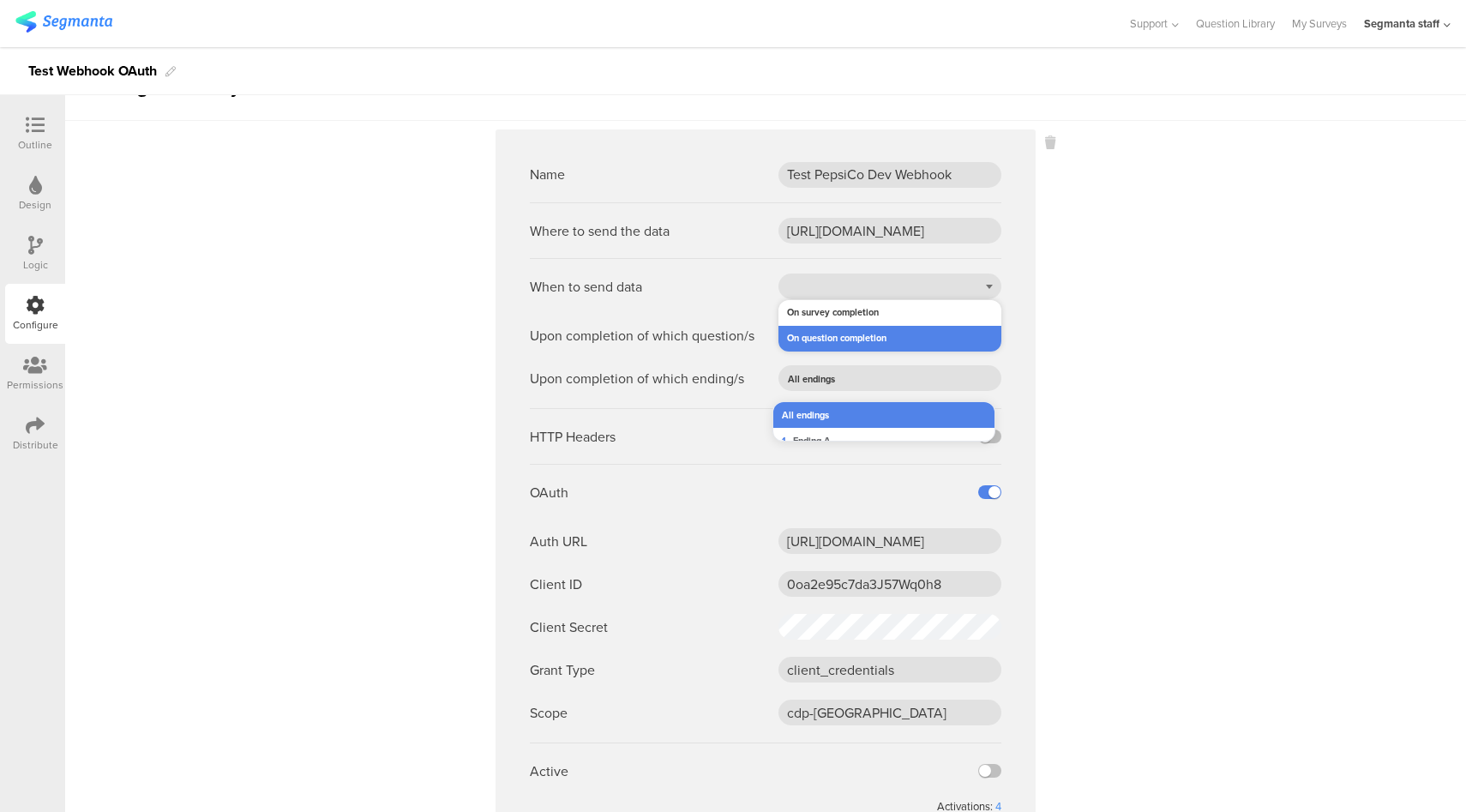
click at [1105, 402] on sg-webhook-settings "Name Test PepsiCo Dev Webhook Where to send the data https://apim-na.dev.mypeps…" at bounding box center [766, 765] width 1401 height 1272
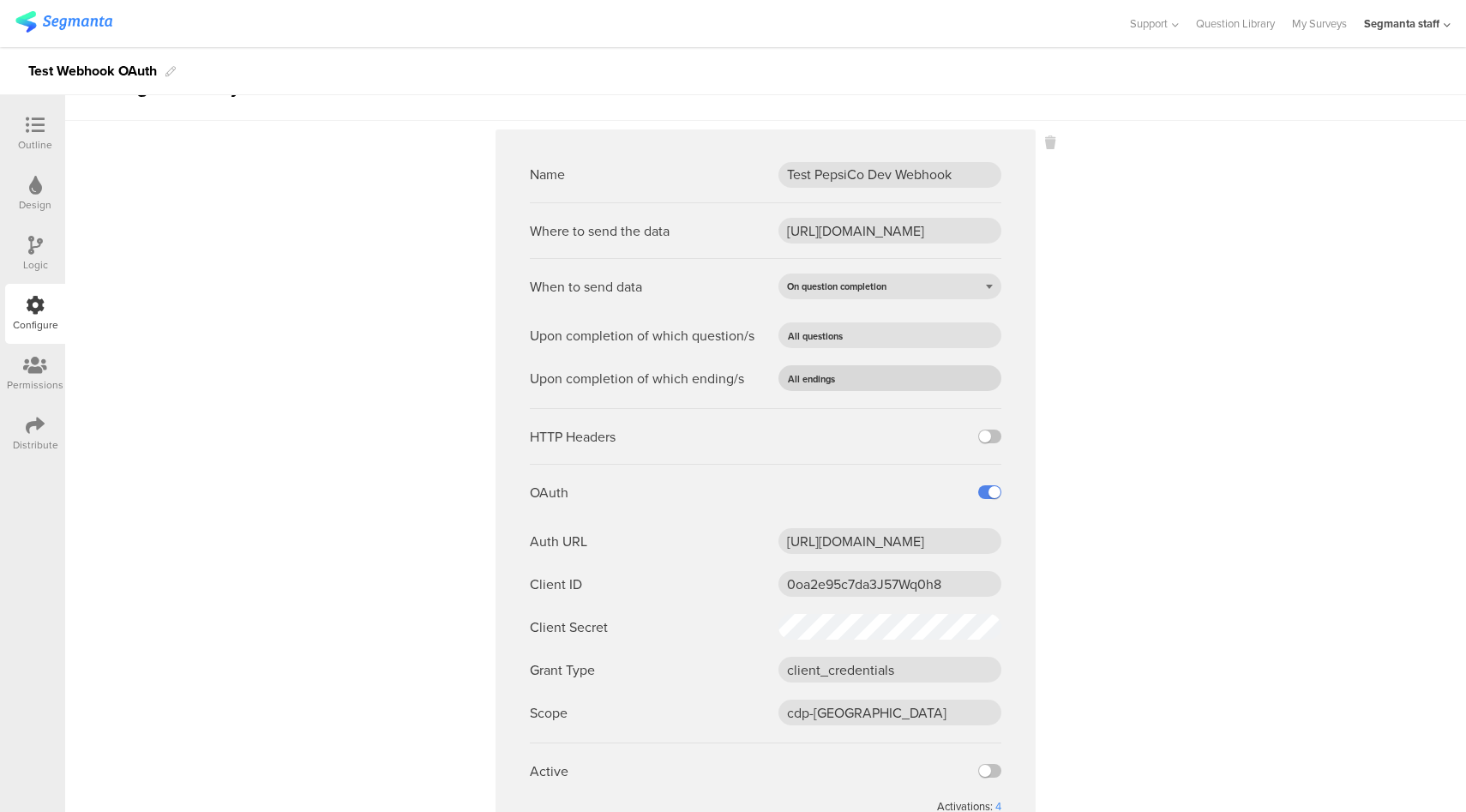
click at [840, 375] on input "text" at bounding box center [911, 377] width 142 height 24
drag, startPoint x: 817, startPoint y: 413, endPoint x: 839, endPoint y: 349, distance: 67.7
click at [817, 412] on span "All endings" at bounding box center [805, 415] width 47 height 14
click at [850, 331] on input "text" at bounding box center [915, 334] width 134 height 24
click at [832, 406] on li "1 Choose a sport." at bounding box center [890, 397] width 234 height 25
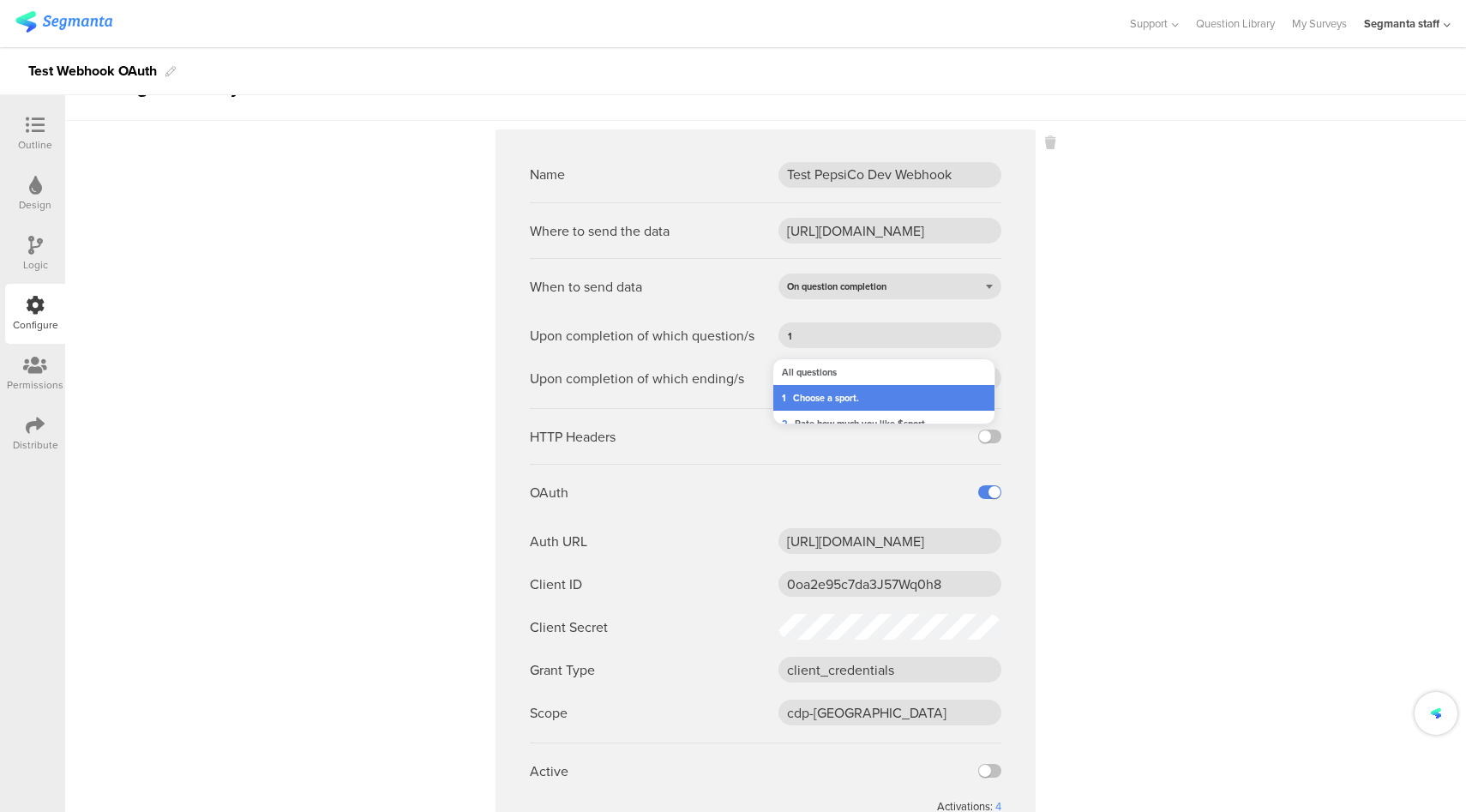
click at [1193, 380] on sg-webhook-settings "Name Test PepsiCo Dev Webhook Where to send the data https://apim-na.dev.mypeps…" at bounding box center [766, 765] width 1401 height 1272
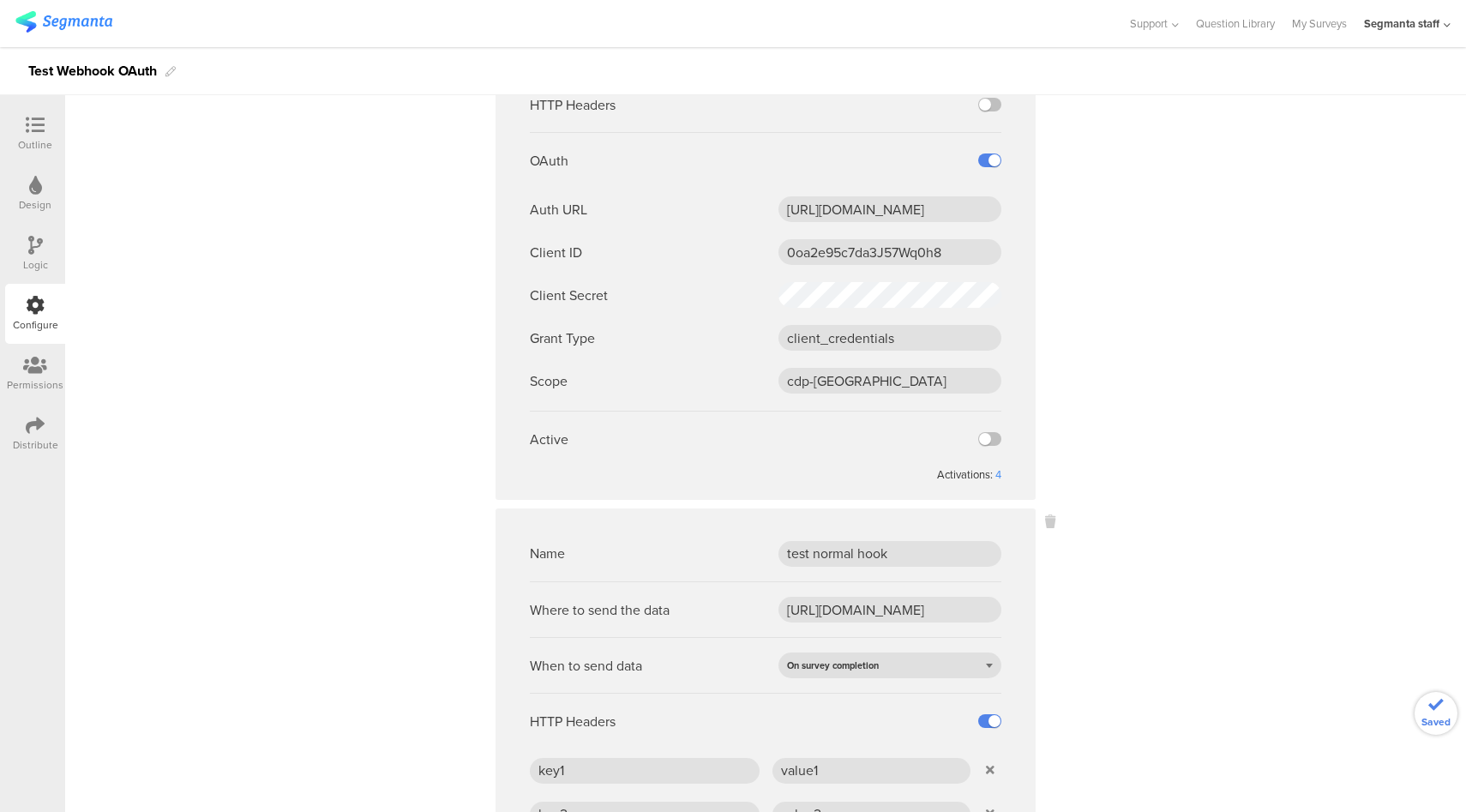
scroll to position [645, 0]
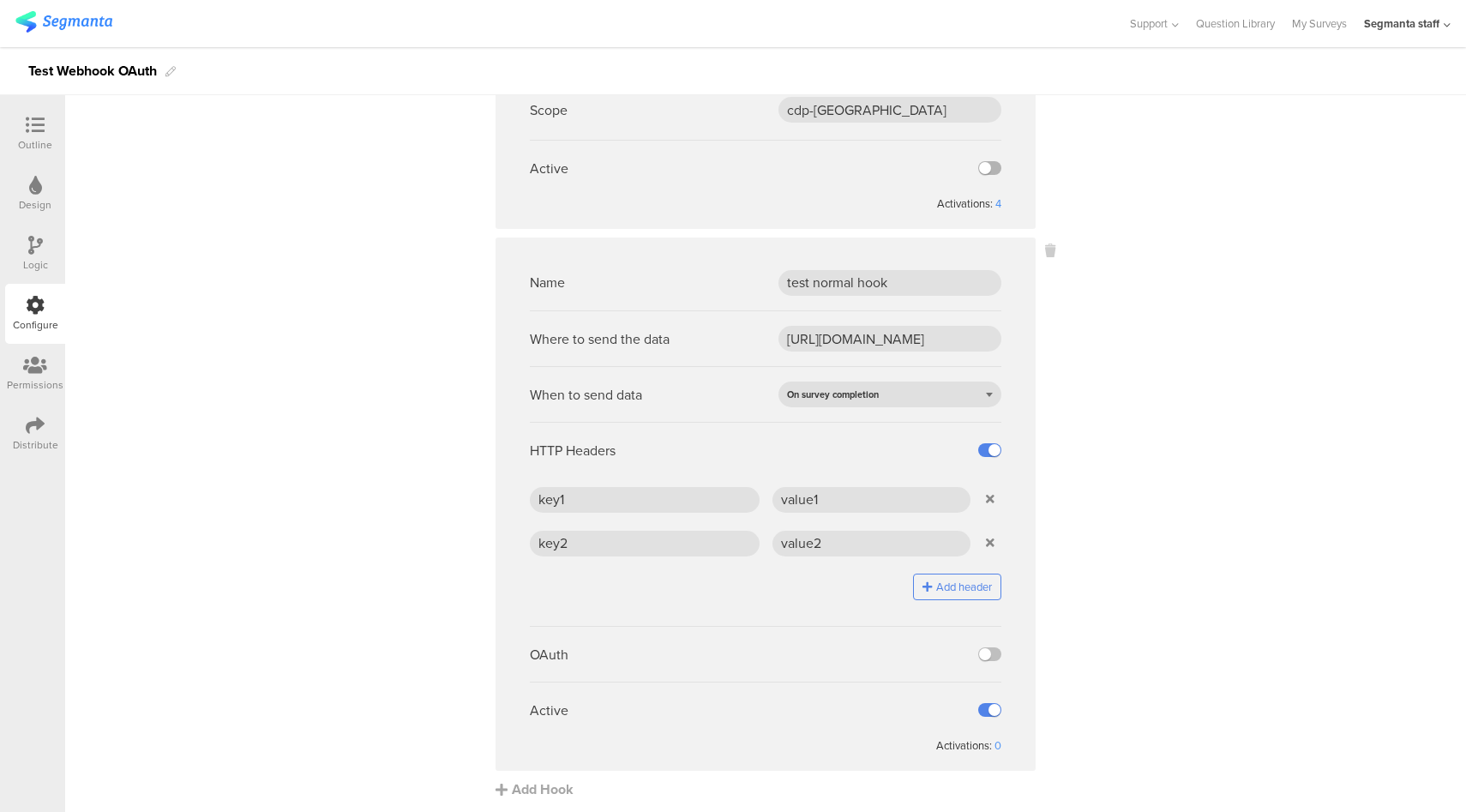
click at [982, 162] on label at bounding box center [989, 169] width 24 height 14
click at [0, 0] on input "checkbox" at bounding box center [0, 0] width 0 height 0
click at [29, 430] on icon at bounding box center [35, 425] width 19 height 19
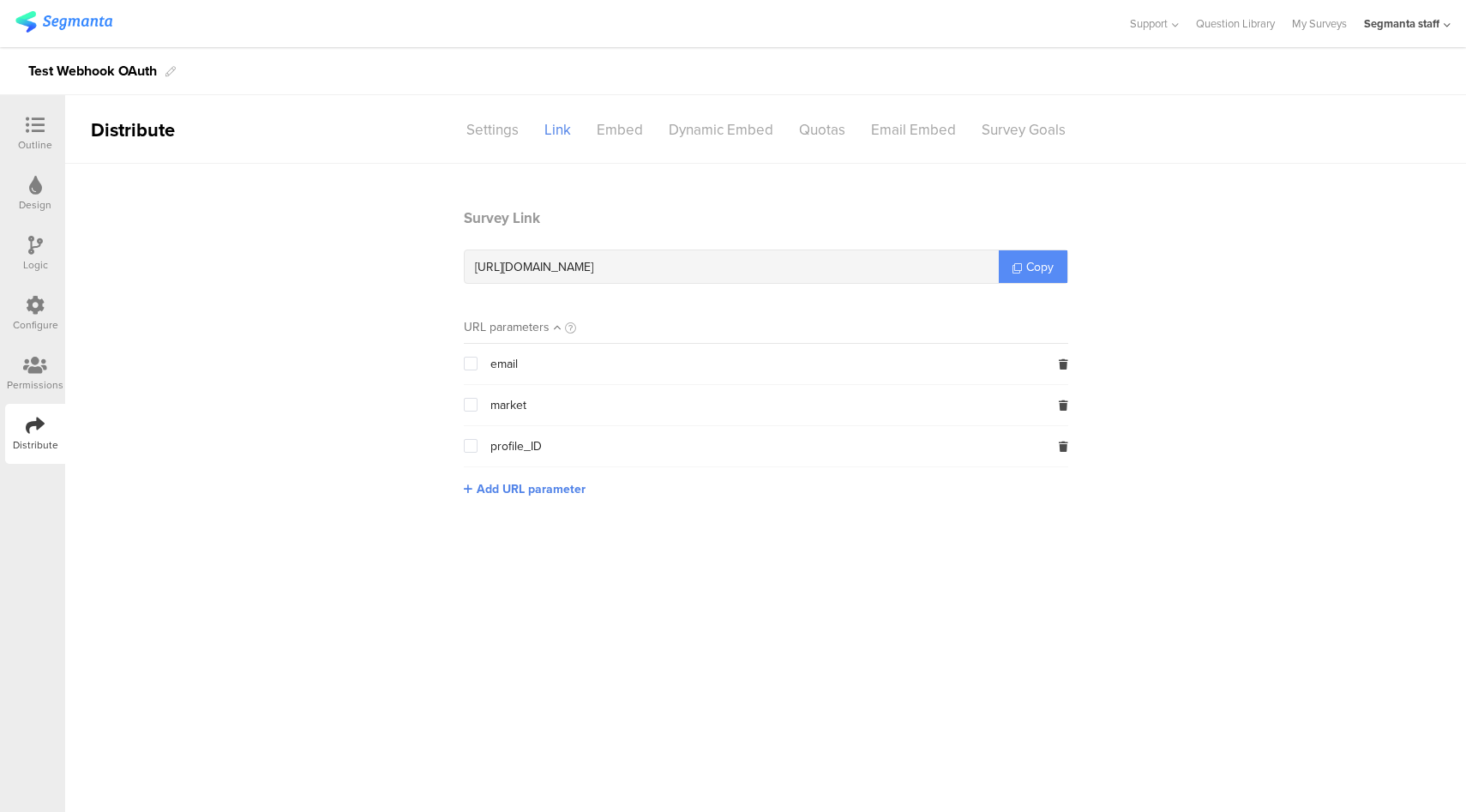
click at [1037, 273] on span "Copy" at bounding box center [1039, 266] width 27 height 18
click at [23, 322] on div "Configure" at bounding box center [36, 325] width 45 height 16
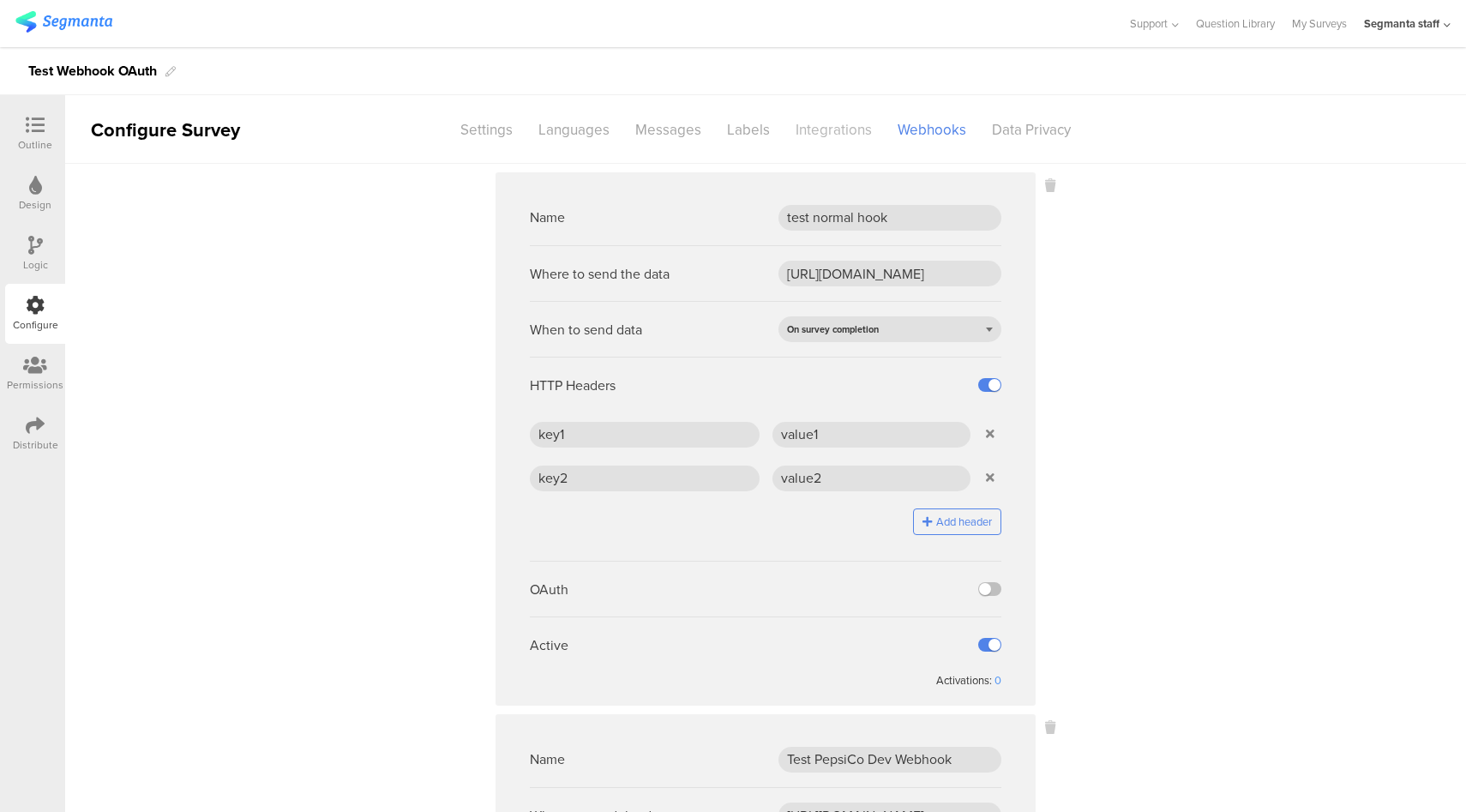
click at [813, 129] on div "Integrations" at bounding box center [833, 130] width 102 height 30
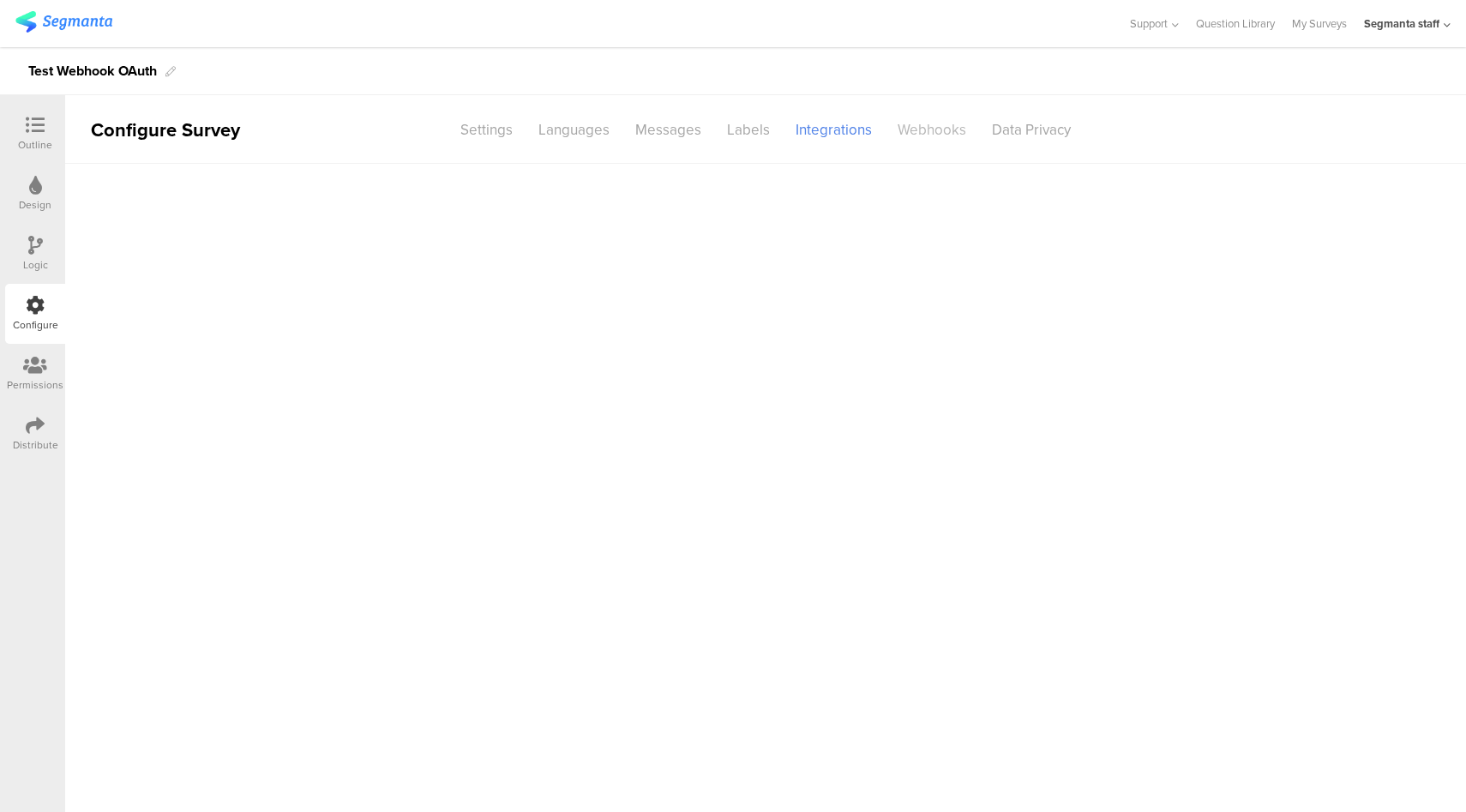
click at [913, 136] on div "Webhooks" at bounding box center [932, 130] width 94 height 30
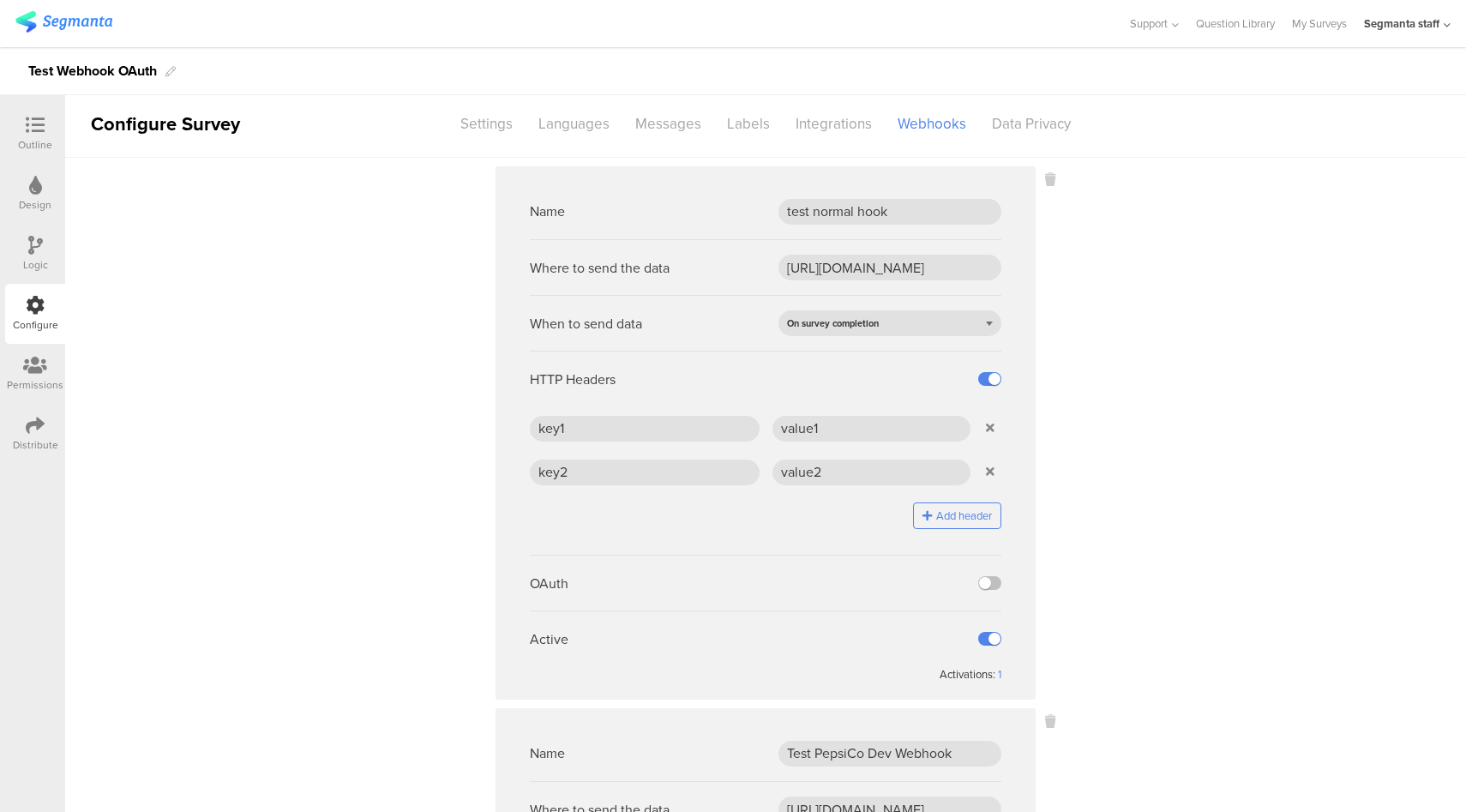
scroll to position [18, 0]
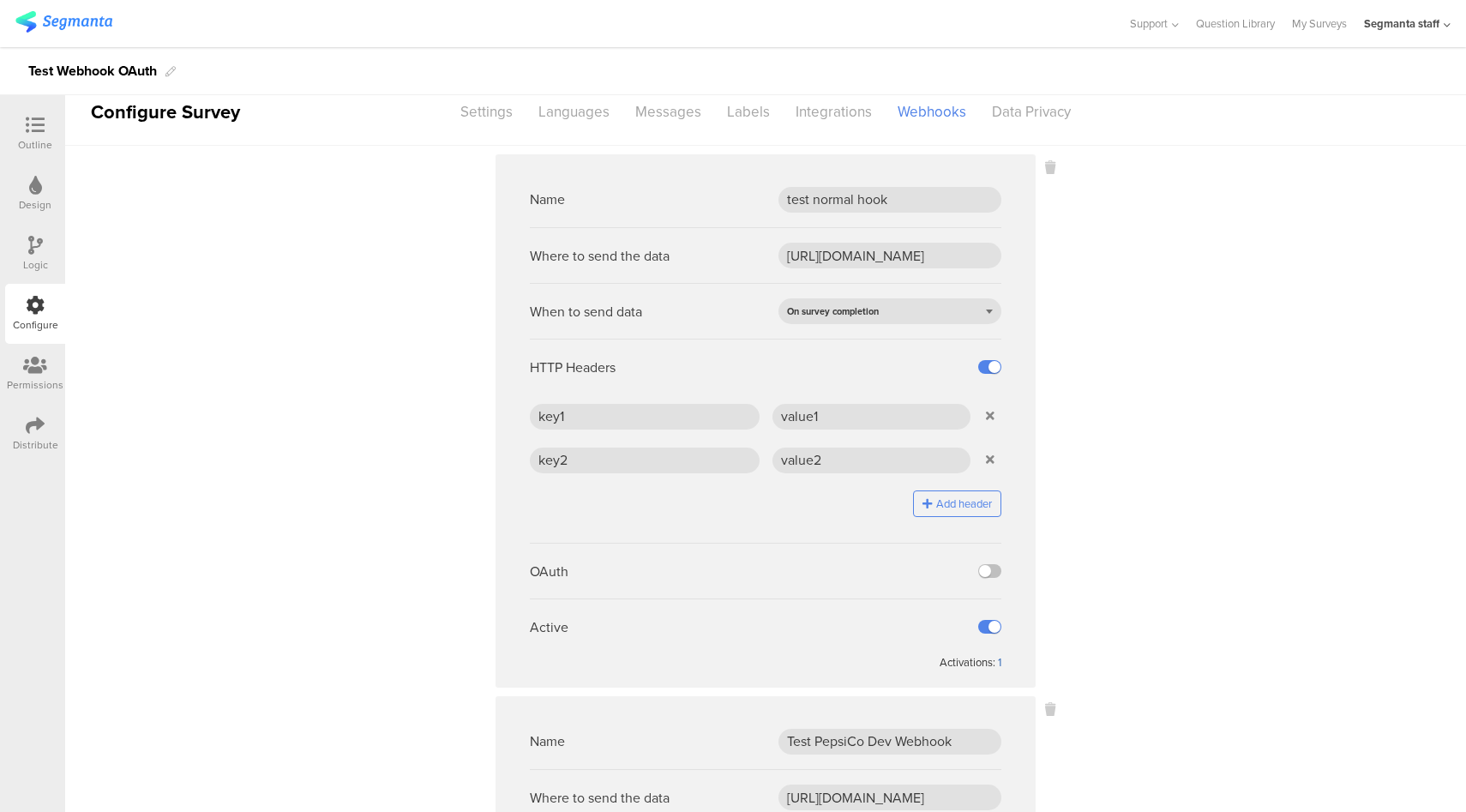
click at [998, 660] on div "1" at bounding box center [1000, 662] width 3 height 17
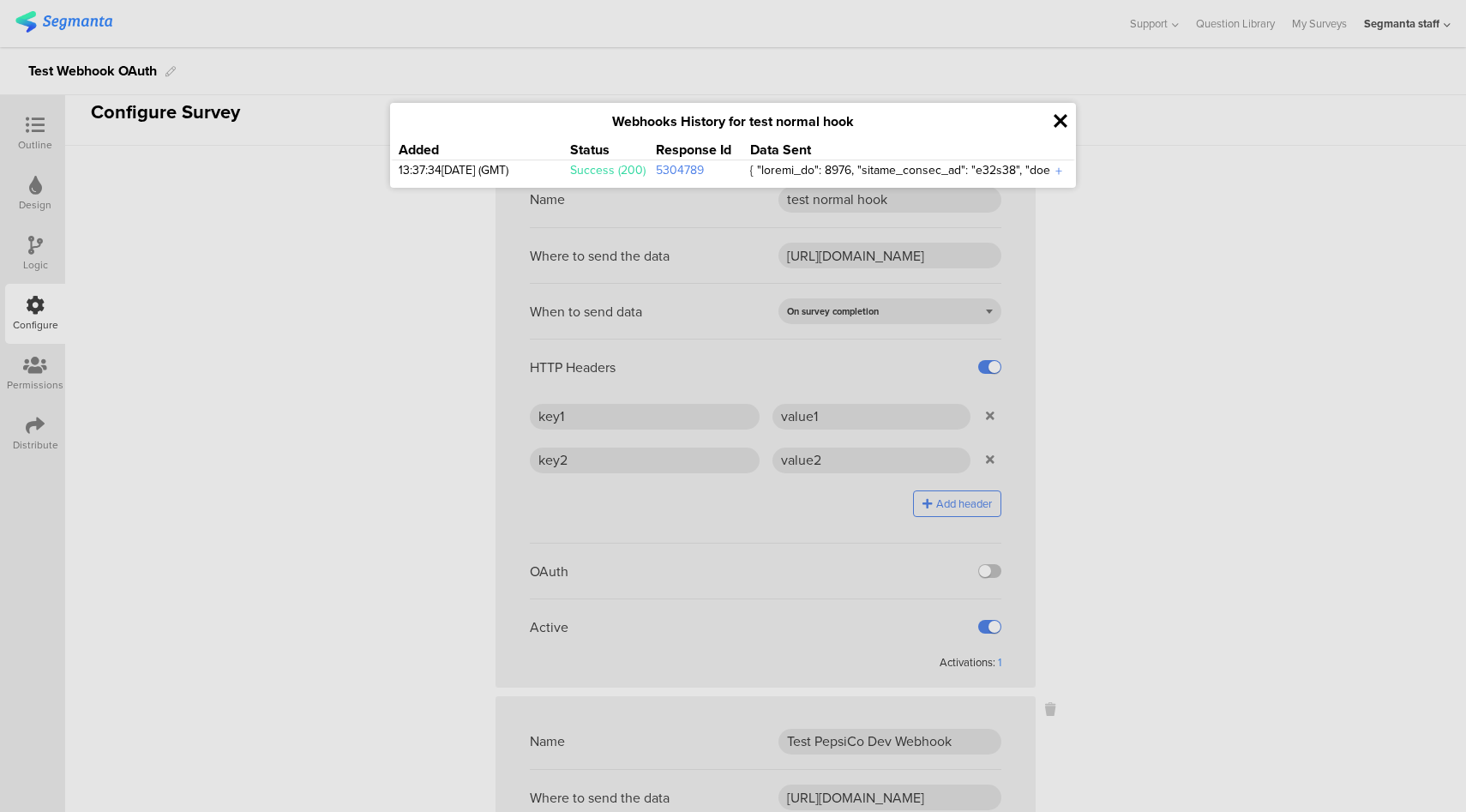
click at [1061, 124] on icon at bounding box center [1060, 121] width 14 height 20
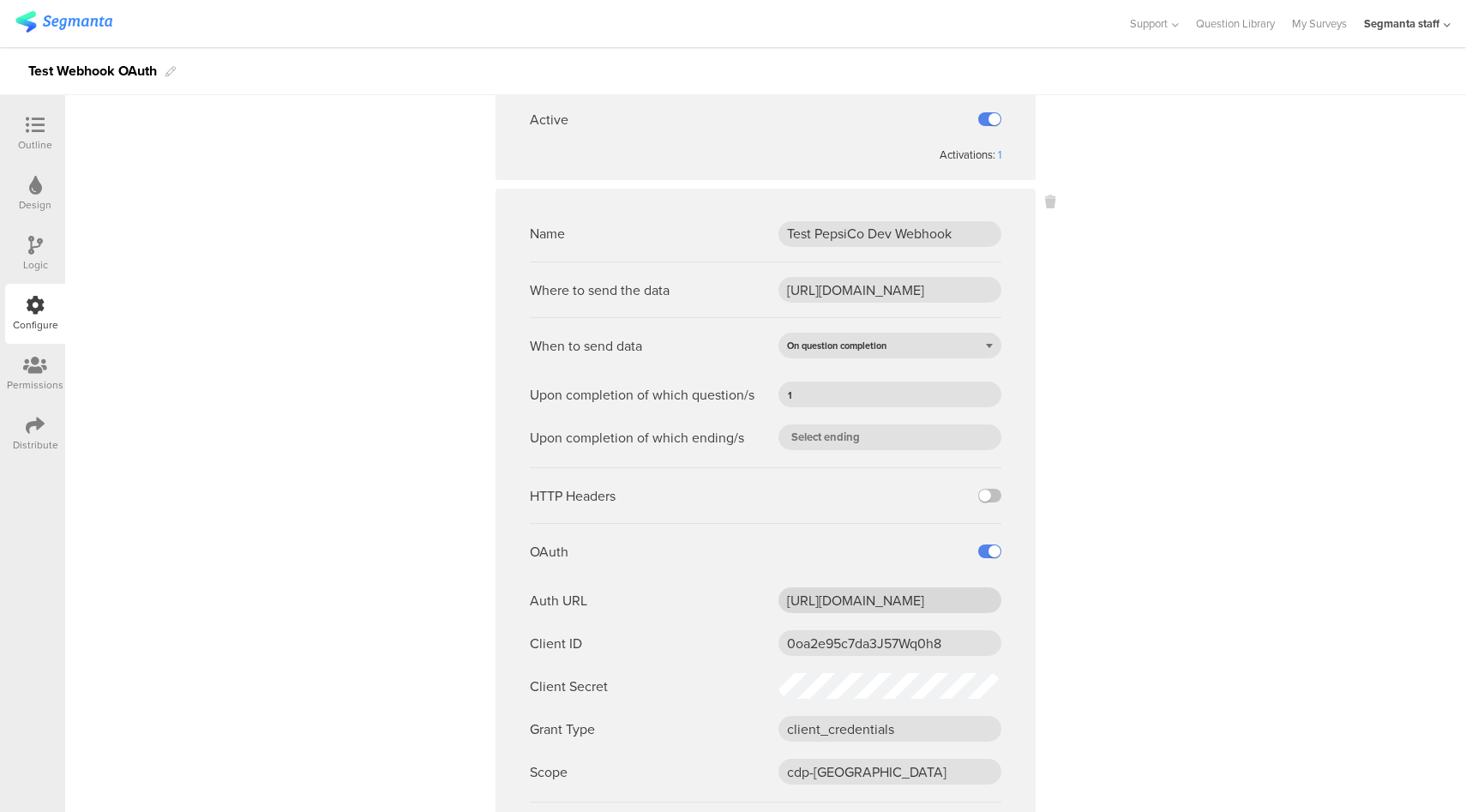
scroll to position [645, 0]
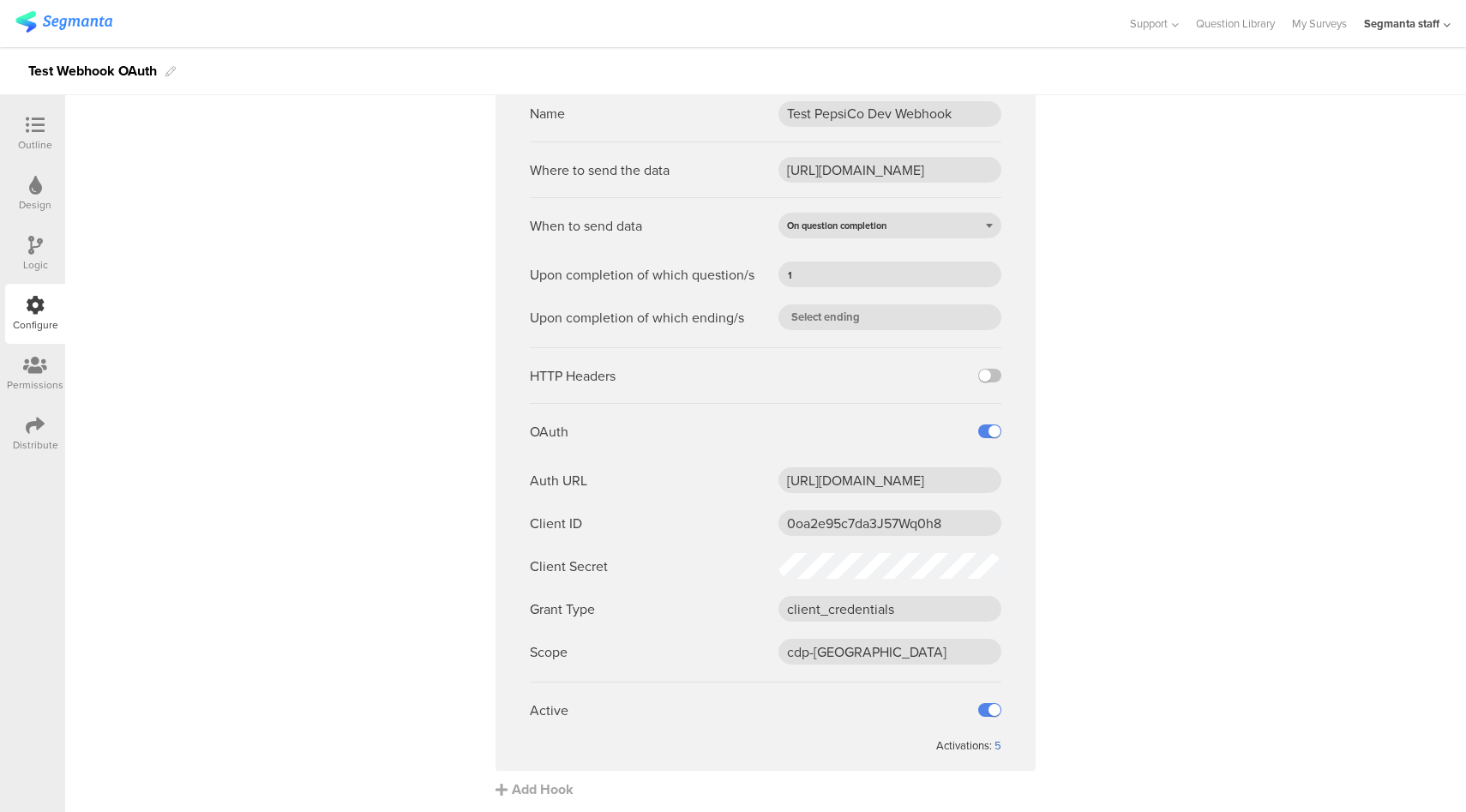
click at [995, 747] on div "5" at bounding box center [998, 745] width 7 height 17
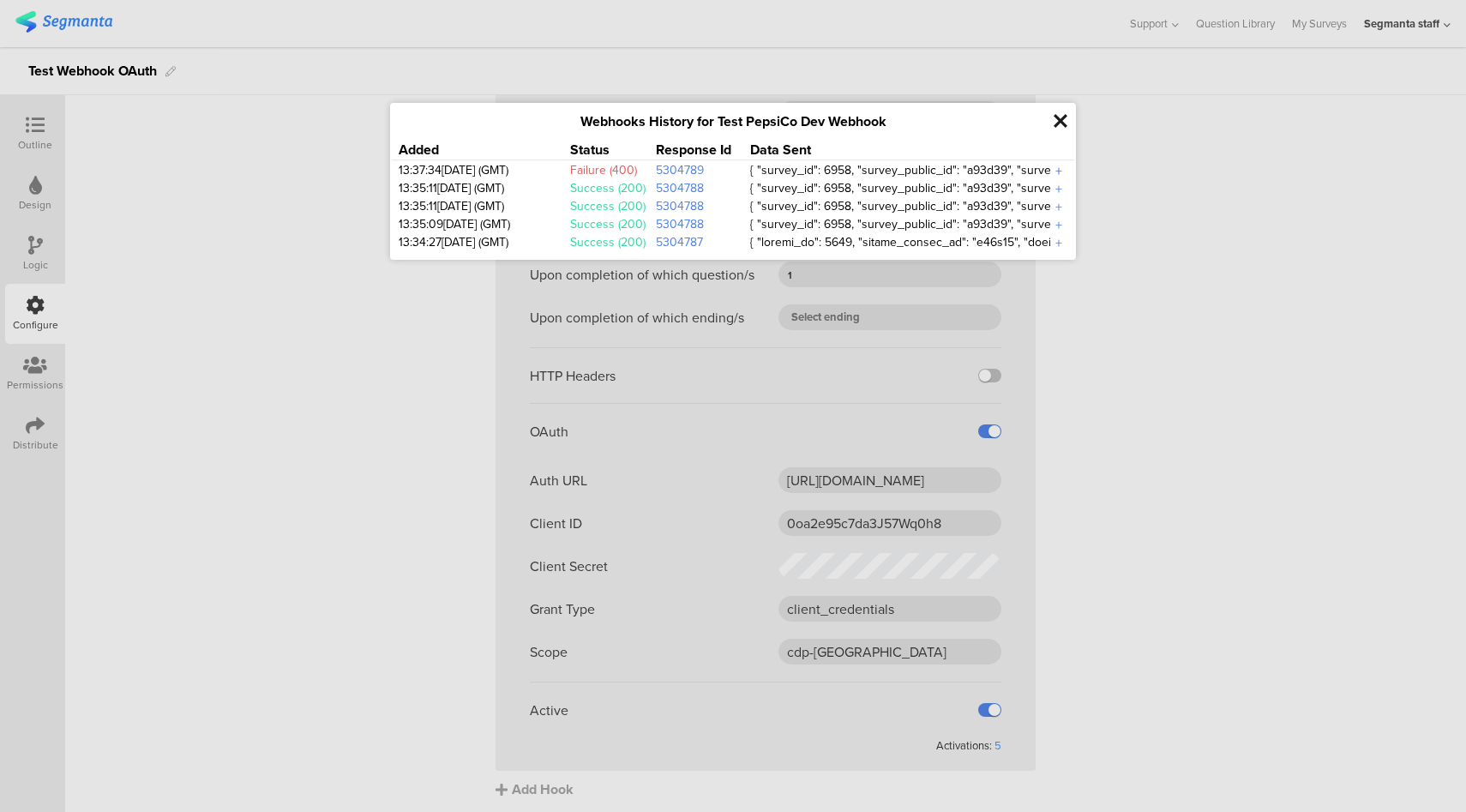
click at [1056, 169] on div "+" at bounding box center [1059, 171] width 17 height 20
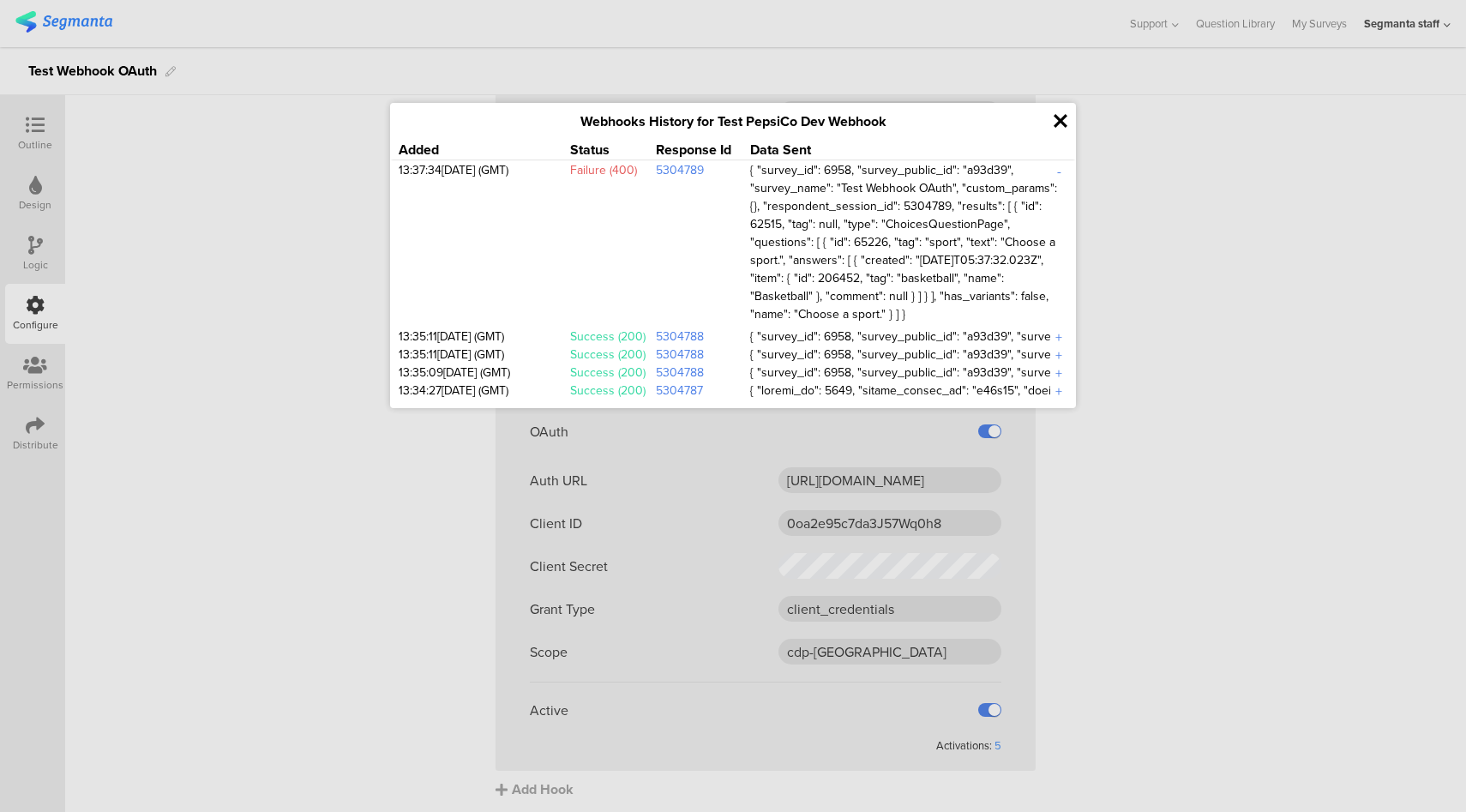
click at [1065, 118] on icon at bounding box center [1060, 121] width 14 height 20
click at [1220, 182] on div at bounding box center [733, 406] width 1466 height 812
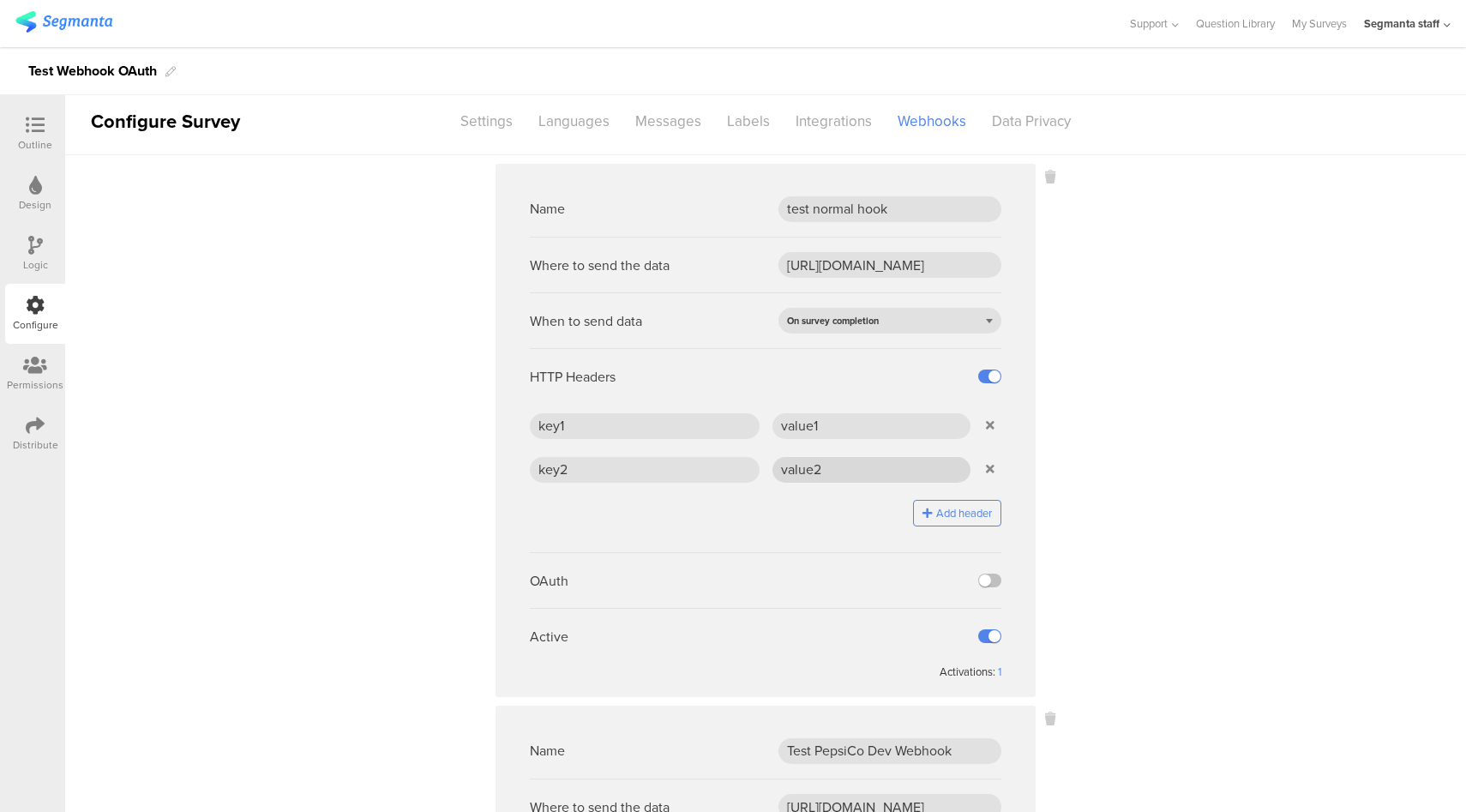
scroll to position [0, 0]
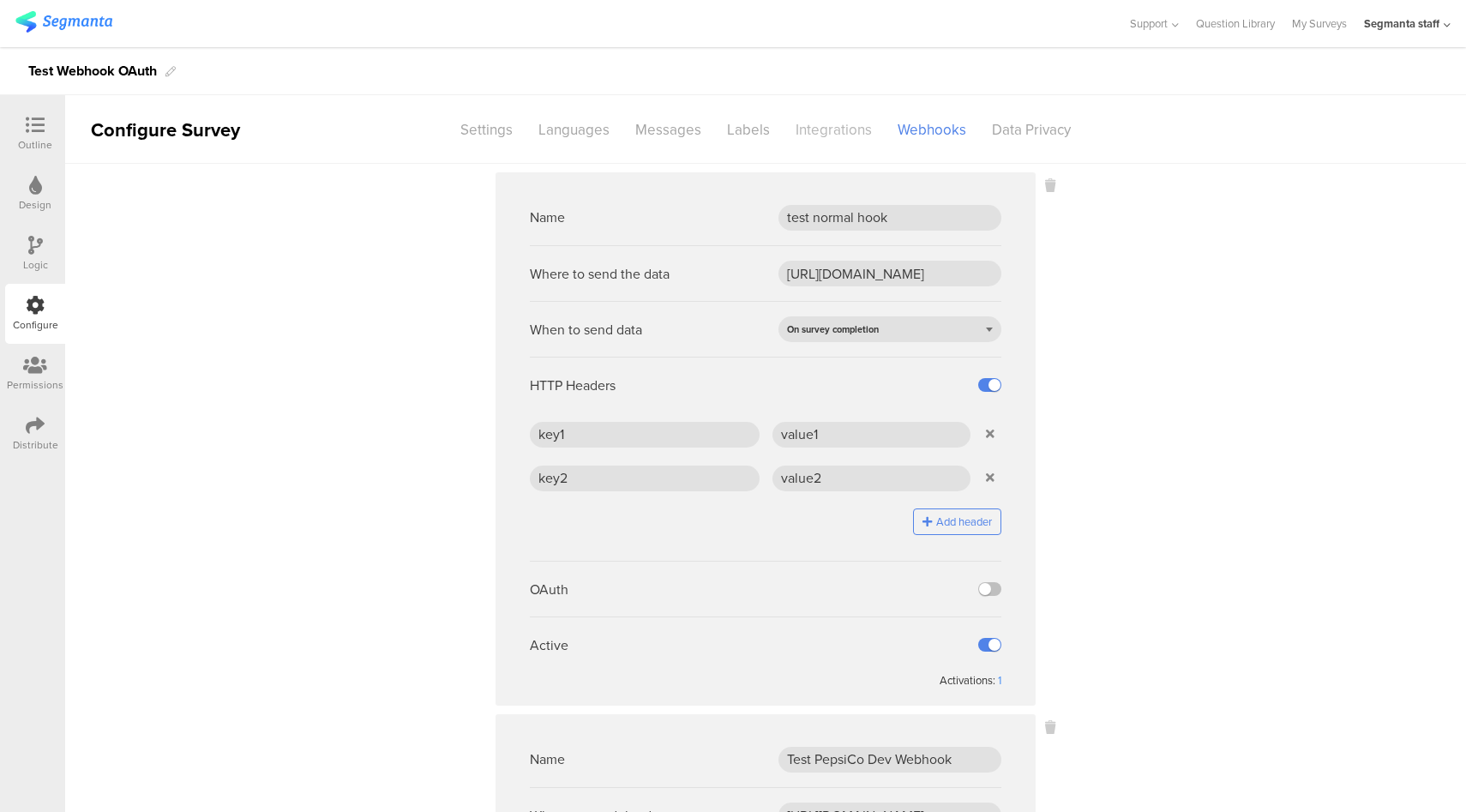
click at [819, 139] on div "Integrations" at bounding box center [833, 130] width 102 height 30
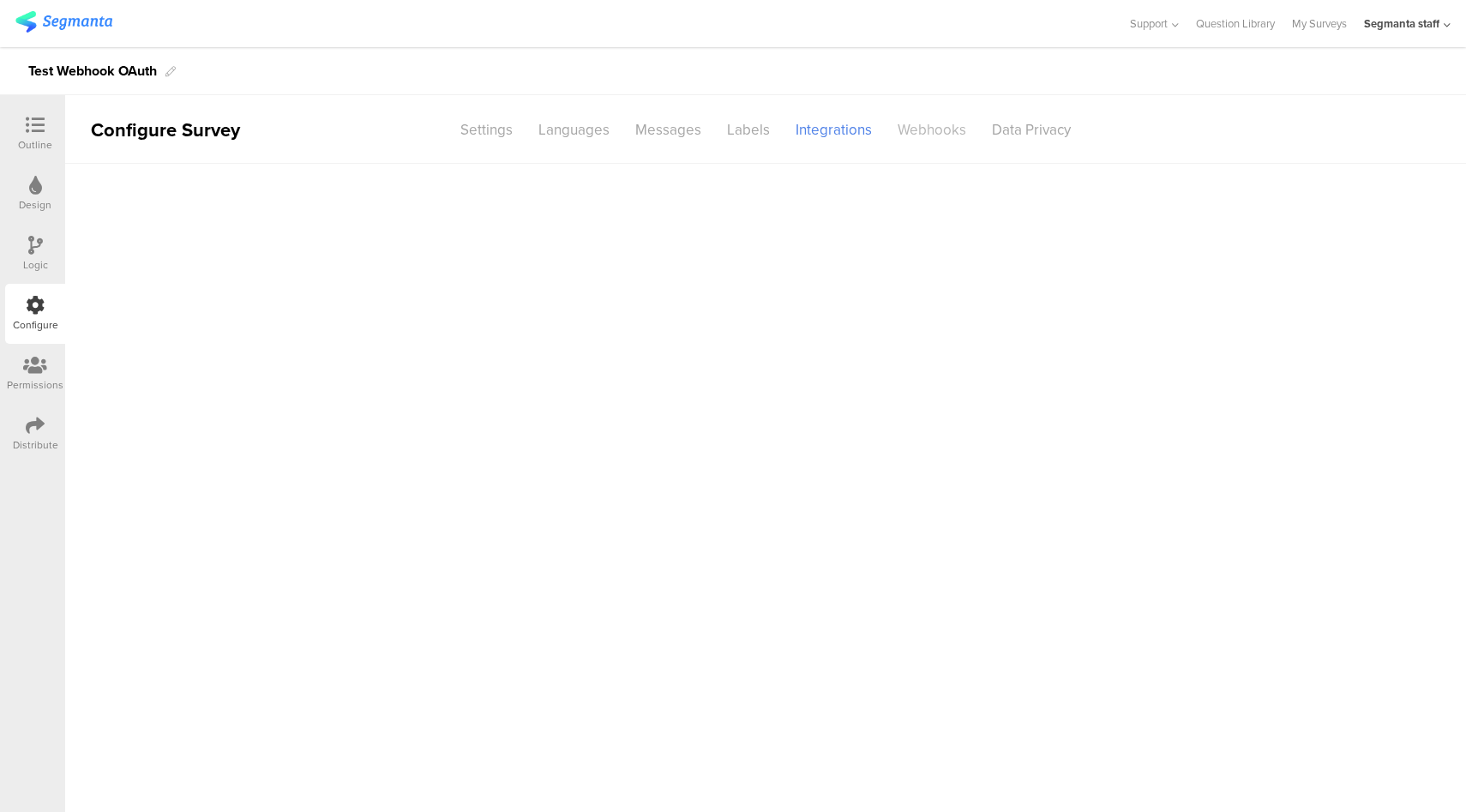
click at [953, 138] on div "Webhooks" at bounding box center [932, 130] width 94 height 30
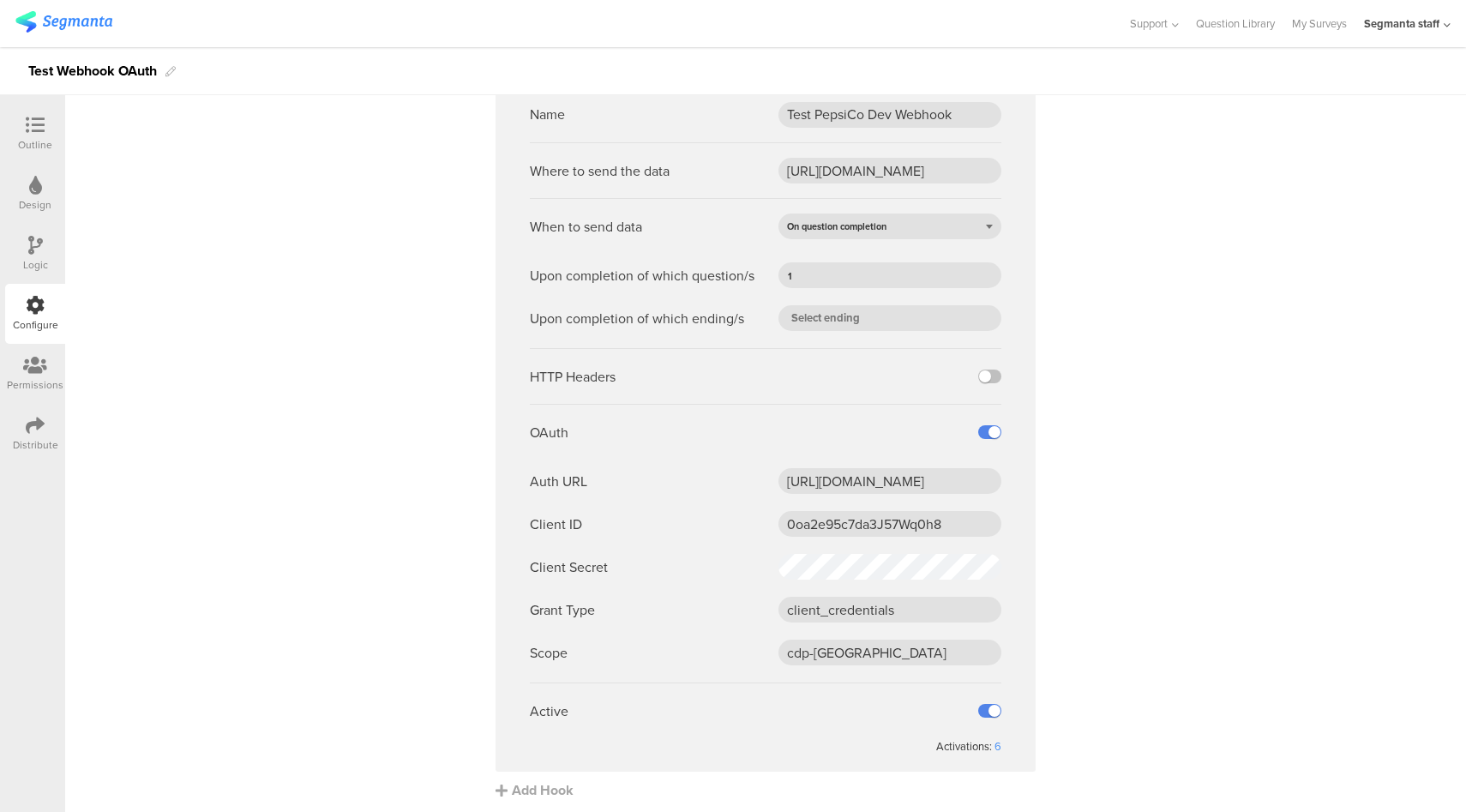
scroll to position [645, 0]
click at [995, 744] on div "6" at bounding box center [998, 745] width 7 height 17
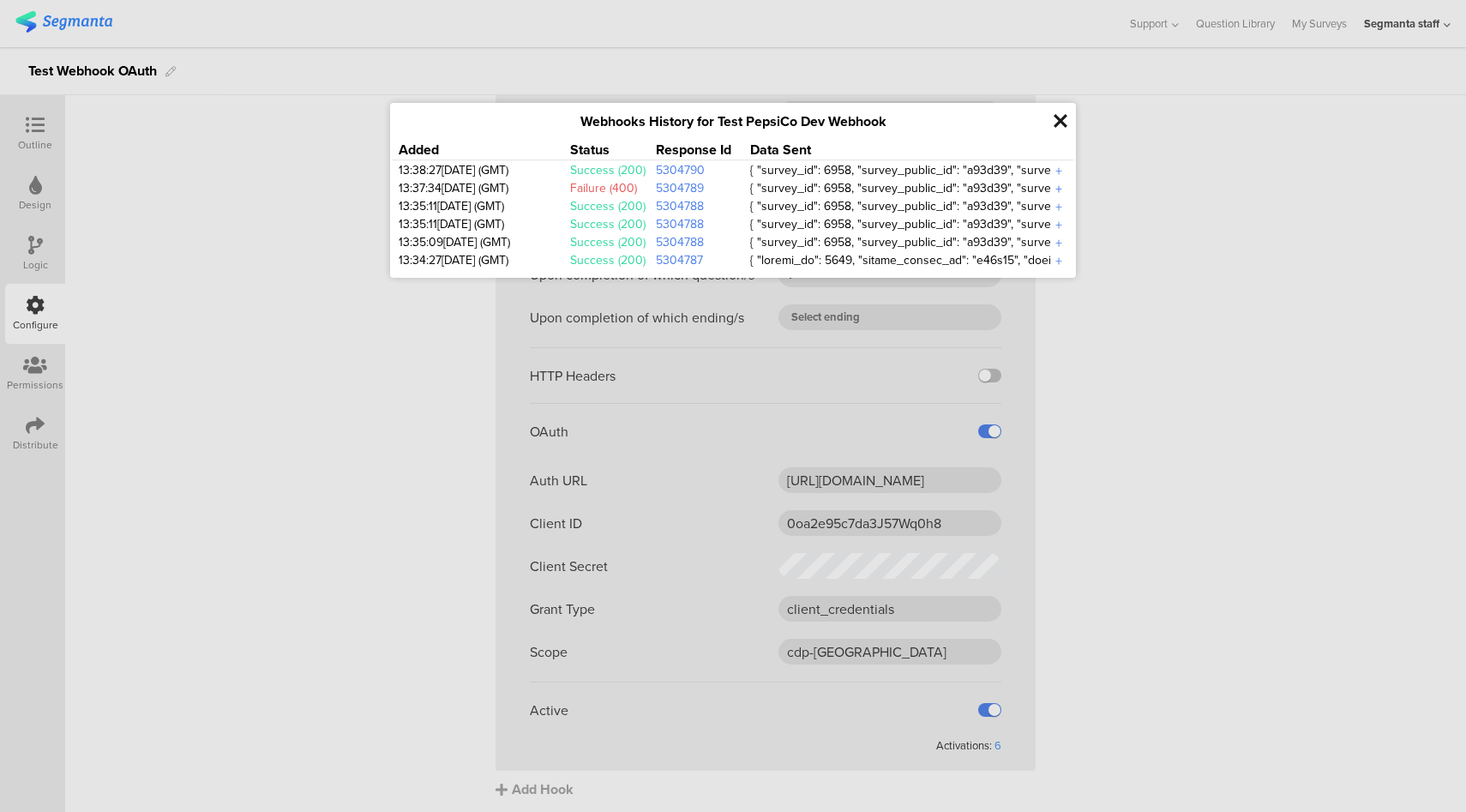
click at [1058, 179] on div "+" at bounding box center [1059, 189] width 17 height 20
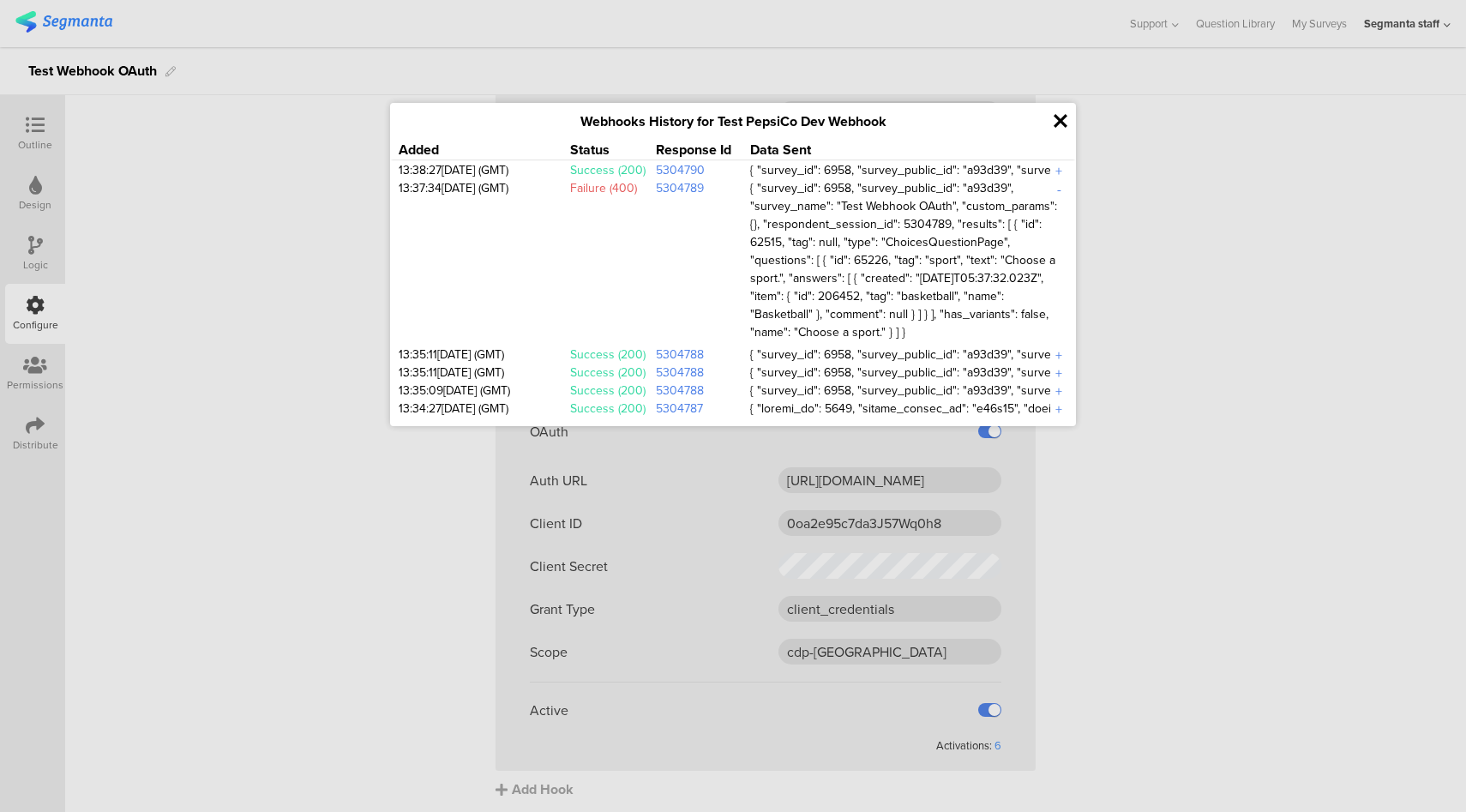
click at [1058, 127] on icon at bounding box center [1060, 121] width 14 height 20
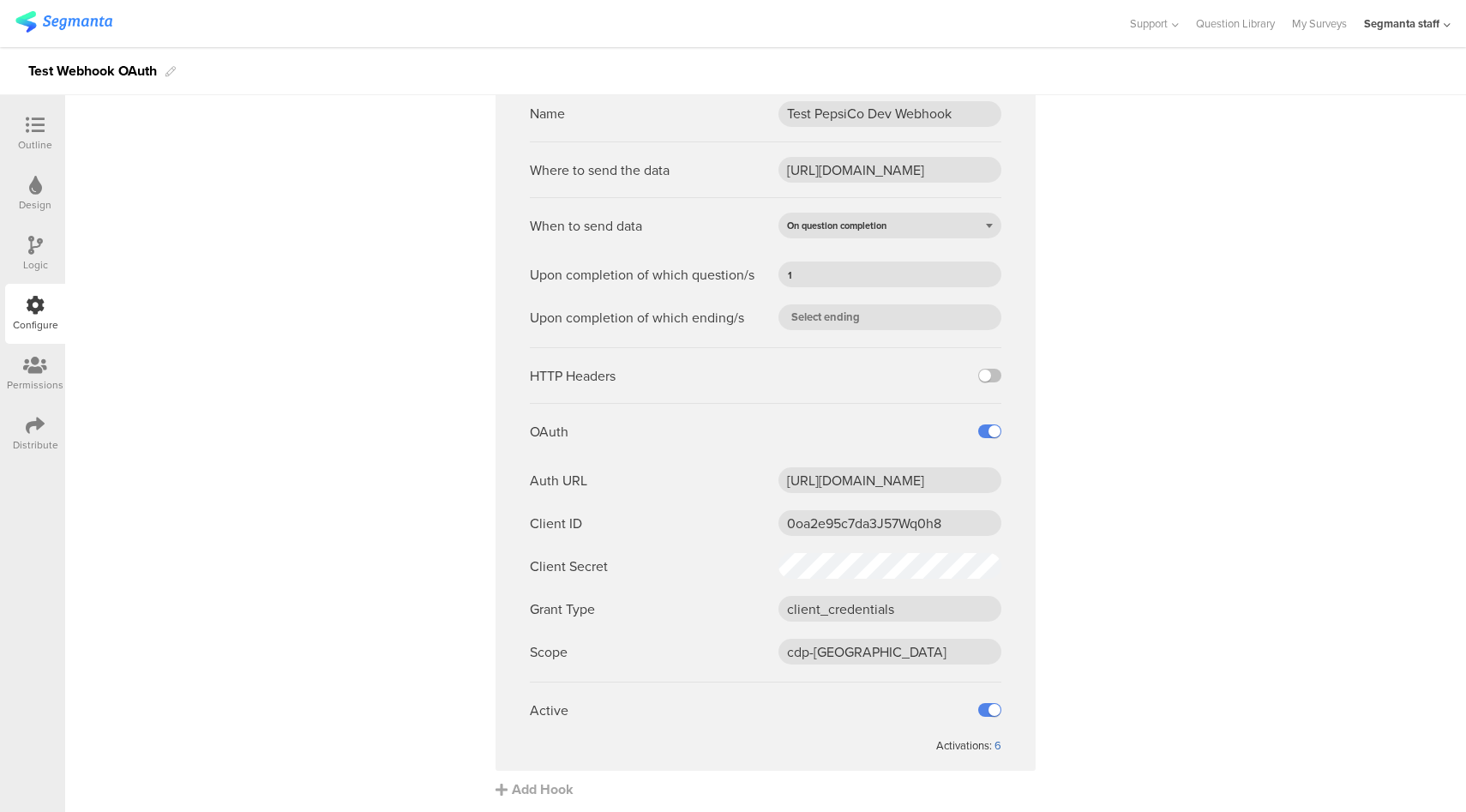
click at [995, 742] on div "6" at bounding box center [998, 745] width 7 height 17
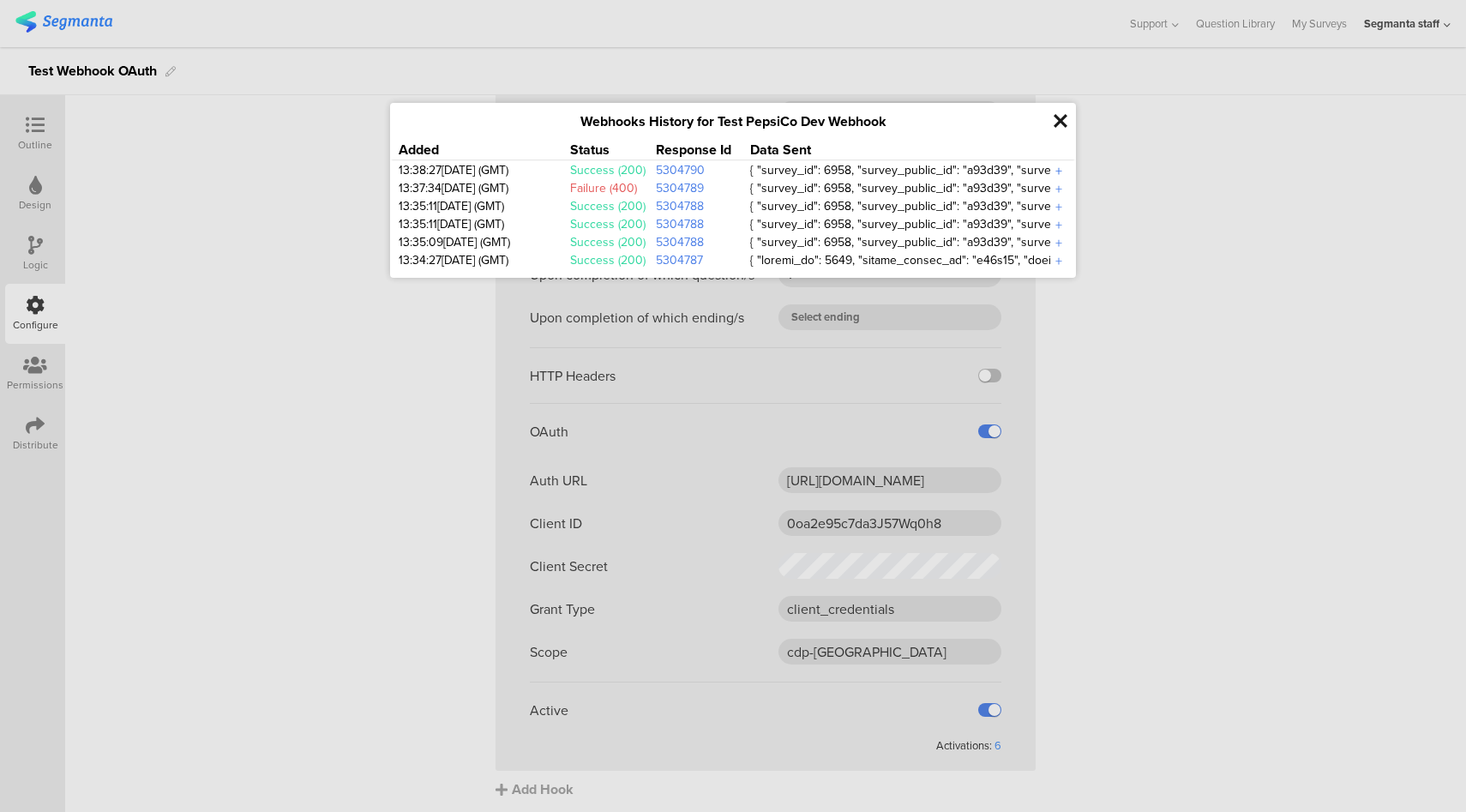
click at [1057, 174] on div "+" at bounding box center [1059, 171] width 17 height 20
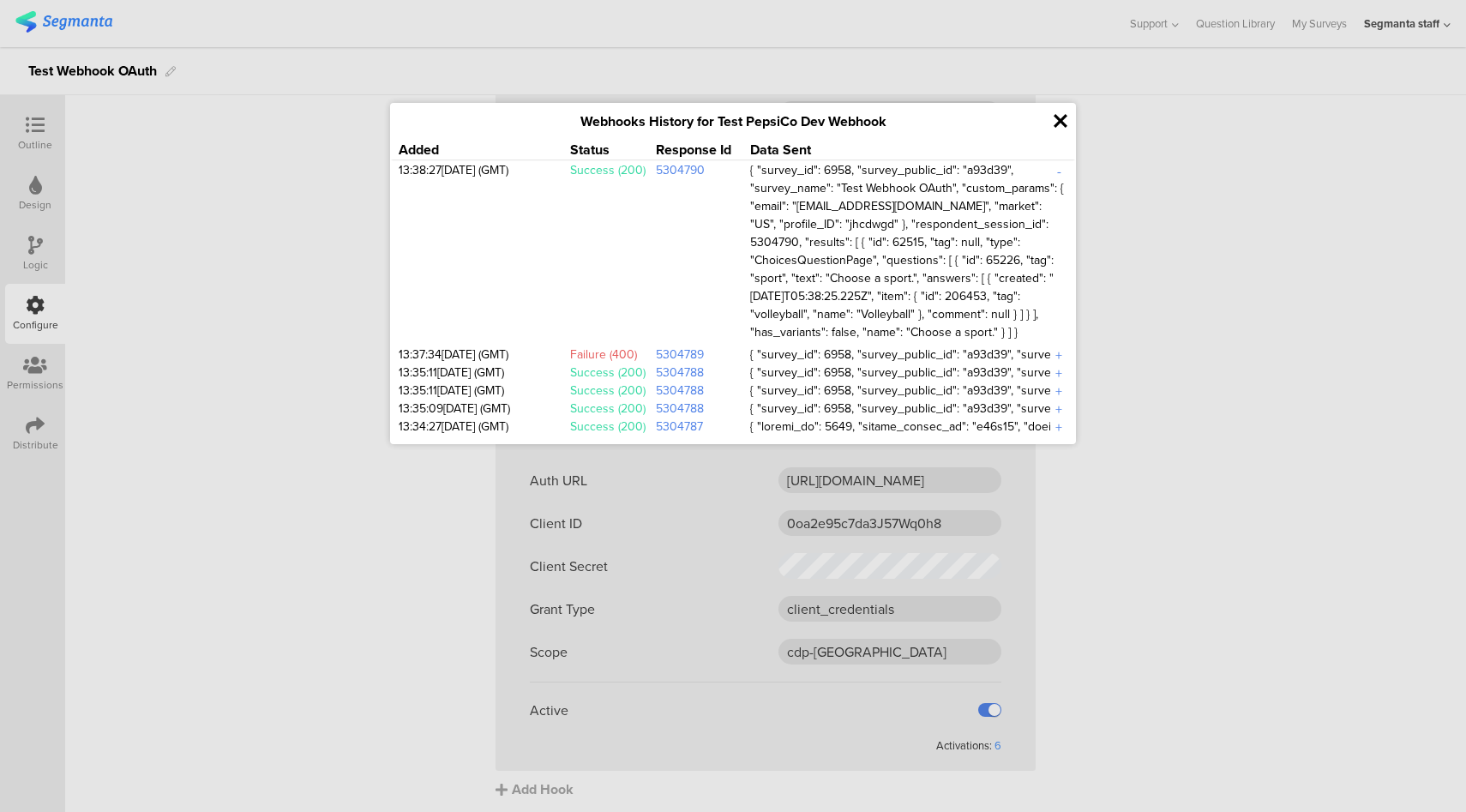
click at [1063, 123] on icon at bounding box center [1060, 121] width 14 height 20
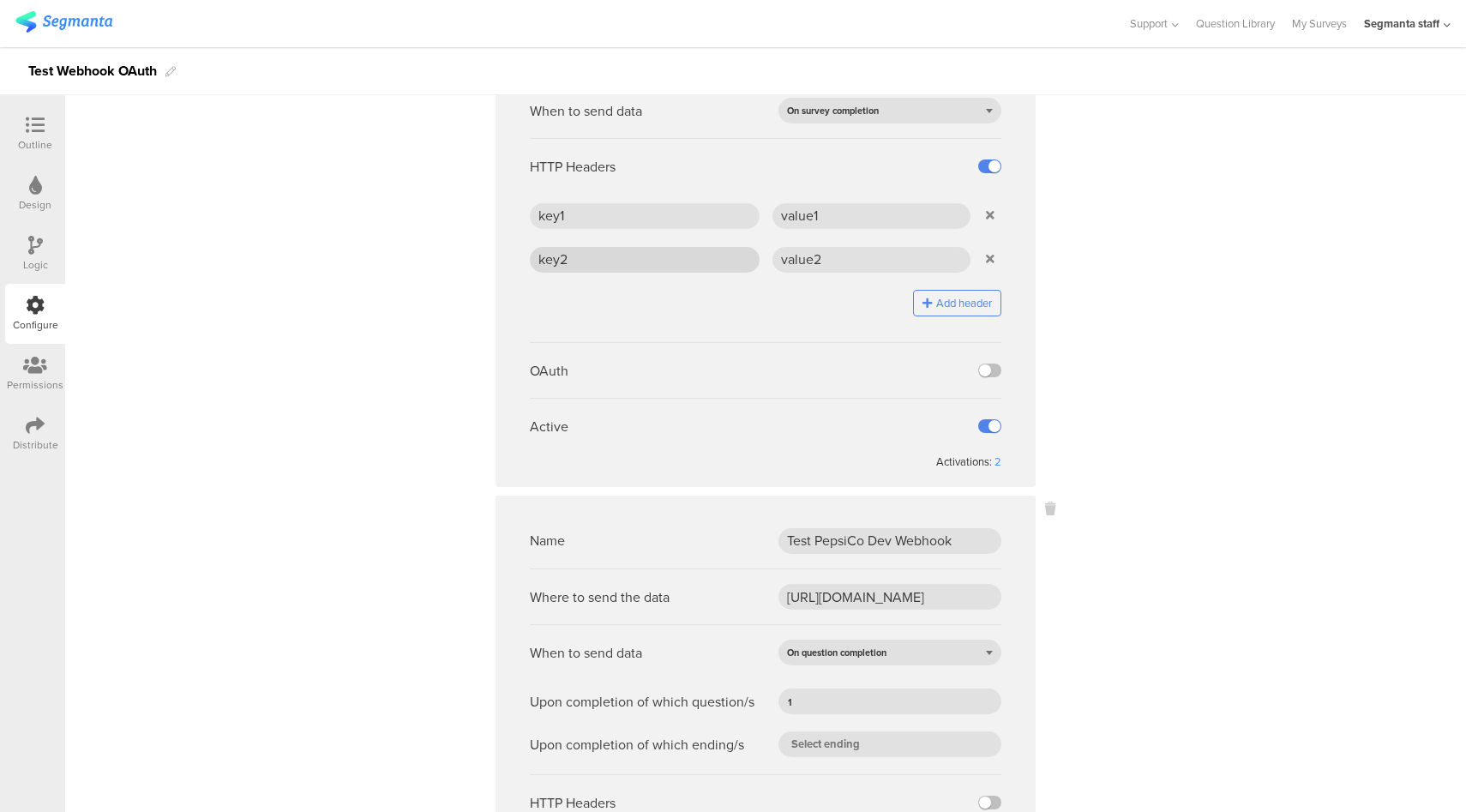
scroll to position [0, 0]
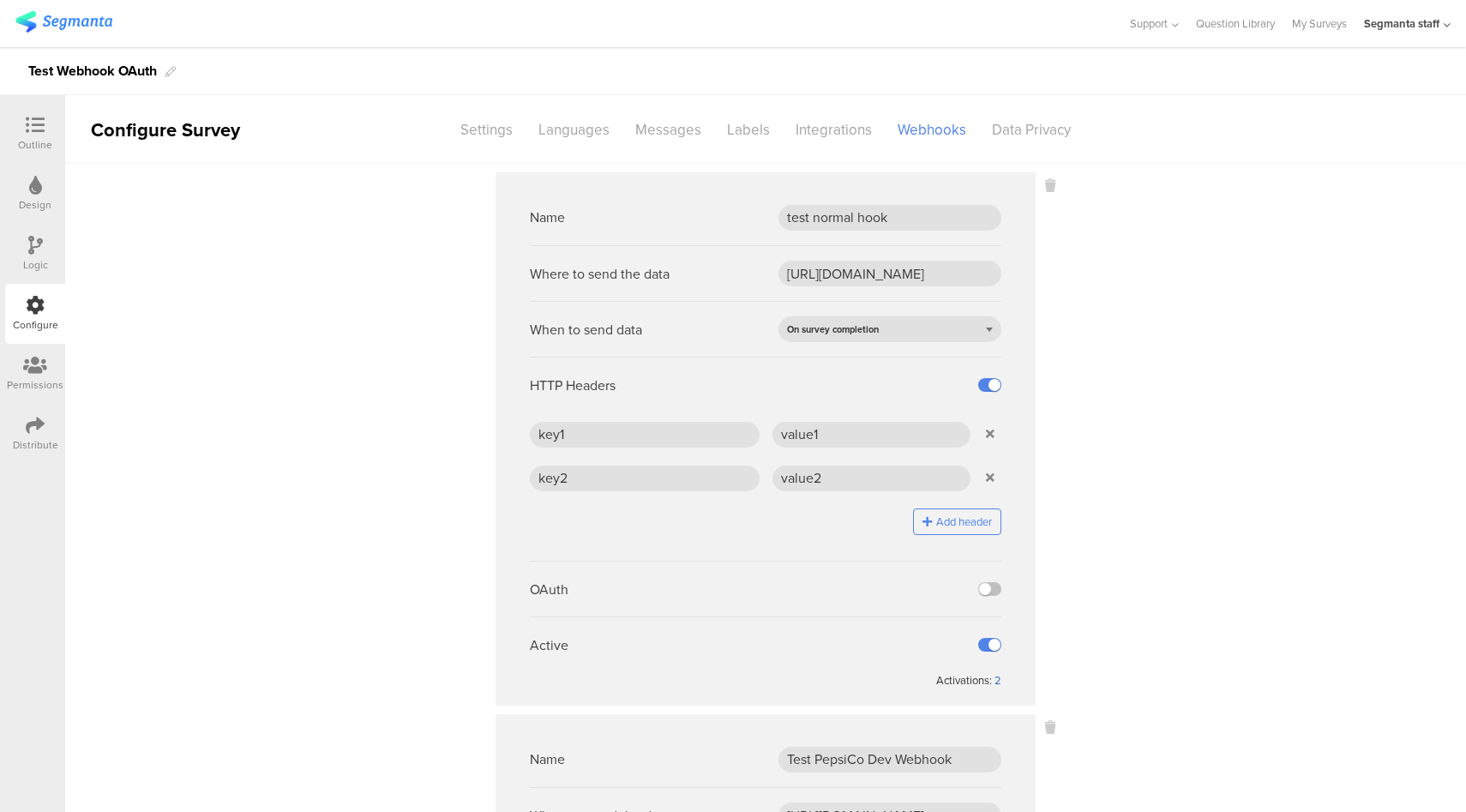
click at [995, 677] on div "2" at bounding box center [998, 680] width 7 height 17
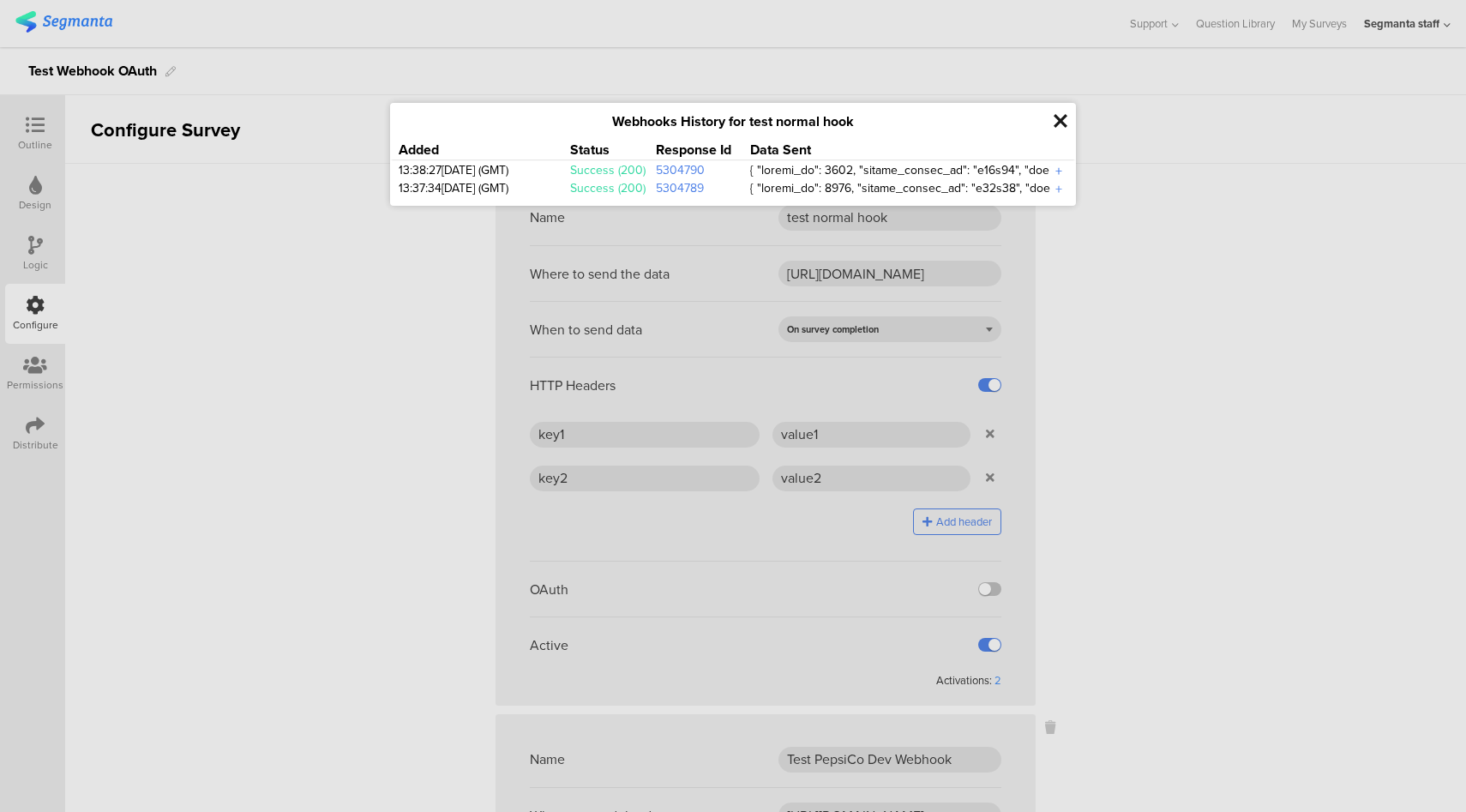
click at [1055, 172] on div "+" at bounding box center [1059, 171] width 17 height 20
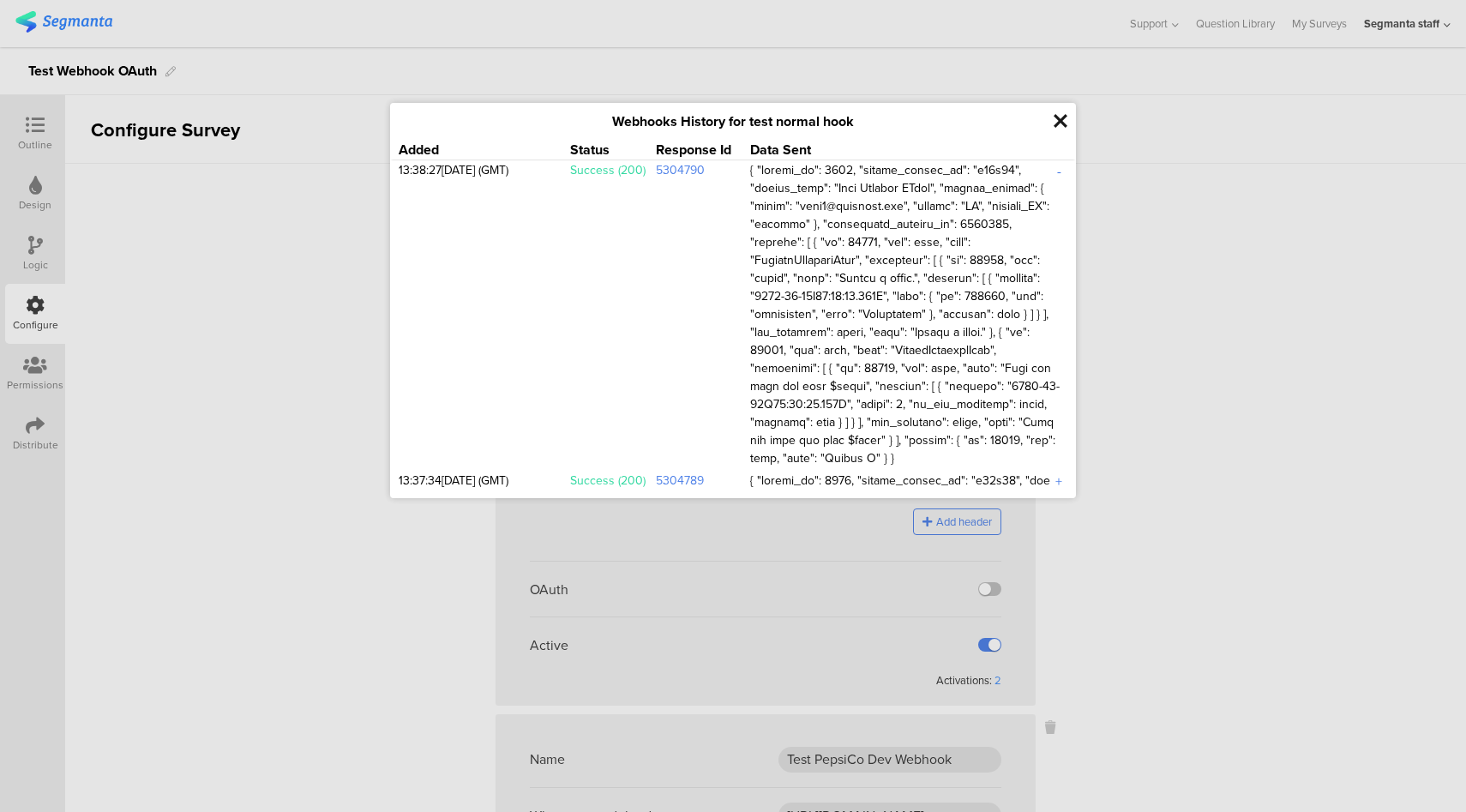
click at [1055, 172] on div "-" at bounding box center [1059, 171] width 17 height 20
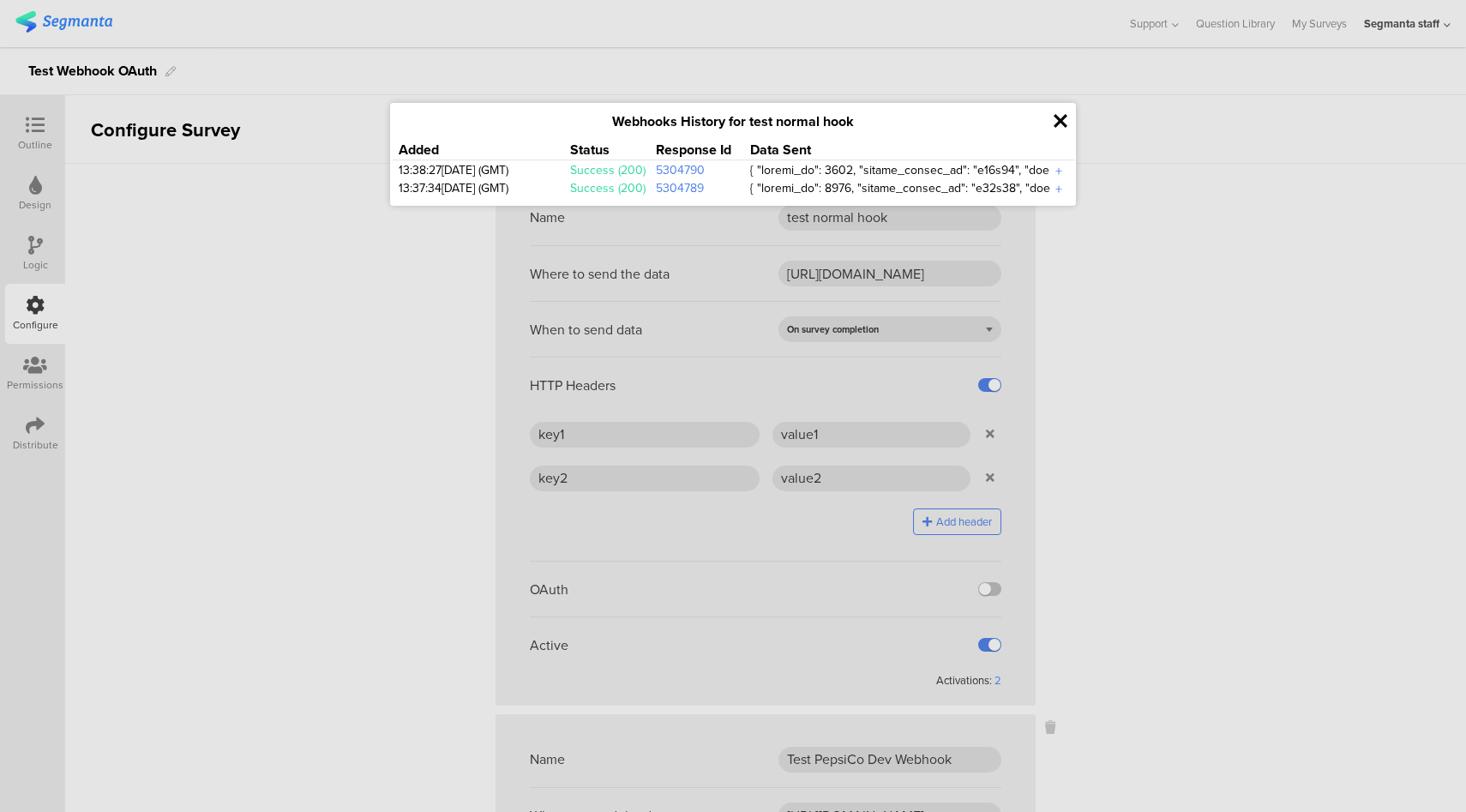
click at [1060, 127] on icon at bounding box center [1060, 121] width 14 height 20
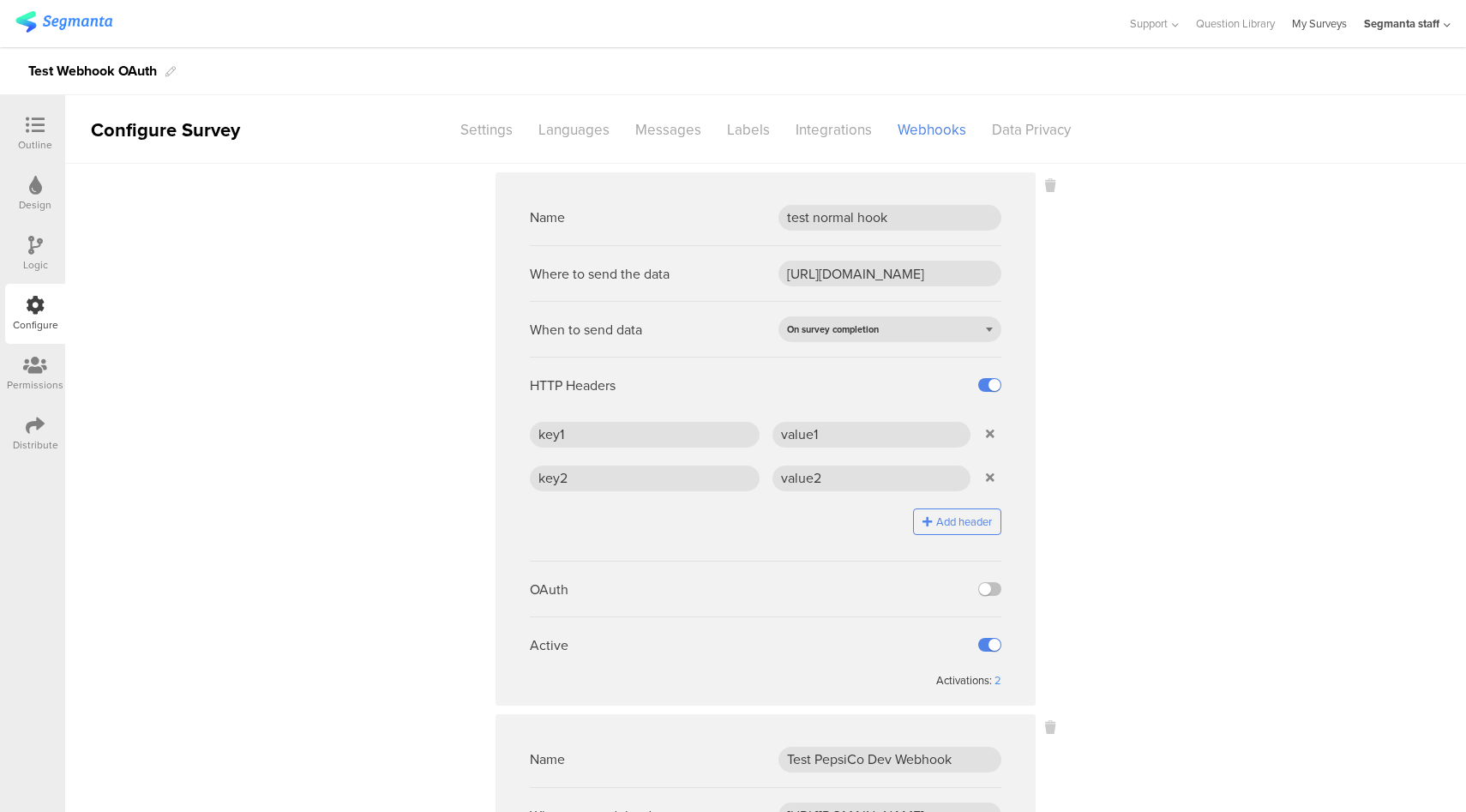
click at [1319, 27] on link "My Surveys" at bounding box center [1318, 24] width 55 height 47
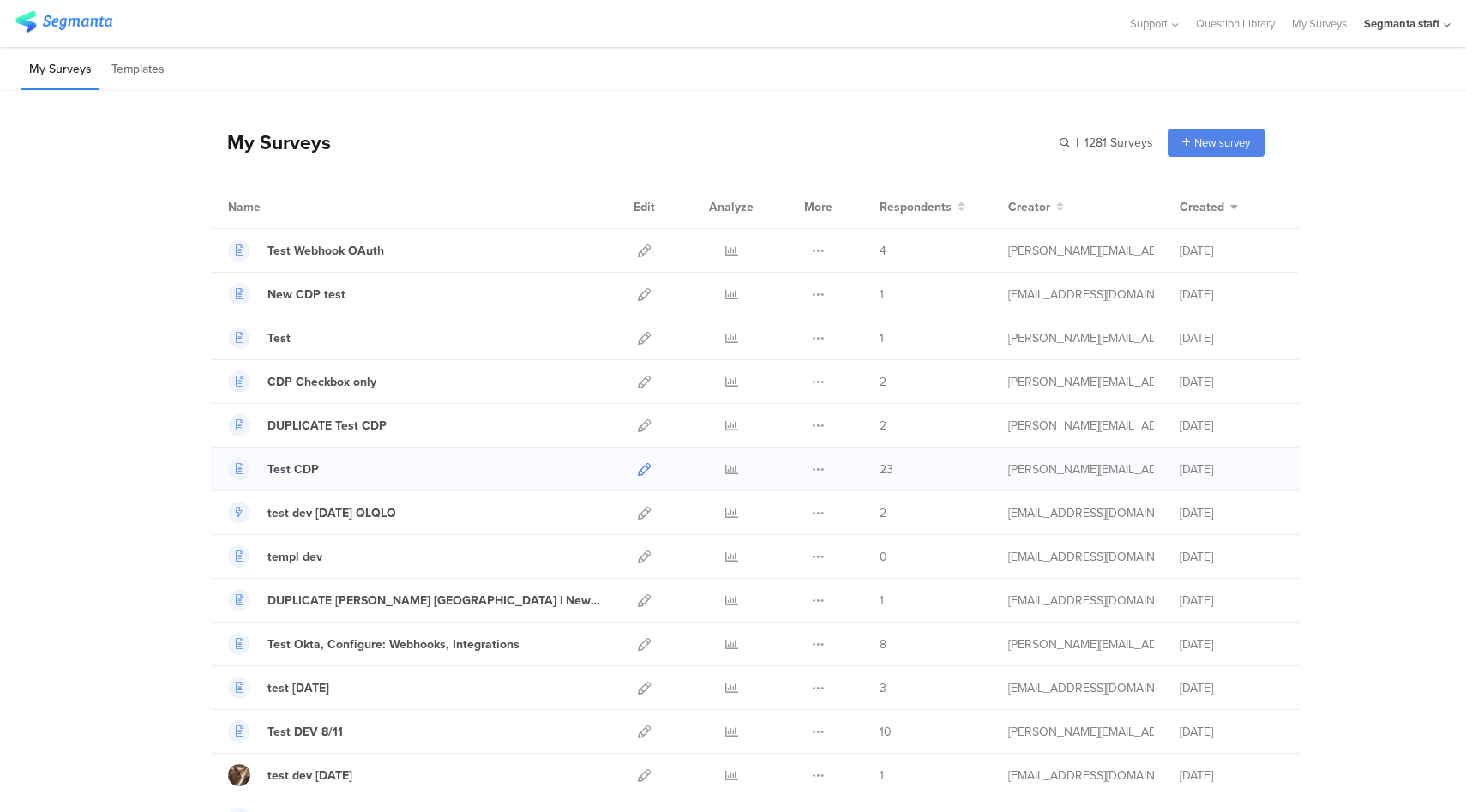
click at [637, 470] on icon at bounding box center [644, 469] width 13 height 13
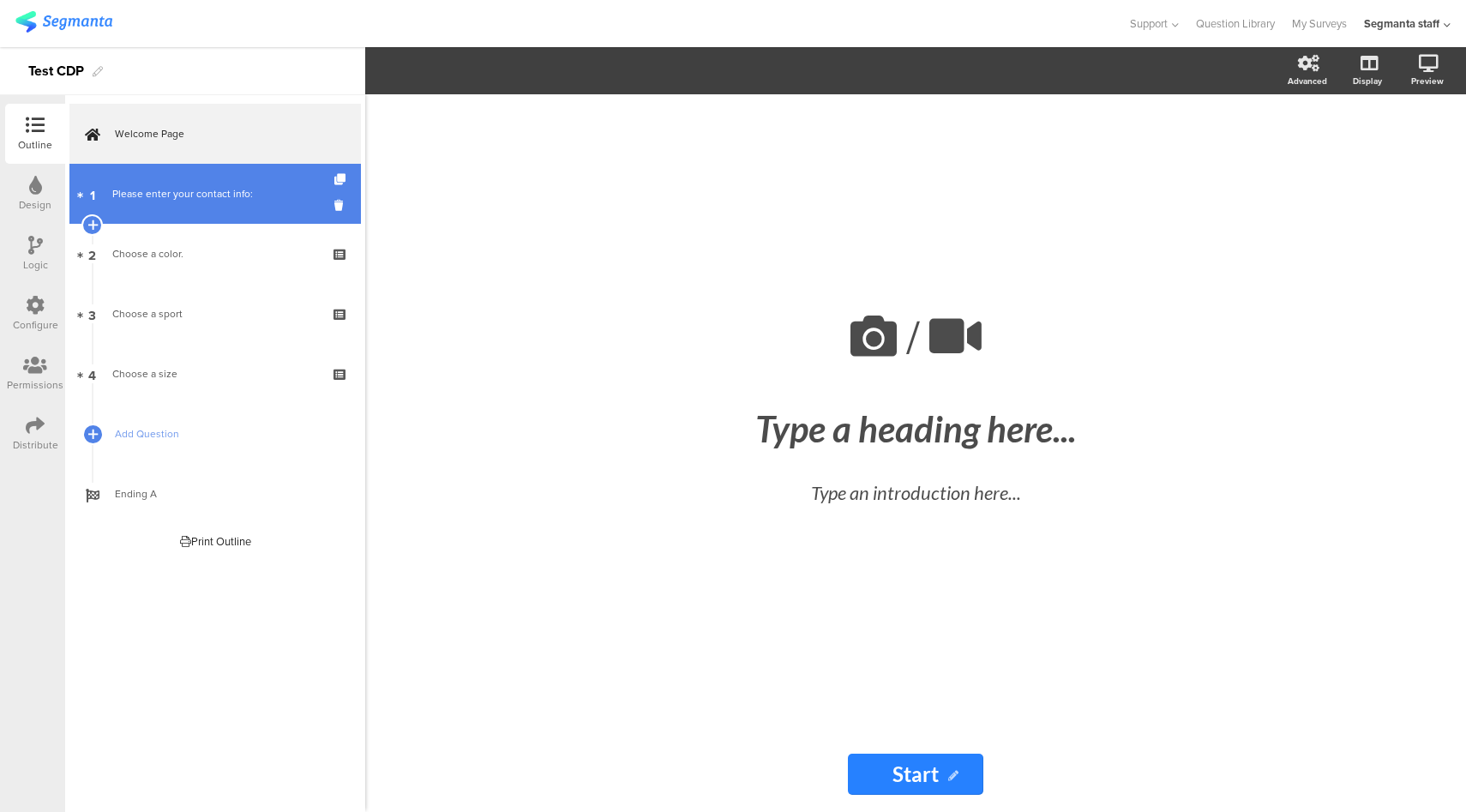
click at [250, 214] on link "1 Please enter your contact info:" at bounding box center [216, 193] width 292 height 60
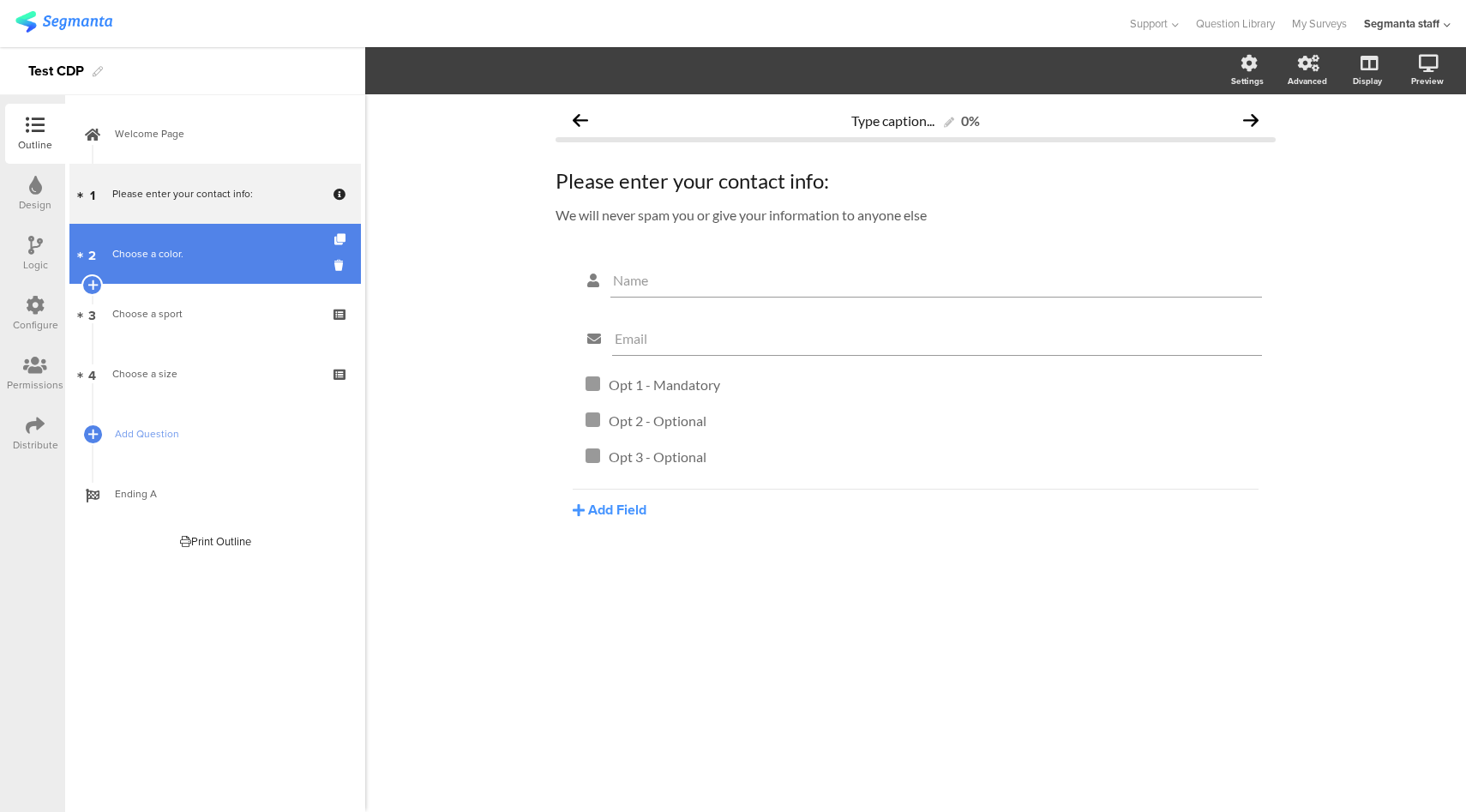
click at [243, 251] on div "Choose a color." at bounding box center [215, 254] width 205 height 17
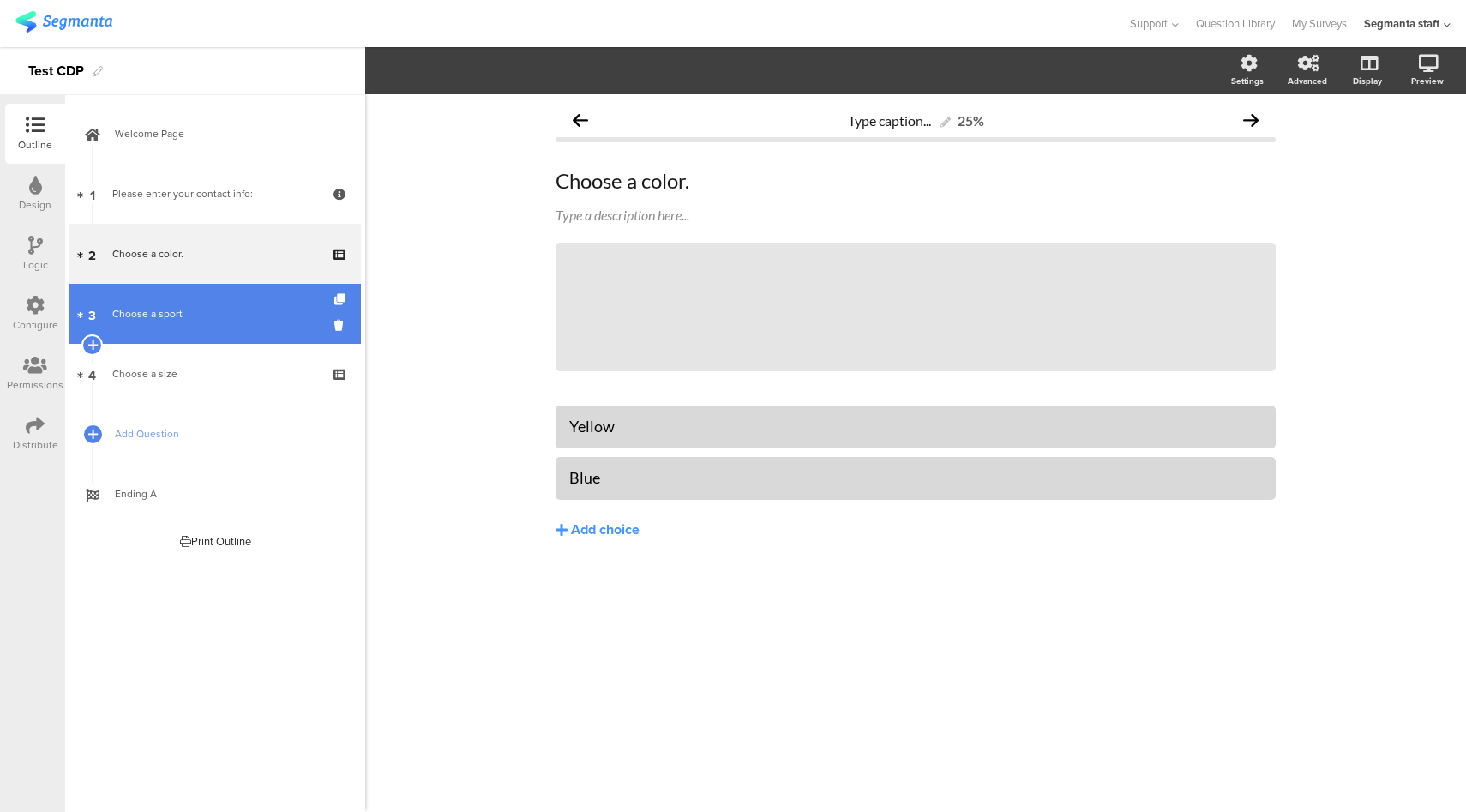
click at [258, 317] on div "Choose a sport" at bounding box center [215, 313] width 205 height 17
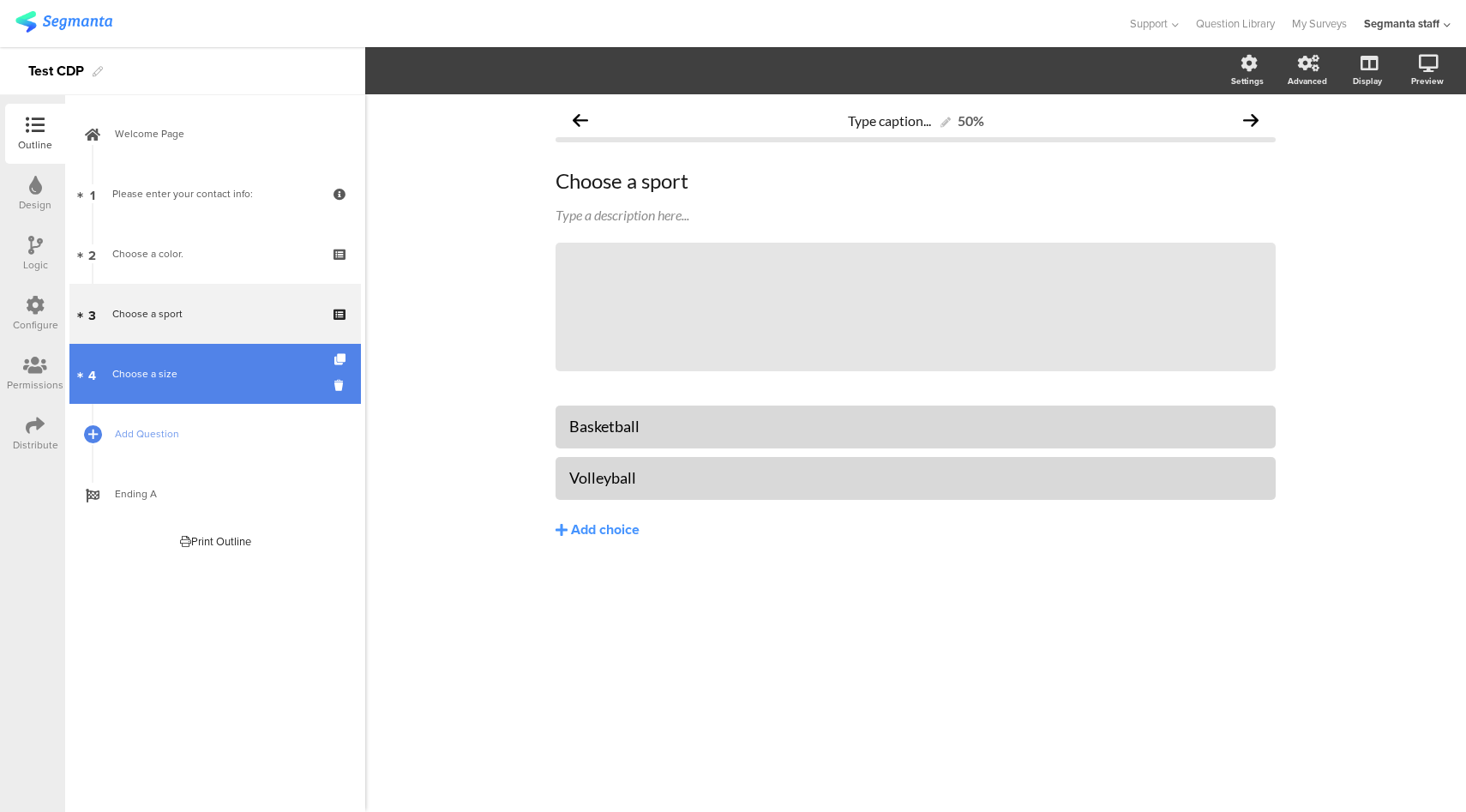
click at [263, 397] on link "4 Choose a size" at bounding box center [216, 374] width 292 height 60
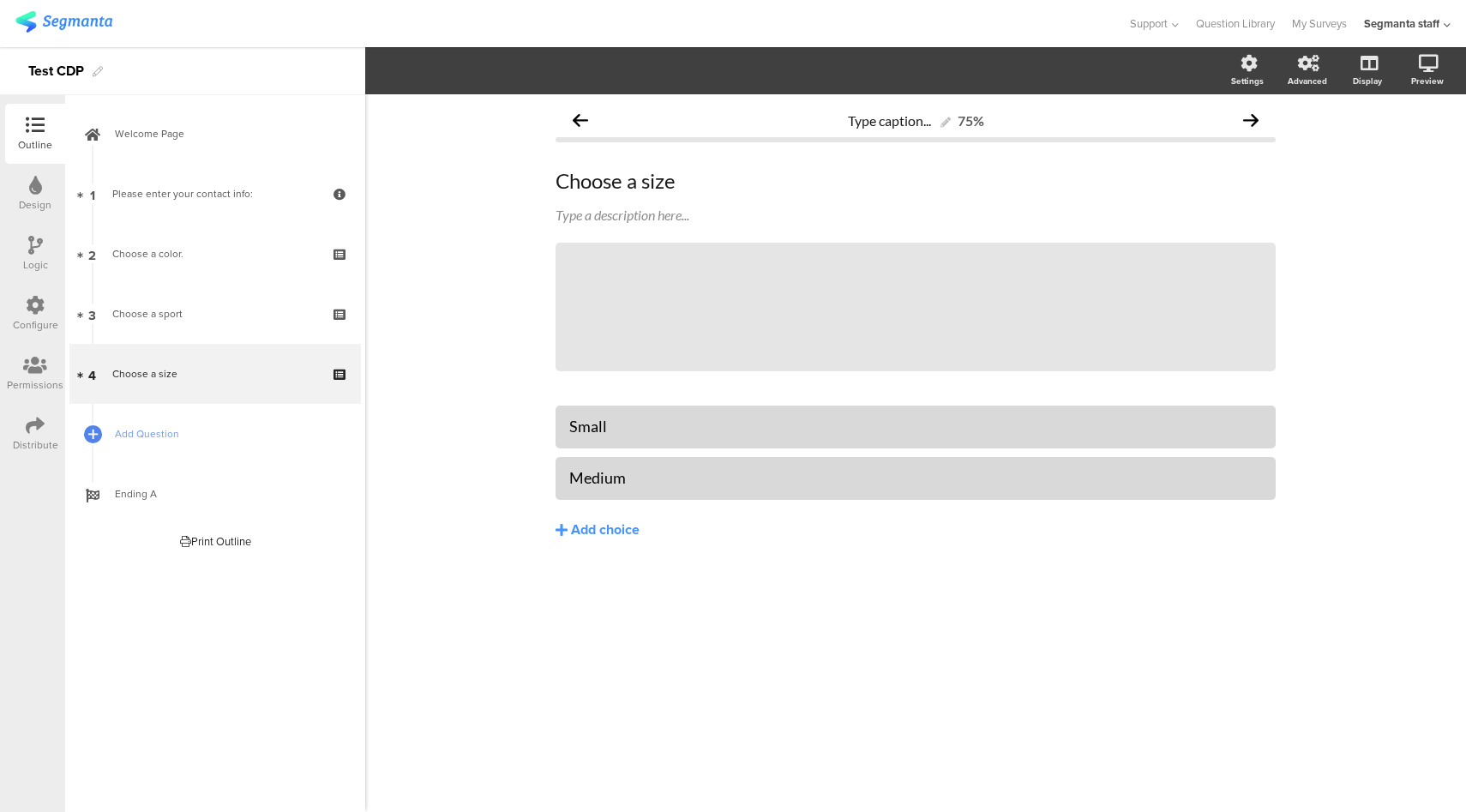
click at [36, 316] on div at bounding box center [35, 306] width 19 height 22
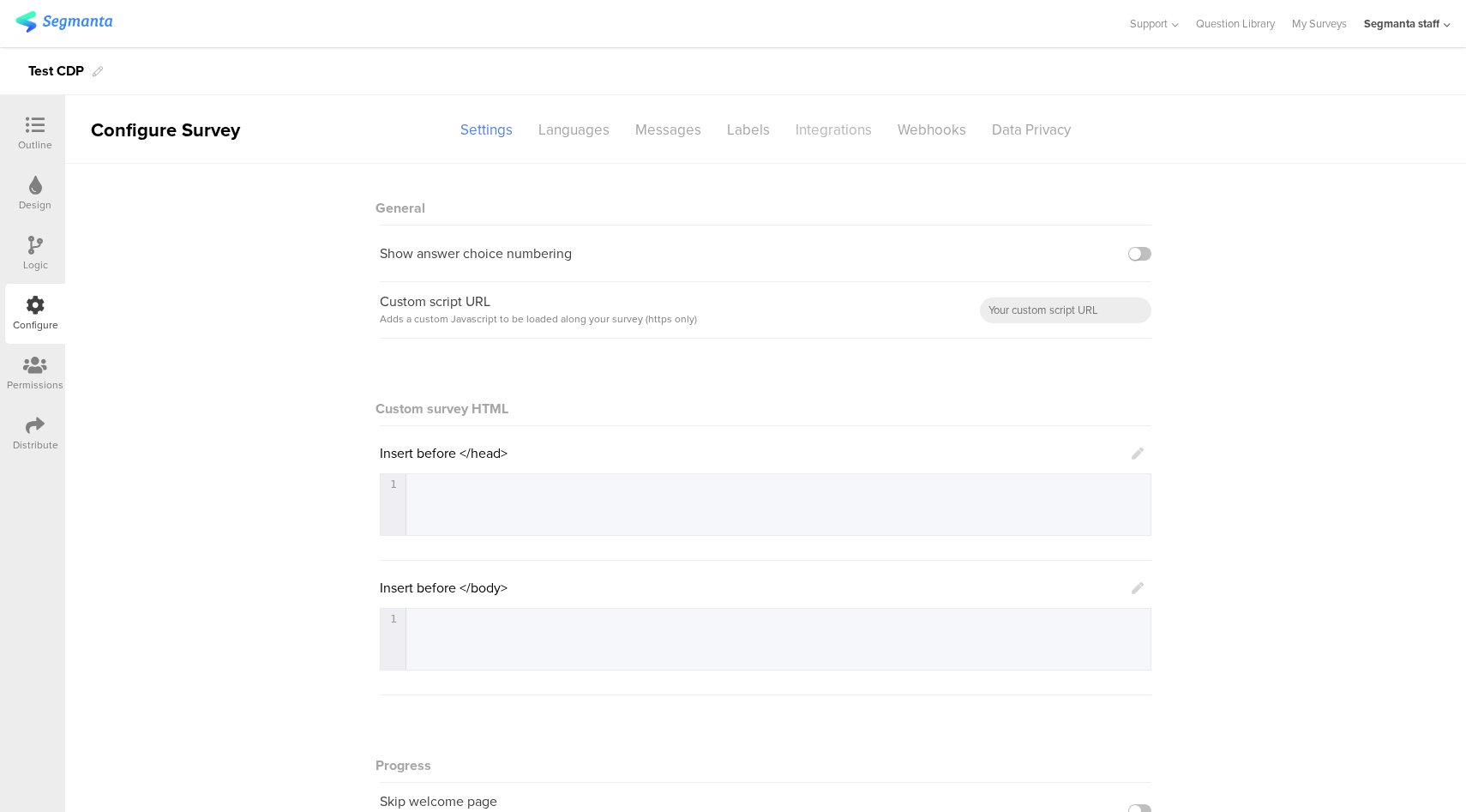
click at [833, 133] on div "Integrations" at bounding box center [833, 130] width 102 height 30
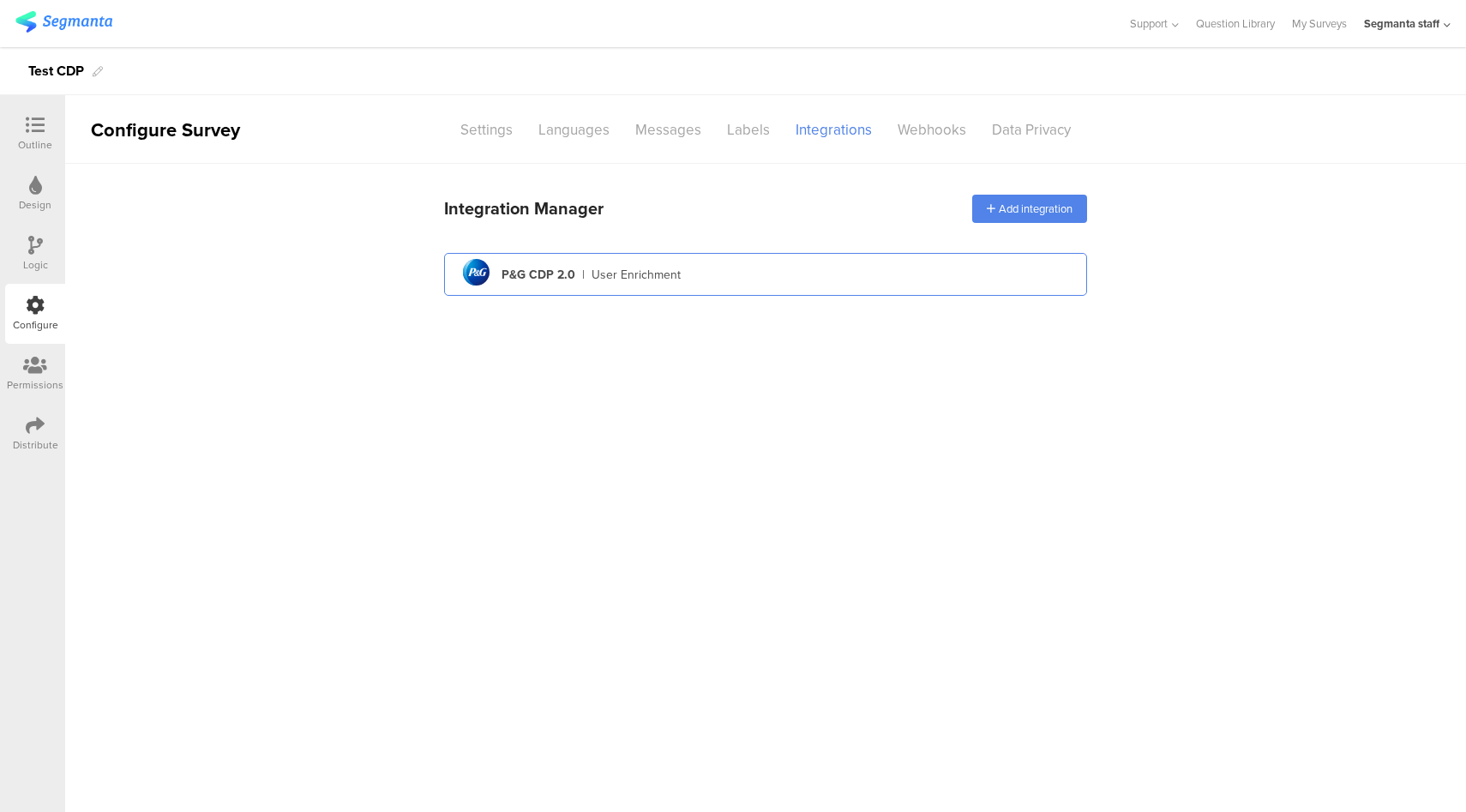
click at [912, 271] on div "pg logo P&G CDP 2.0 | User Enrichment" at bounding box center [765, 275] width 616 height 42
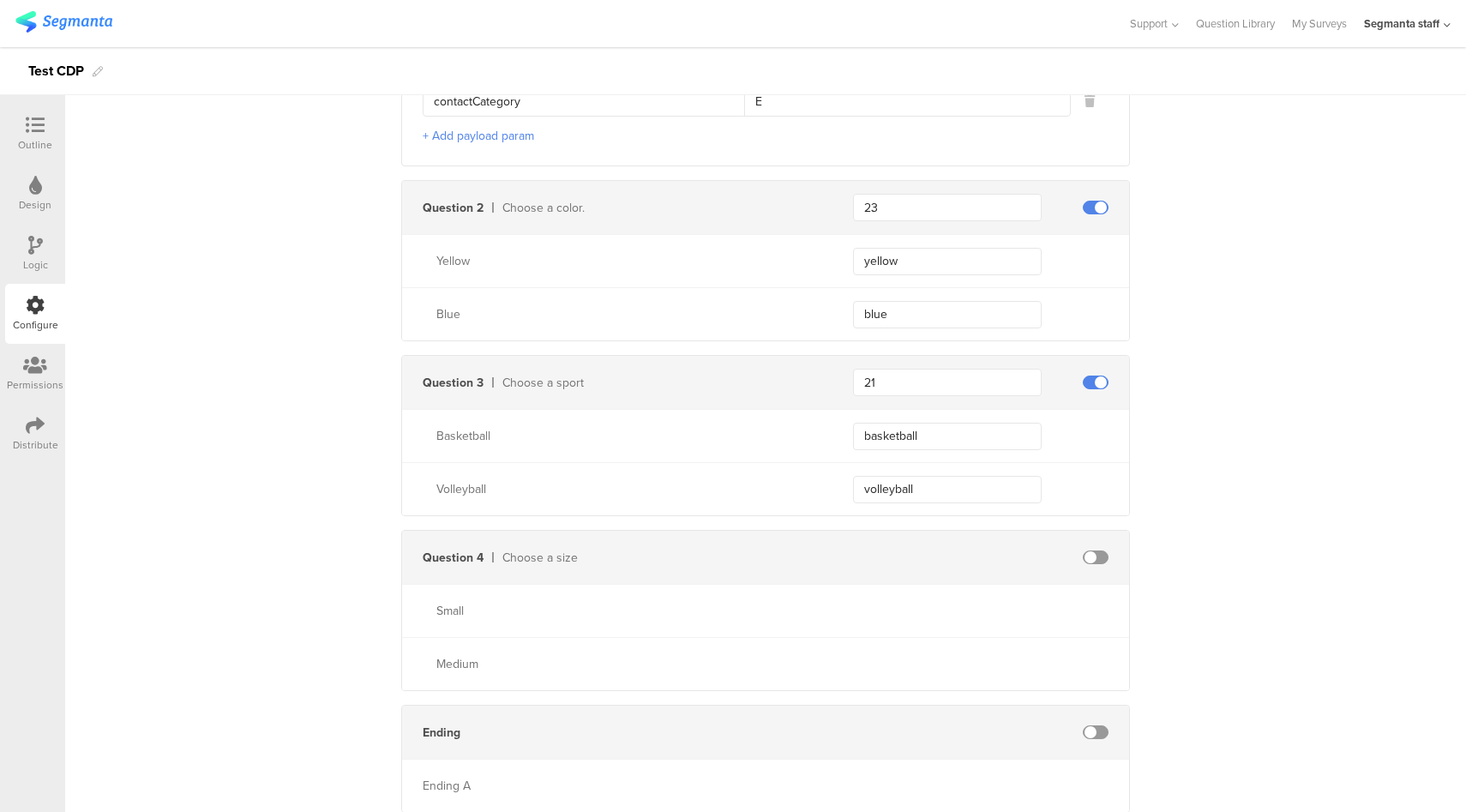
scroll to position [1572, 0]
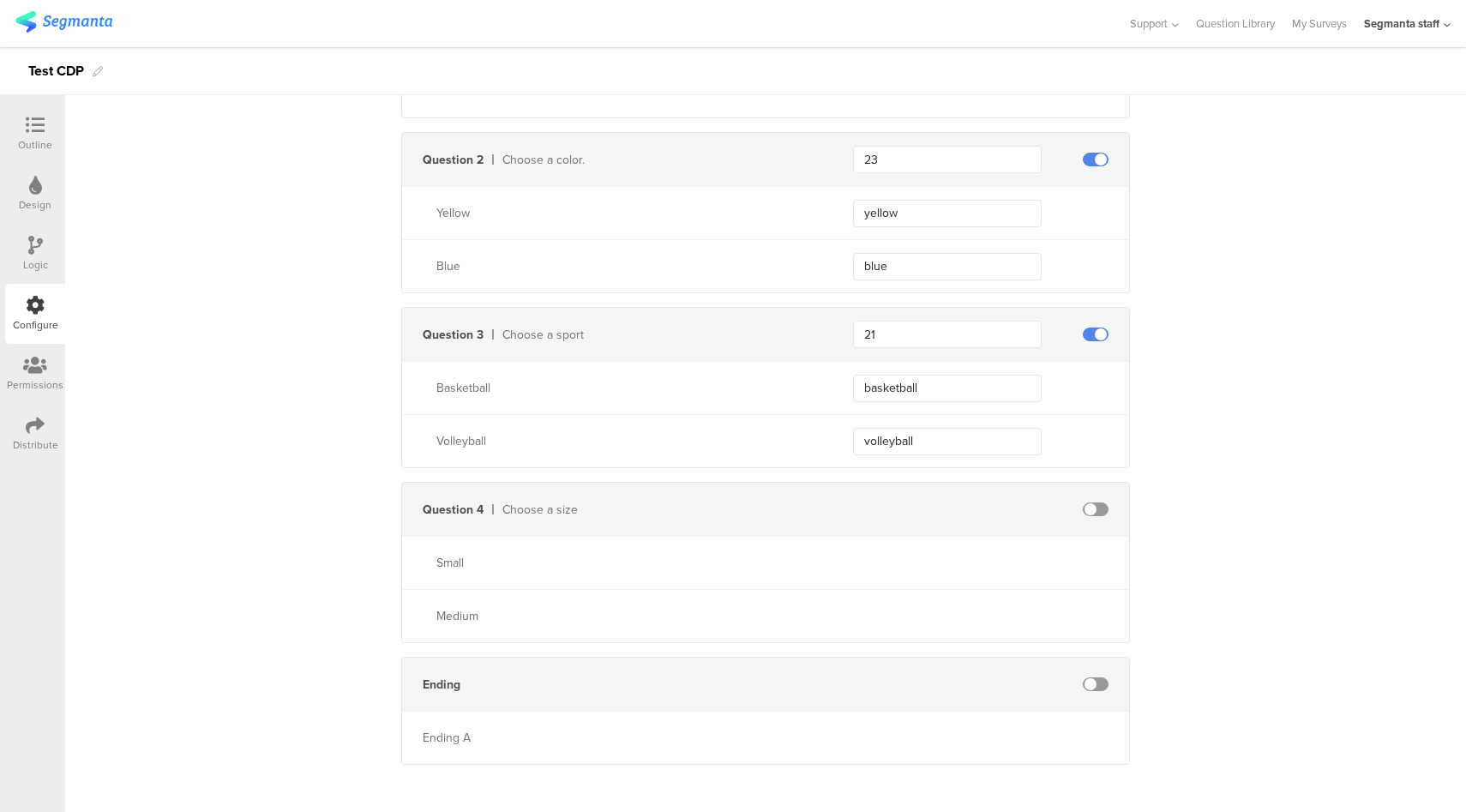
click at [37, 442] on div "Distribute" at bounding box center [36, 445] width 45 height 16
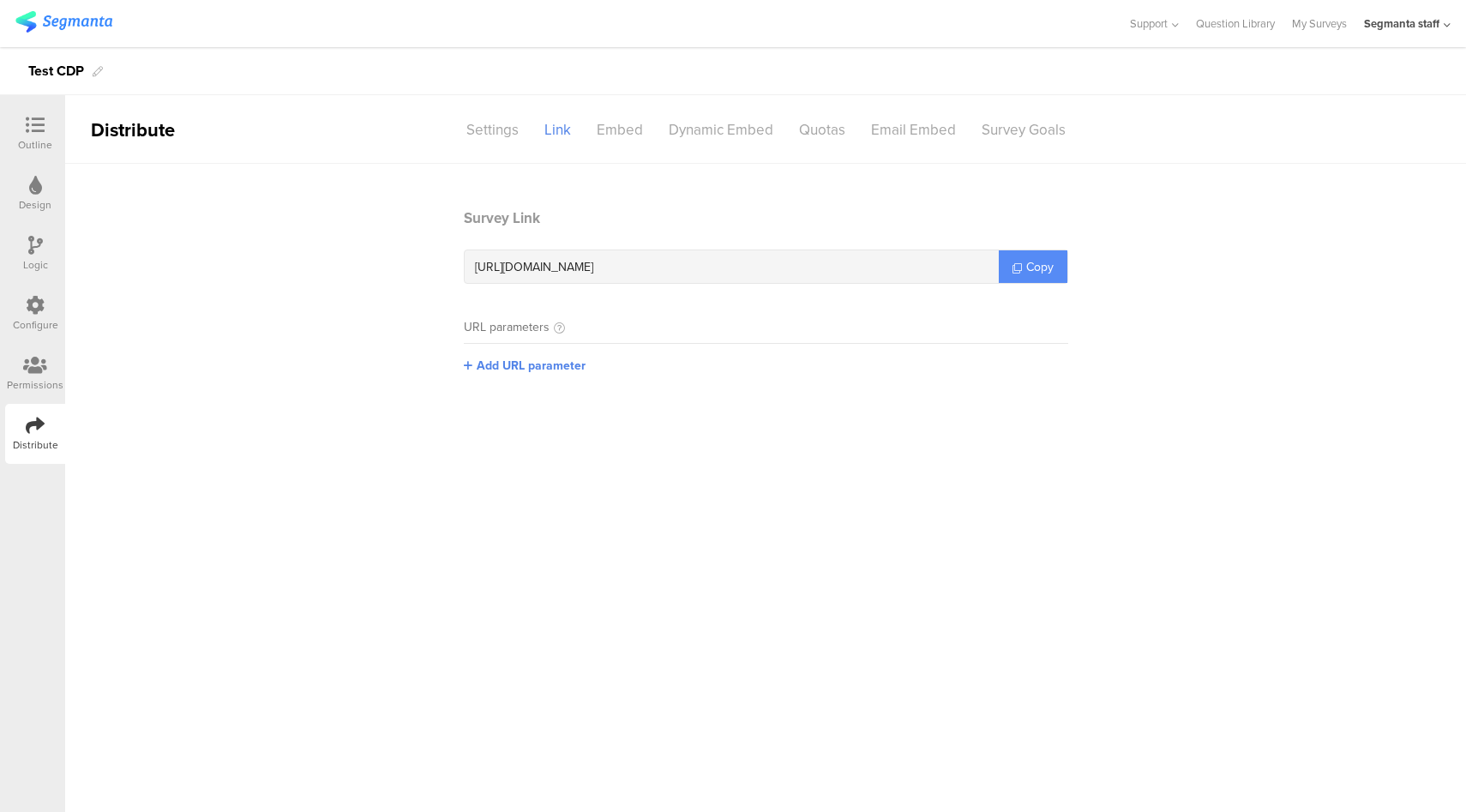
click at [1046, 269] on span "Copy" at bounding box center [1039, 266] width 27 height 18
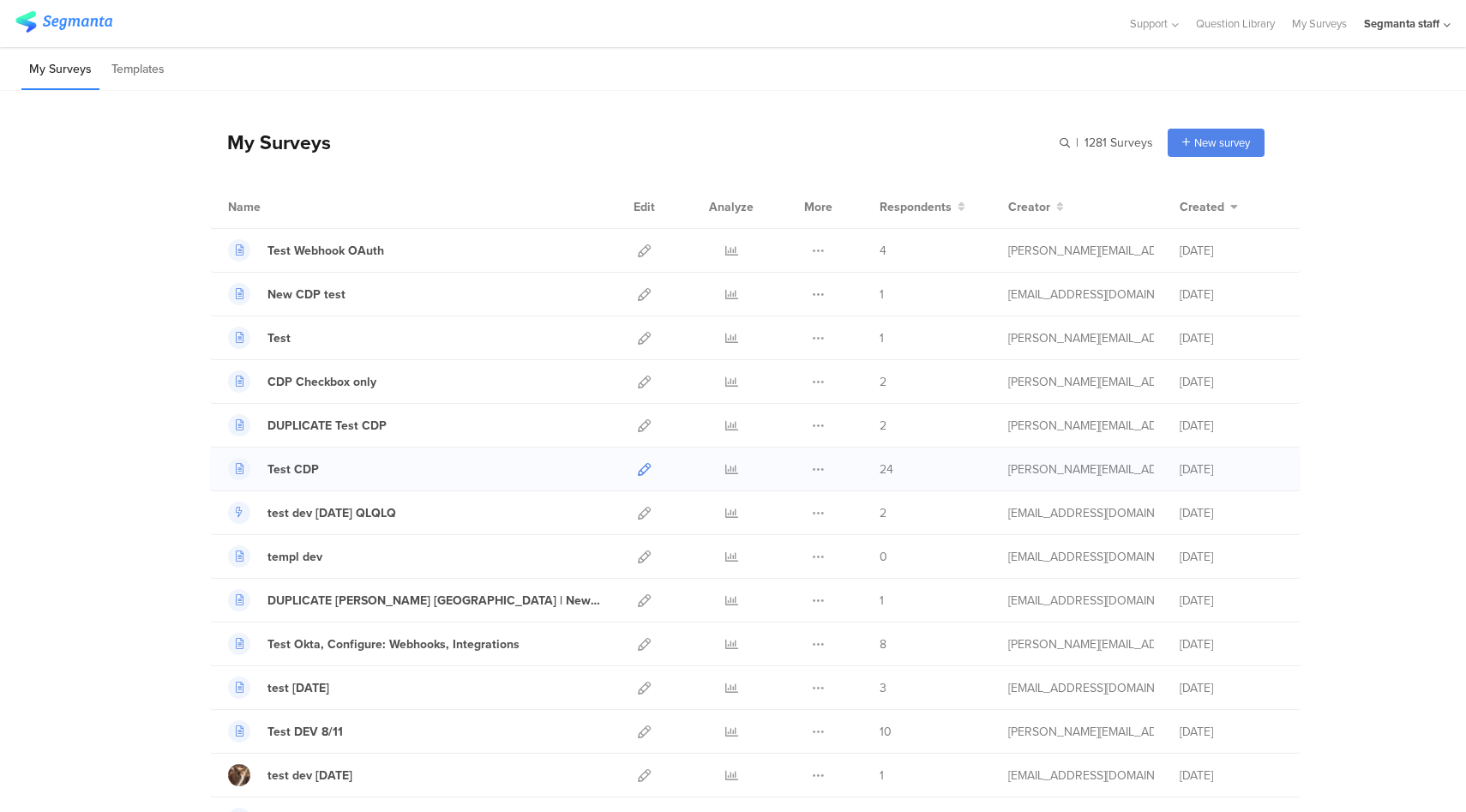
click at [637, 464] on icon at bounding box center [644, 469] width 13 height 13
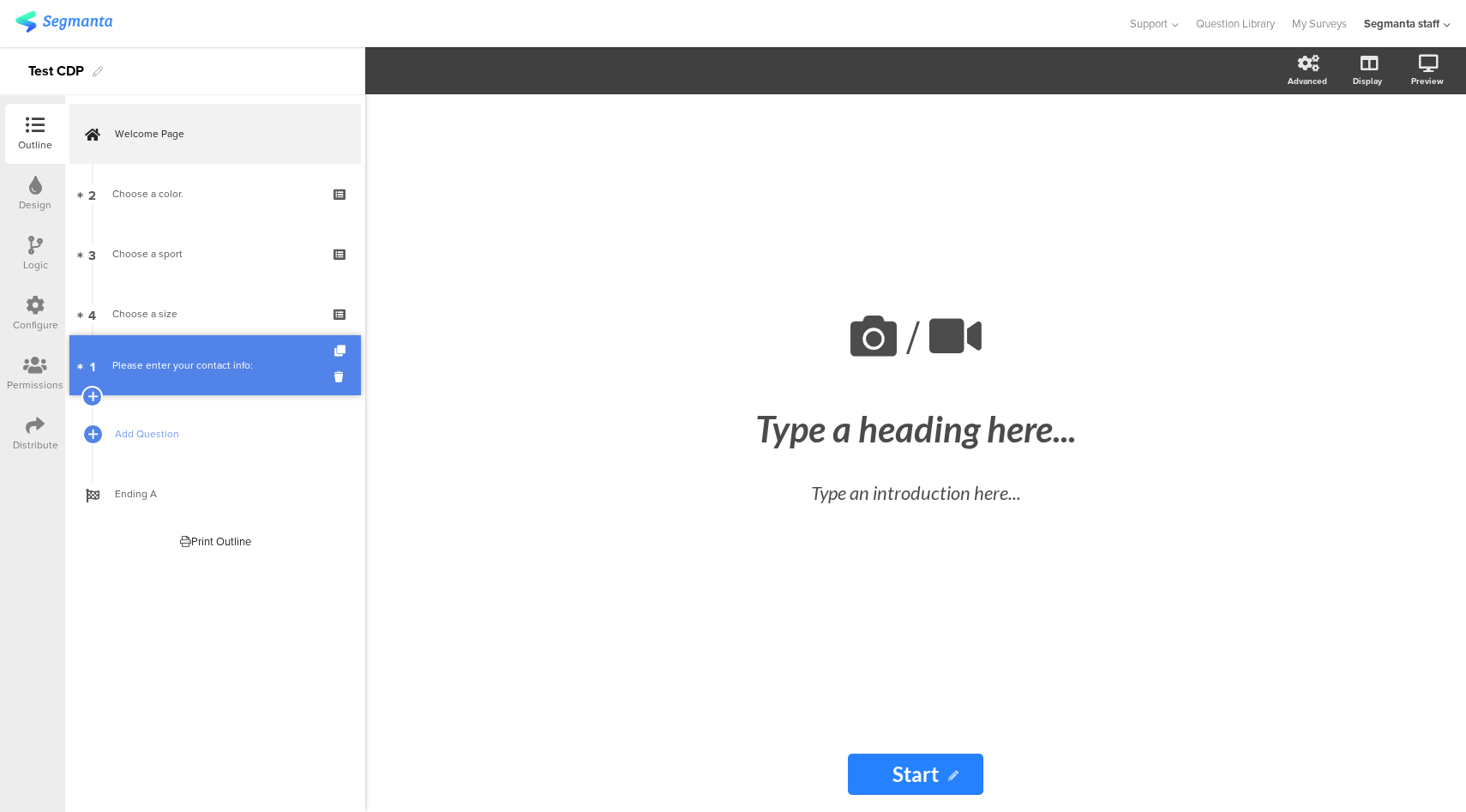
drag, startPoint x: 272, startPoint y: 203, endPoint x: 257, endPoint y: 375, distance: 172.7
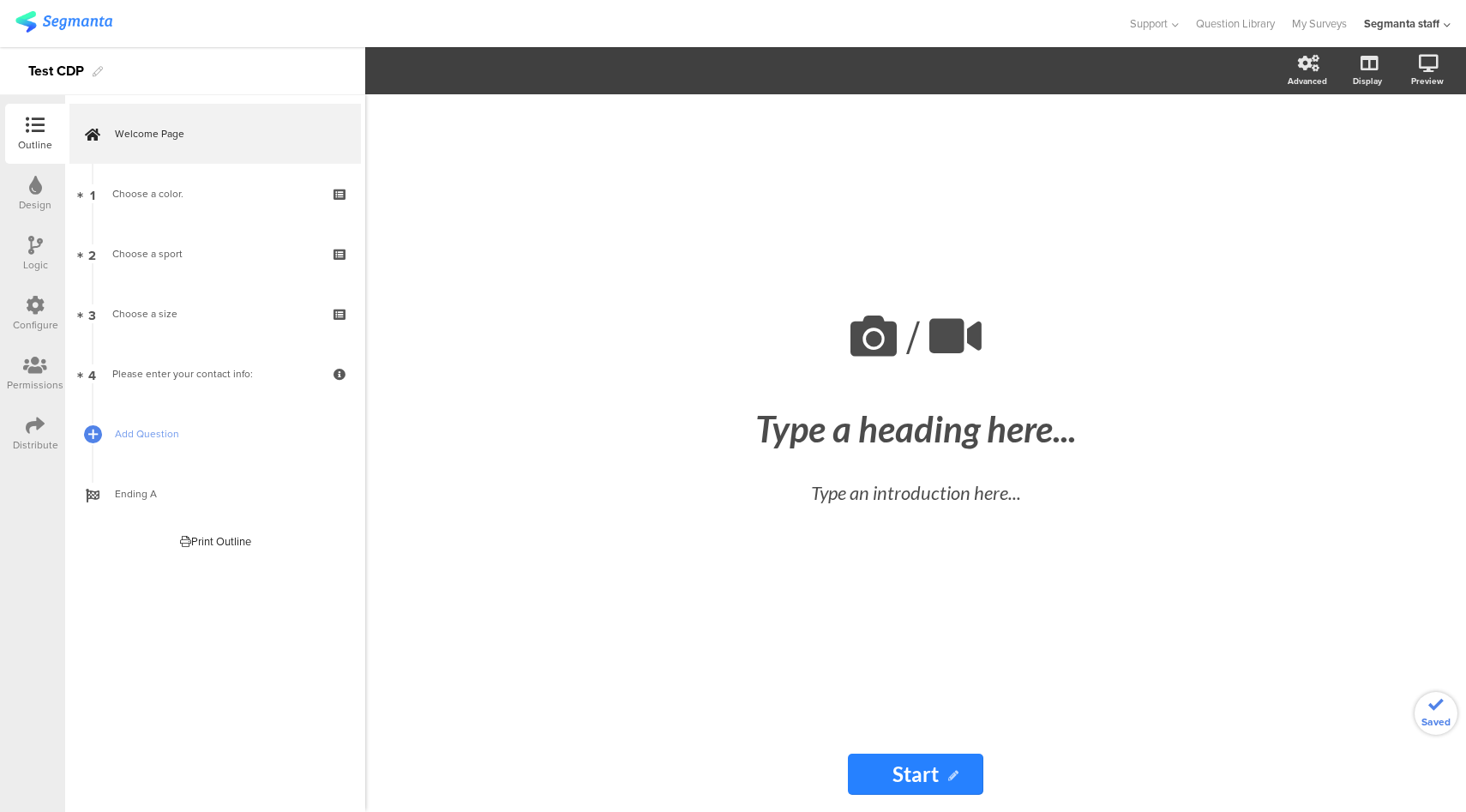
click at [24, 320] on div "Configure" at bounding box center [36, 325] width 45 height 16
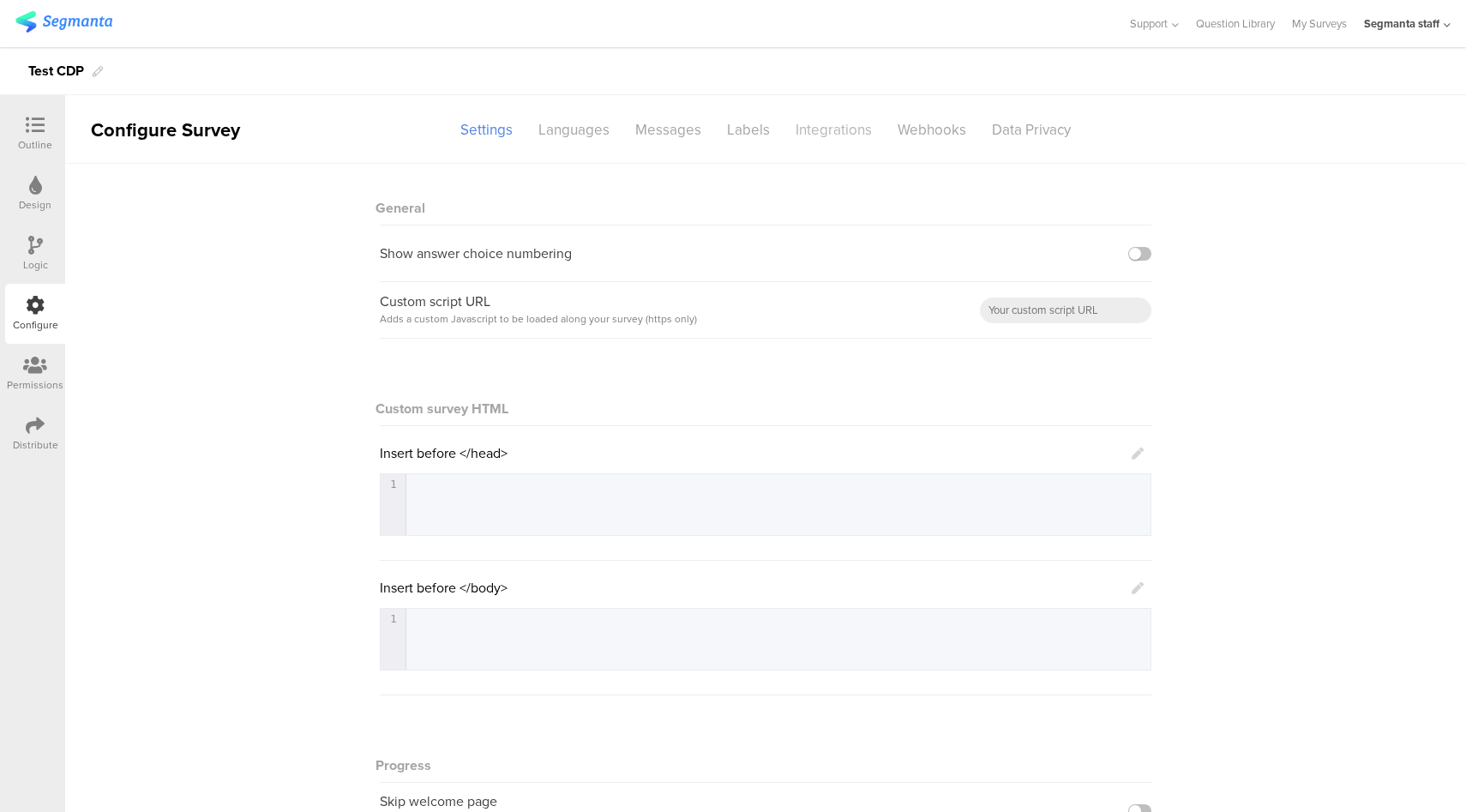
click at [804, 141] on div "Integrations" at bounding box center [833, 130] width 102 height 30
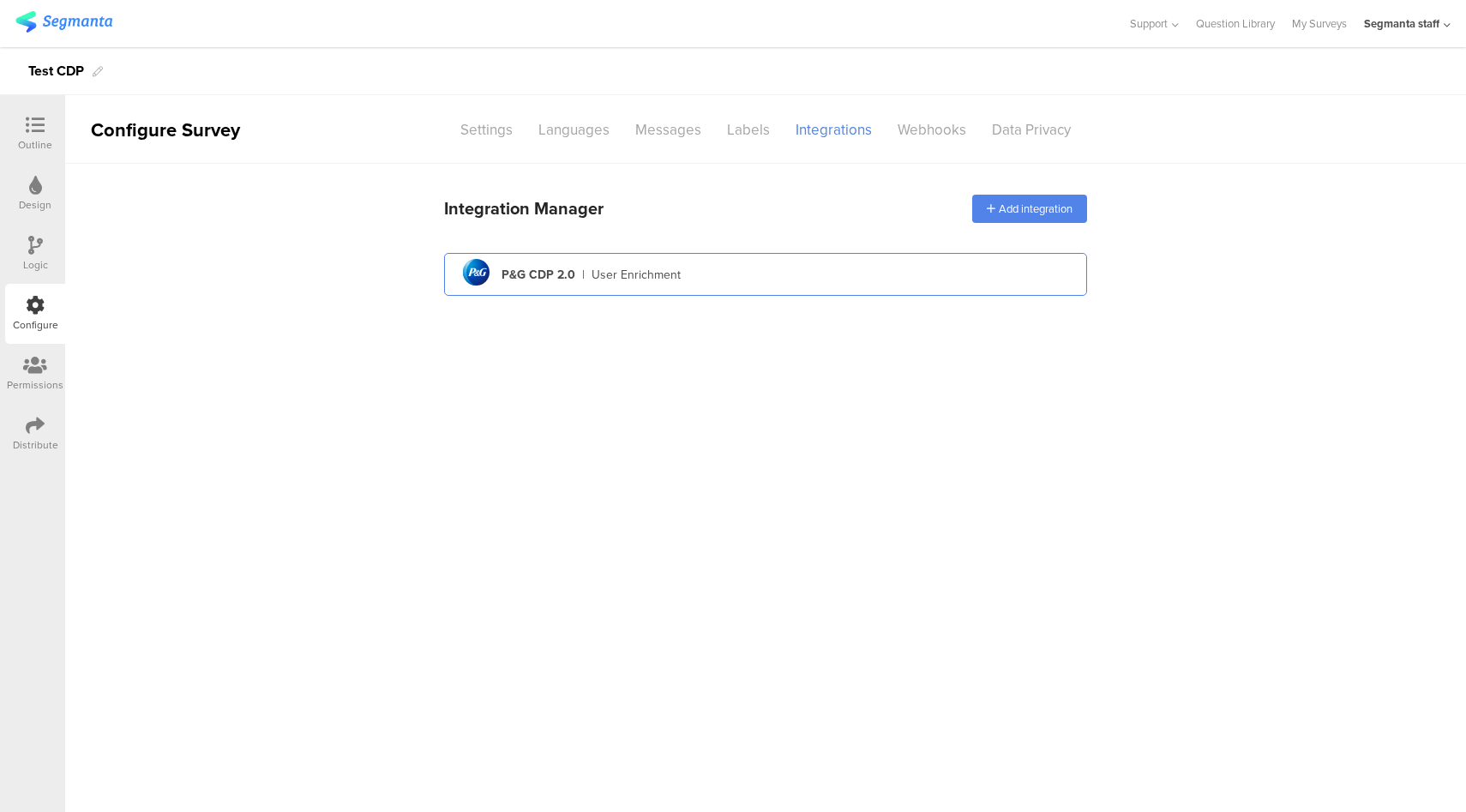
click at [730, 278] on div "pg logo P&G CDP 2.0 | User Enrichment" at bounding box center [765, 275] width 616 height 42
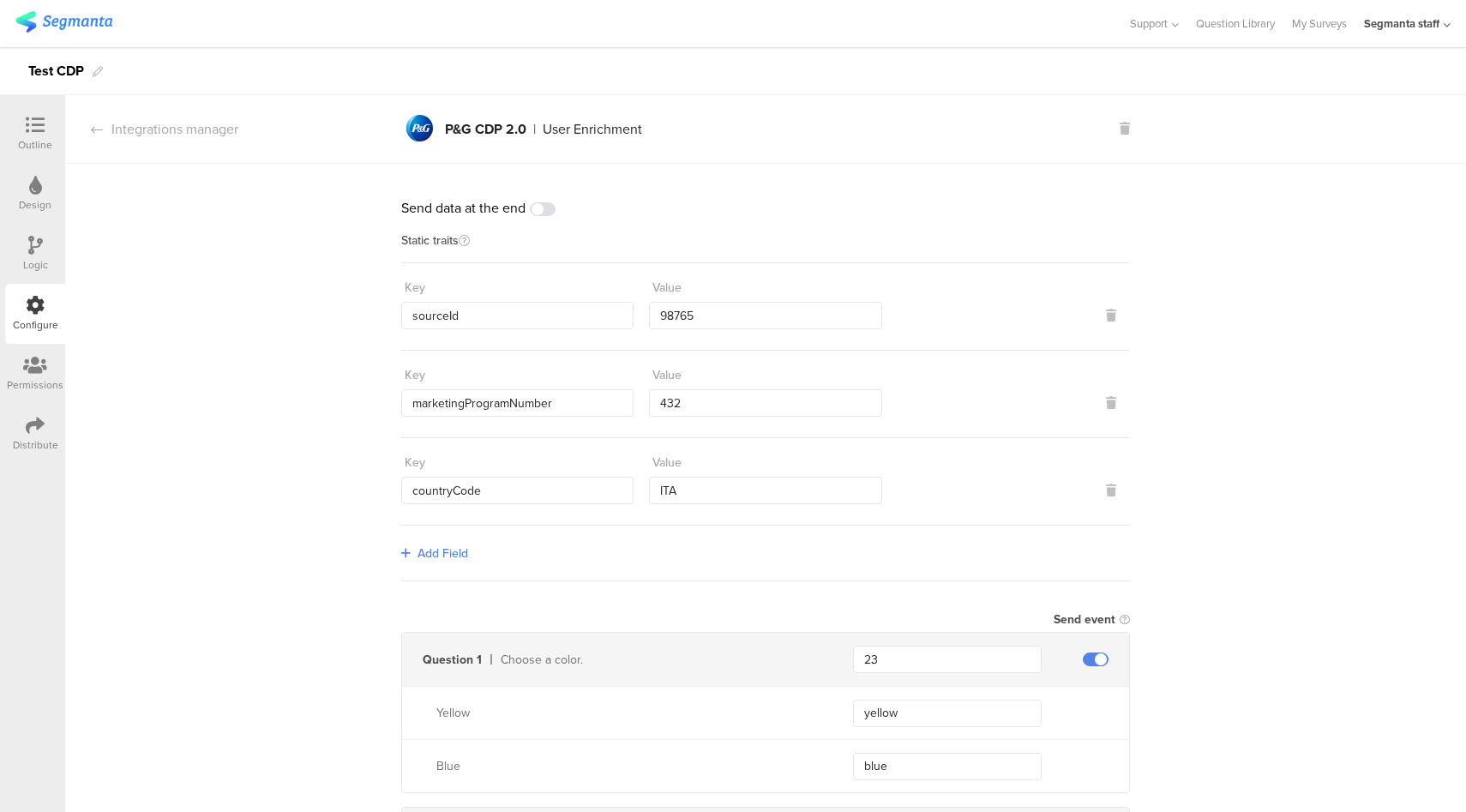
click at [545, 217] on div "Send data at the end" at bounding box center [765, 208] width 728 height 20
click at [546, 210] on span at bounding box center [542, 210] width 25 height 14
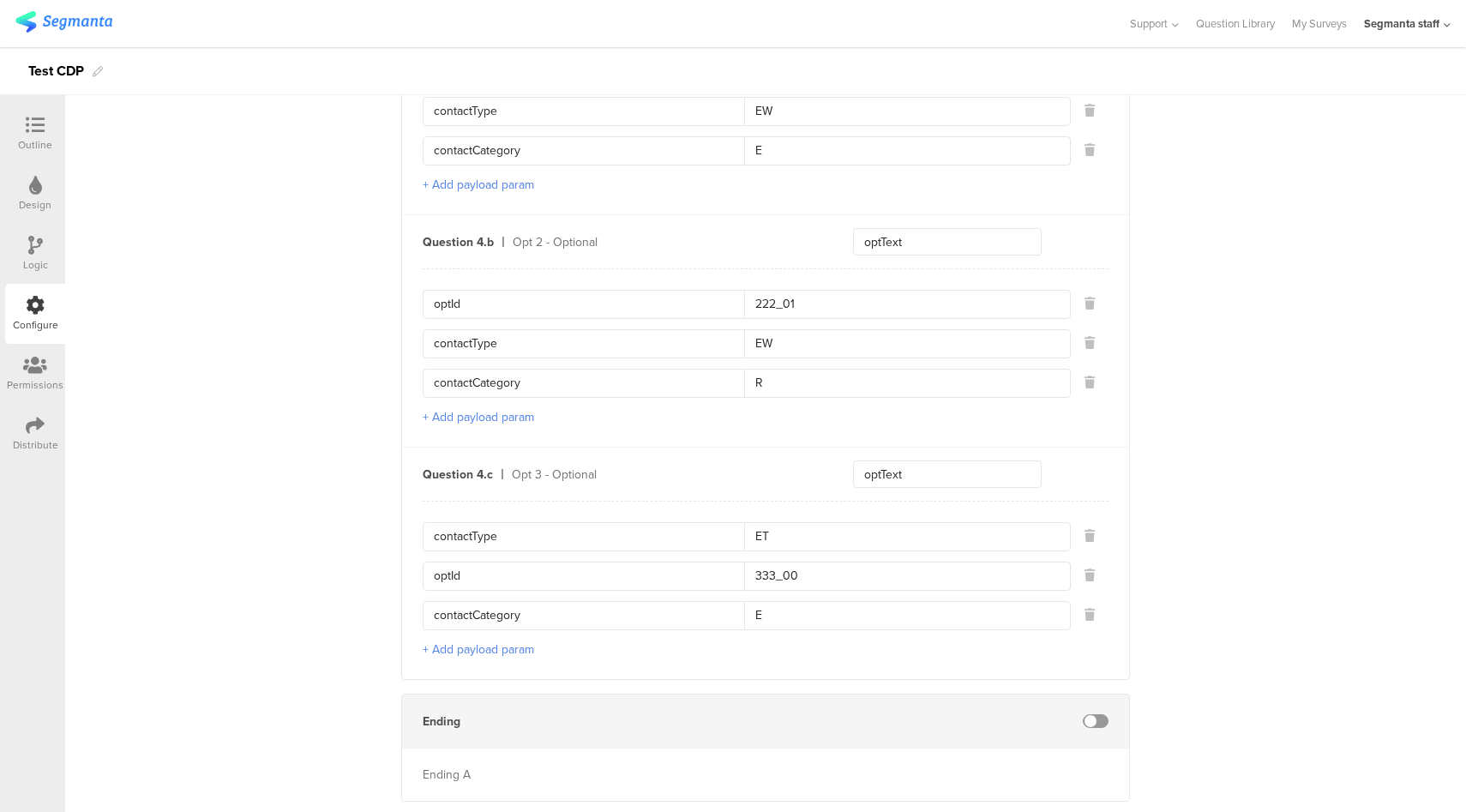
scroll to position [1572, 0]
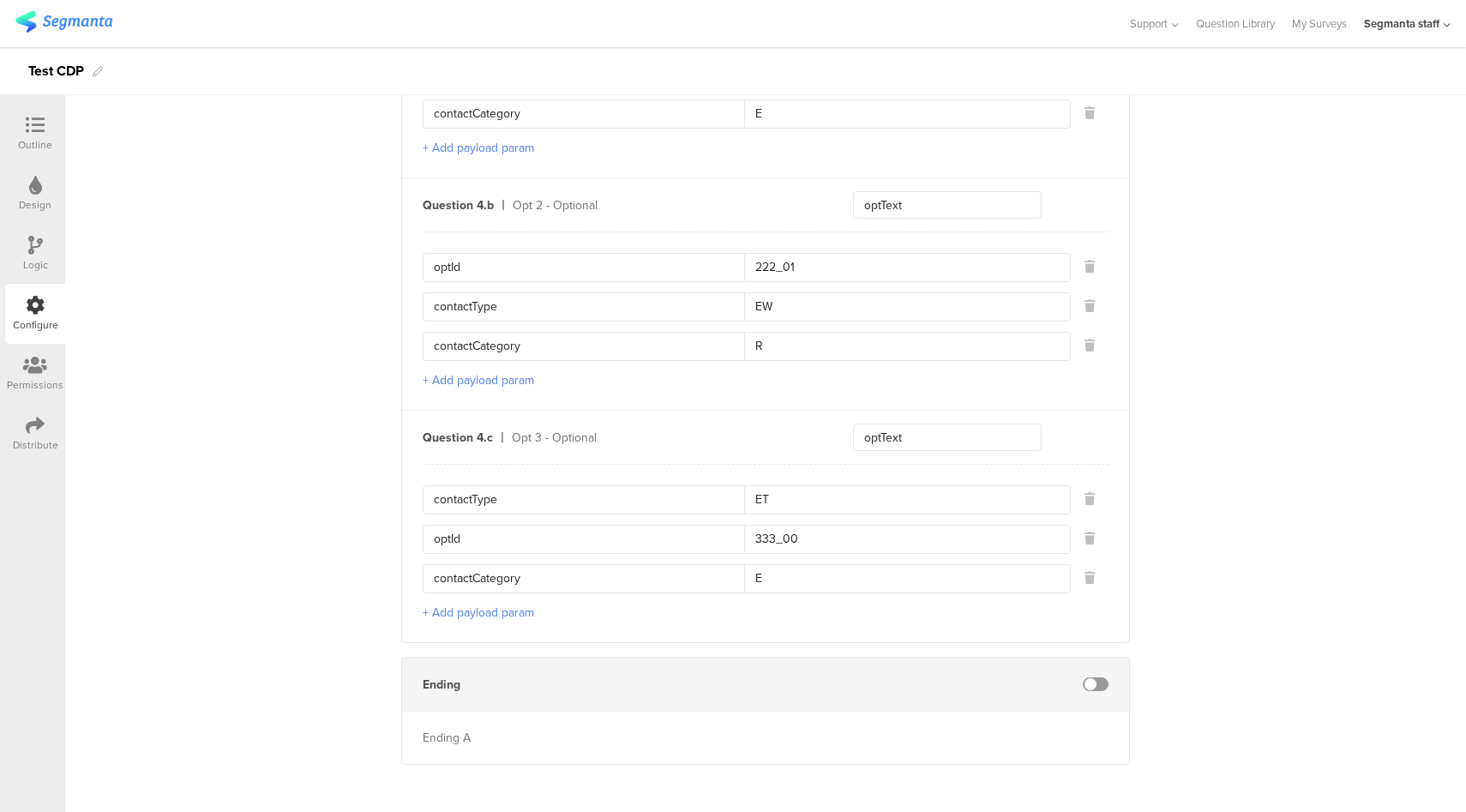
click at [1092, 678] on span at bounding box center [1095, 685] width 25 height 14
click at [38, 444] on div "Distribute" at bounding box center [36, 445] width 45 height 16
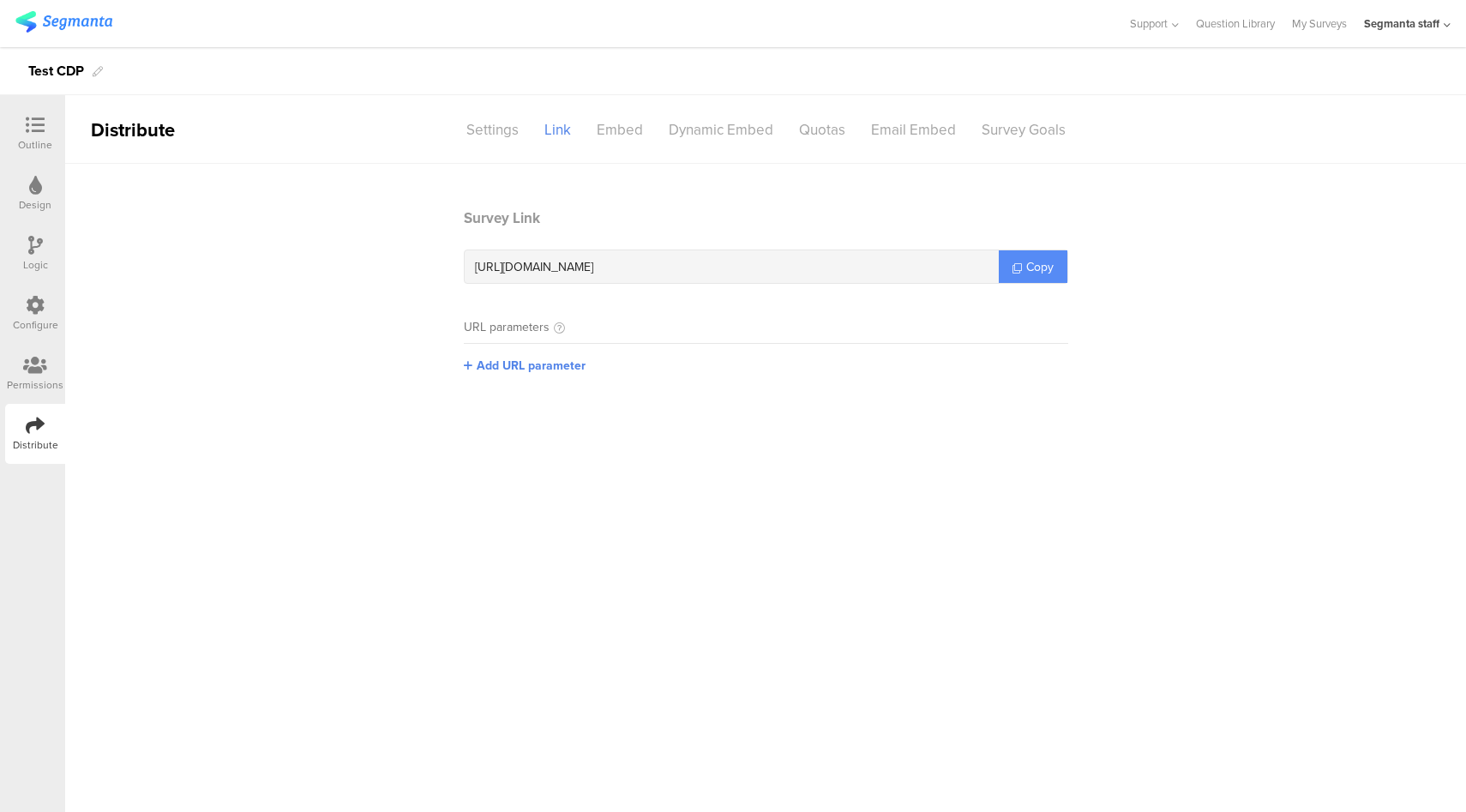
click at [1041, 266] on span "Copy" at bounding box center [1039, 266] width 27 height 18
